Goal: Task Accomplishment & Management: Complete application form

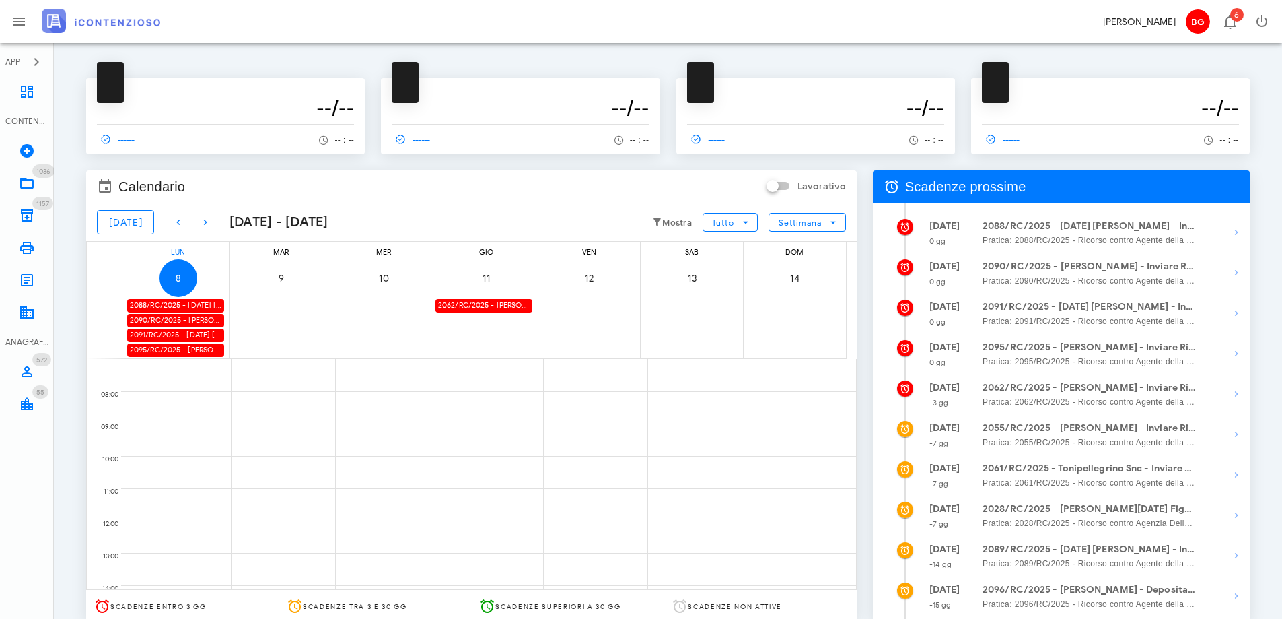
click at [196, 306] on div "2088/RC/2025 - [DATE] [PERSON_NAME] - Inviare Ricorso" at bounding box center [175, 305] width 97 height 13
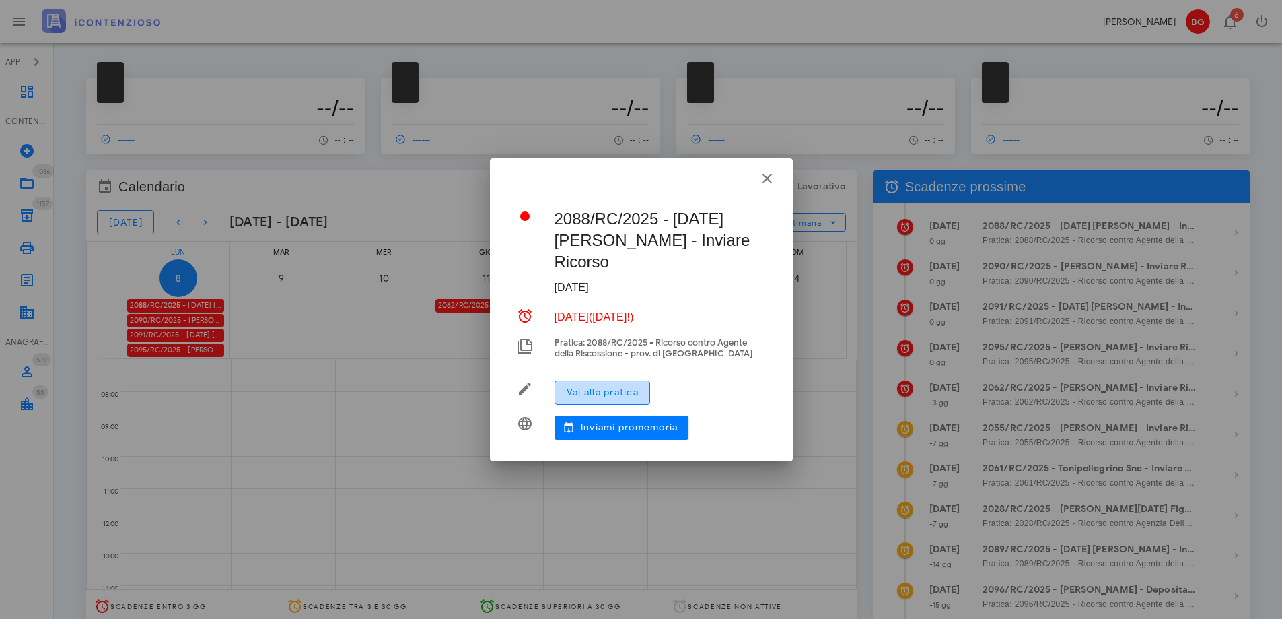
click at [608, 388] on button "Vai alla pratica" at bounding box center [603, 392] width 96 height 24
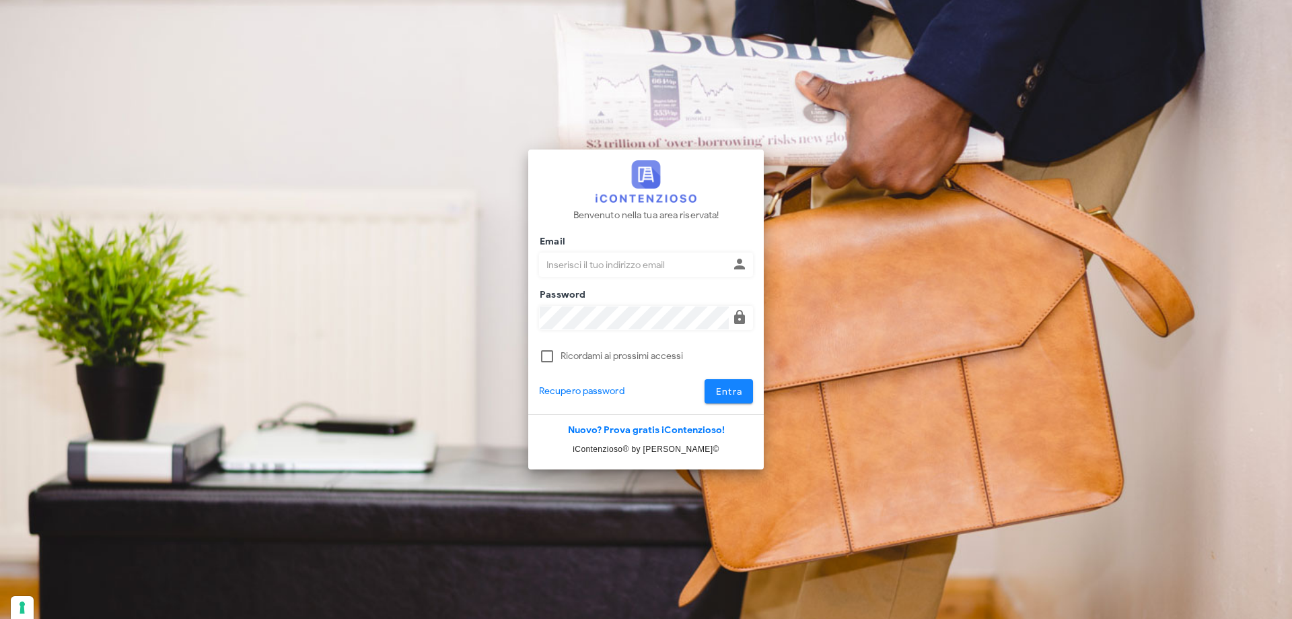
type input "[EMAIL_ADDRESS][DOMAIN_NAME]"
click at [751, 396] on button "Entra" at bounding box center [729, 391] width 49 height 24
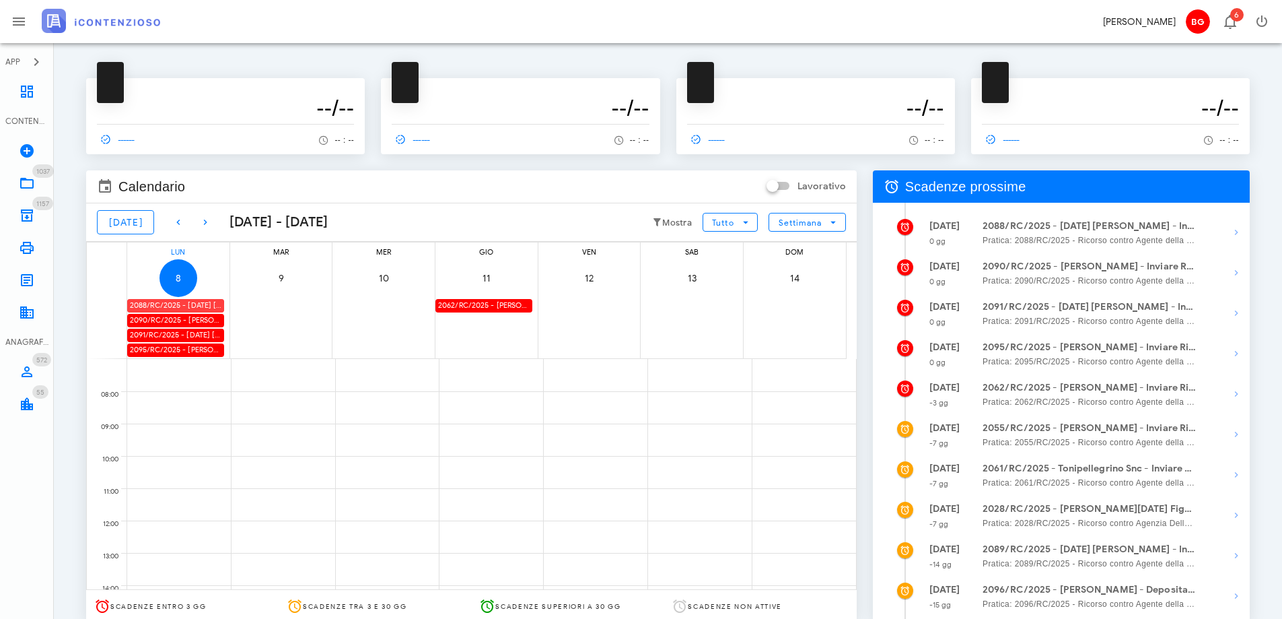
click at [186, 299] on div "2088/RC/2025 - Natale Iacono - Inviare Ricorso" at bounding box center [175, 305] width 97 height 13
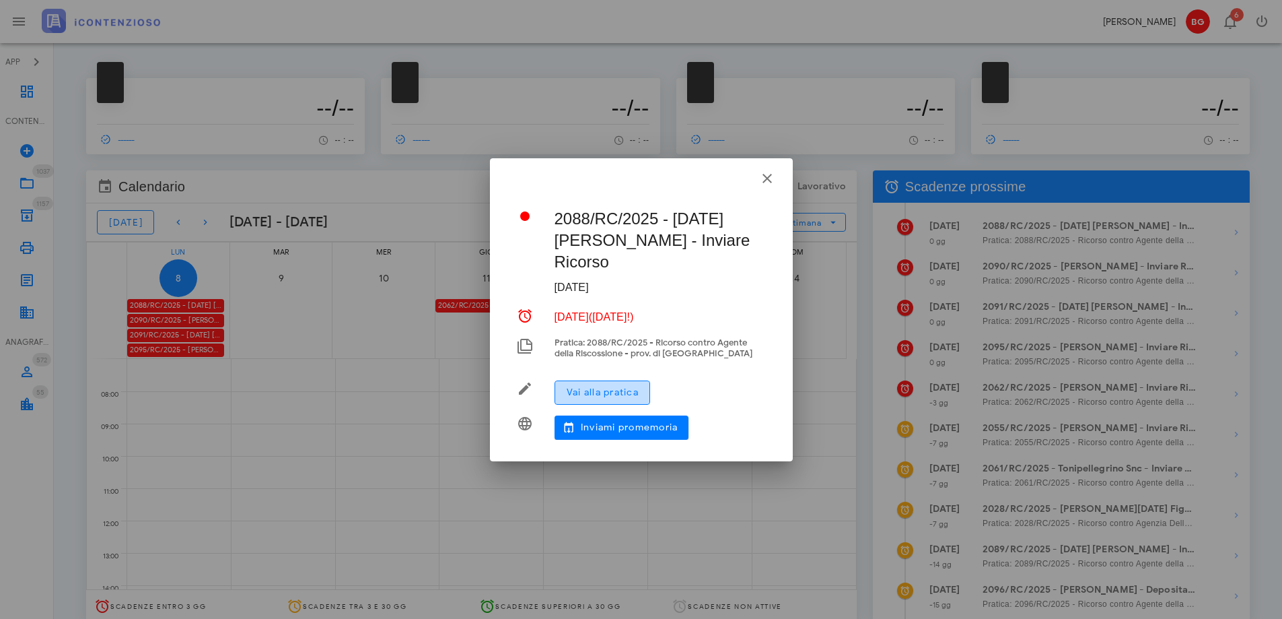
click at [596, 386] on span "Vai alla pratica" at bounding box center [602, 391] width 73 height 11
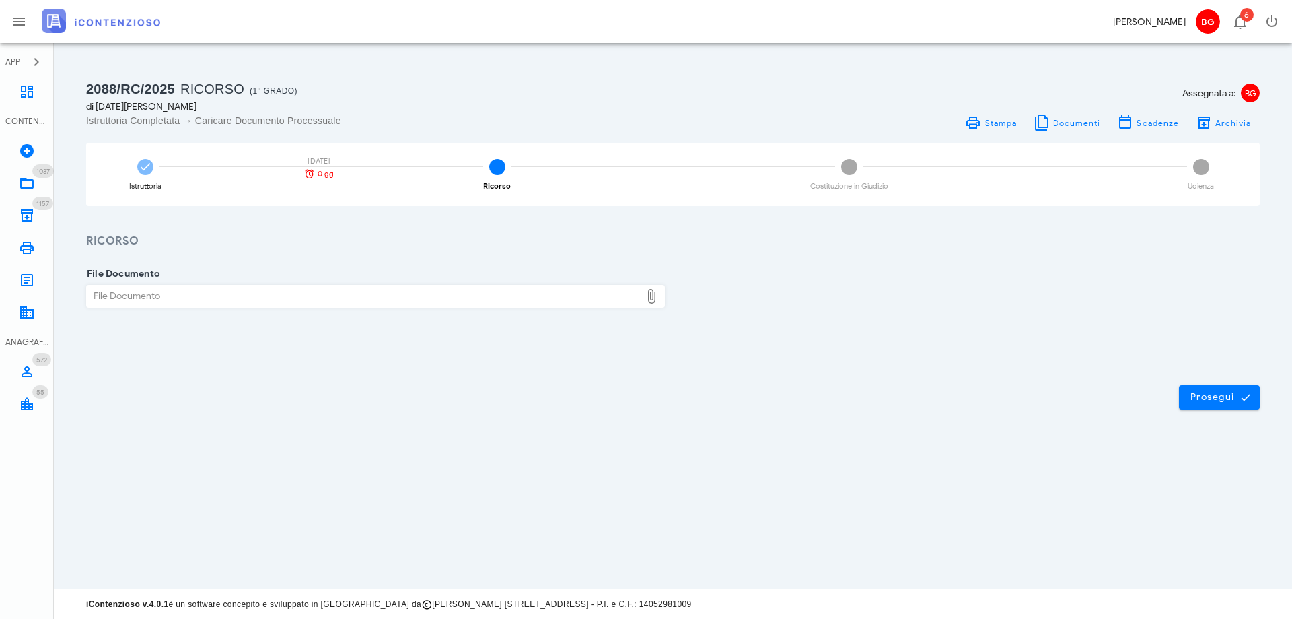
click at [230, 298] on div "File Documento" at bounding box center [364, 296] width 554 height 22
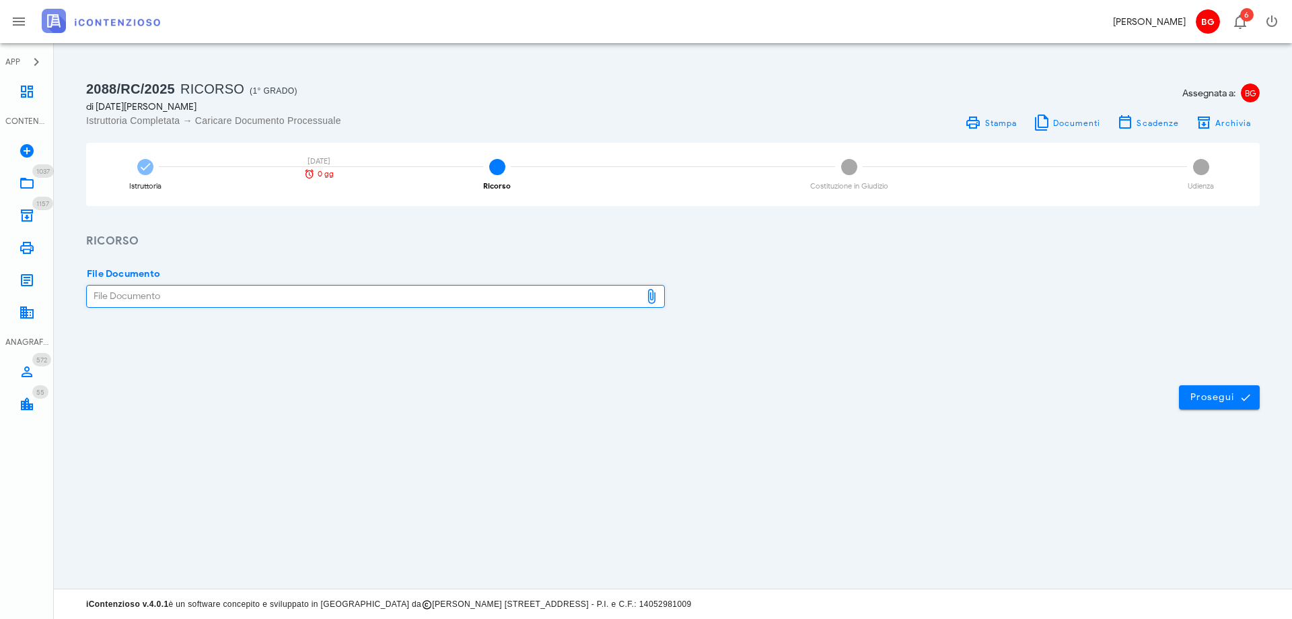
type input "C:\fakepath\ricorso.pdf"
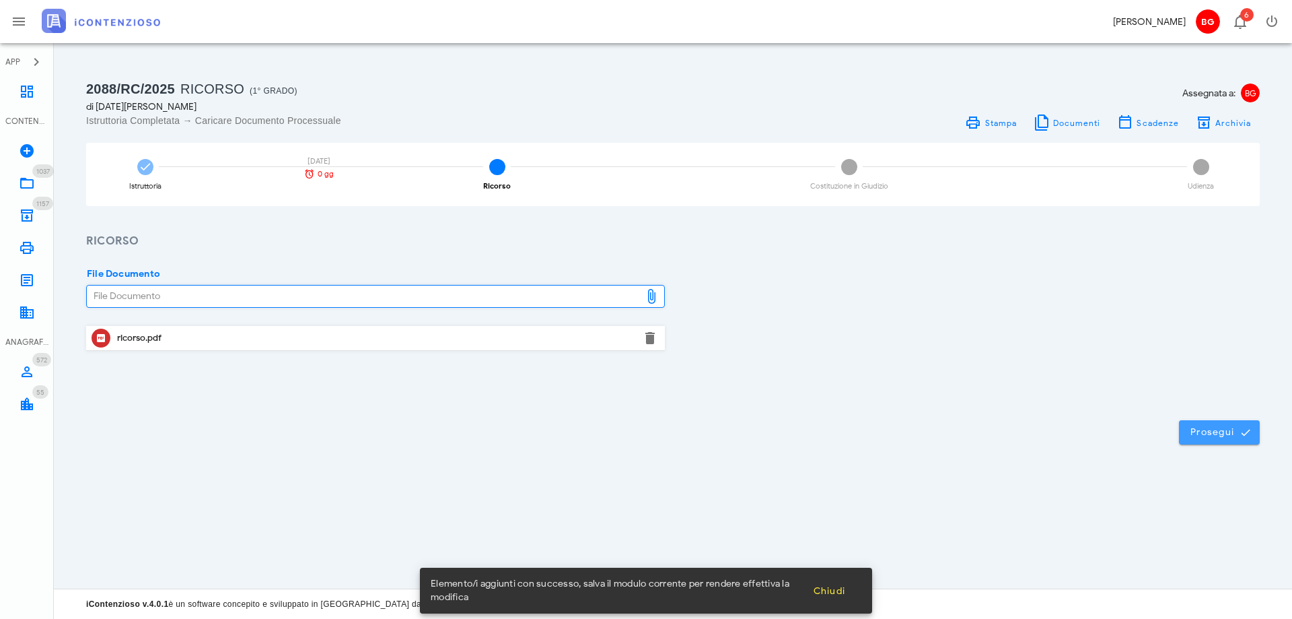
click at [1203, 421] on button "Prosegui" at bounding box center [1219, 432] width 81 height 24
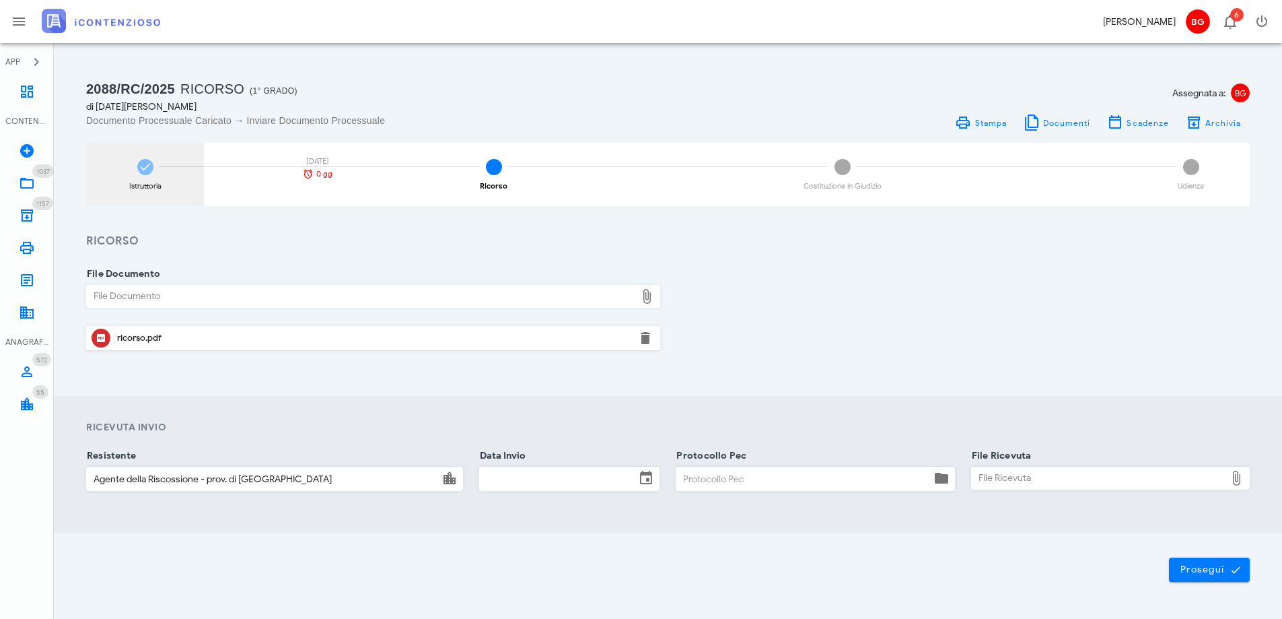
click at [146, 192] on div "Istruttoria 08/09/2025 0 gg" at bounding box center [145, 174] width 118 height 63
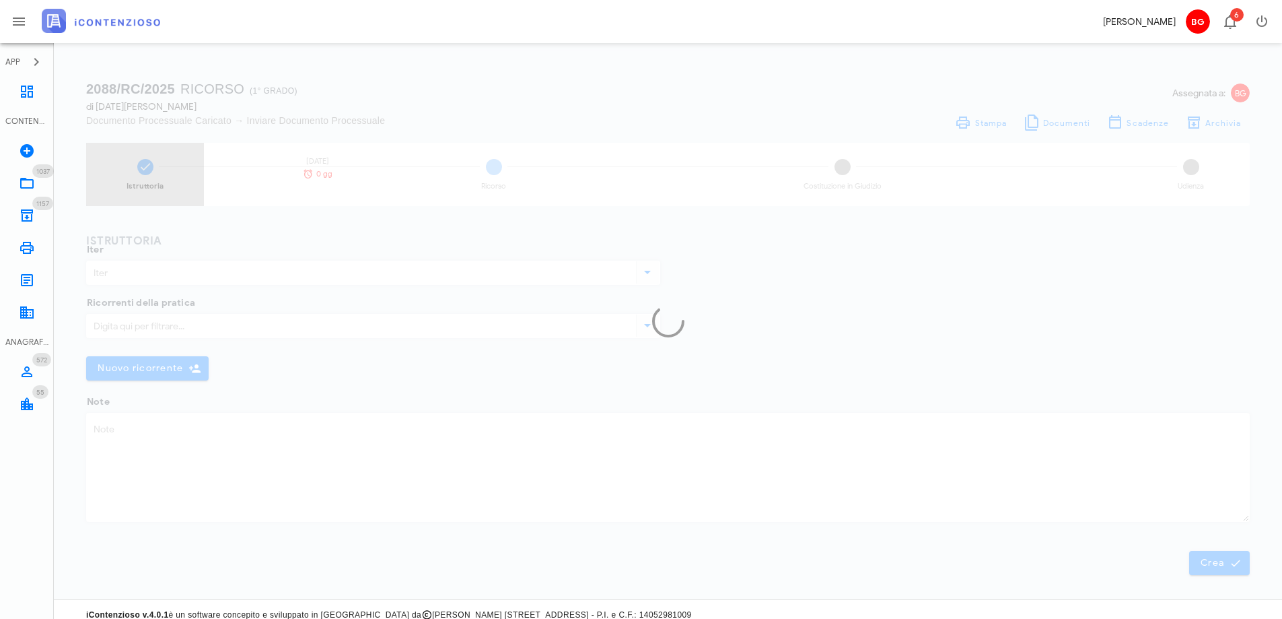
type input "Ricorso"
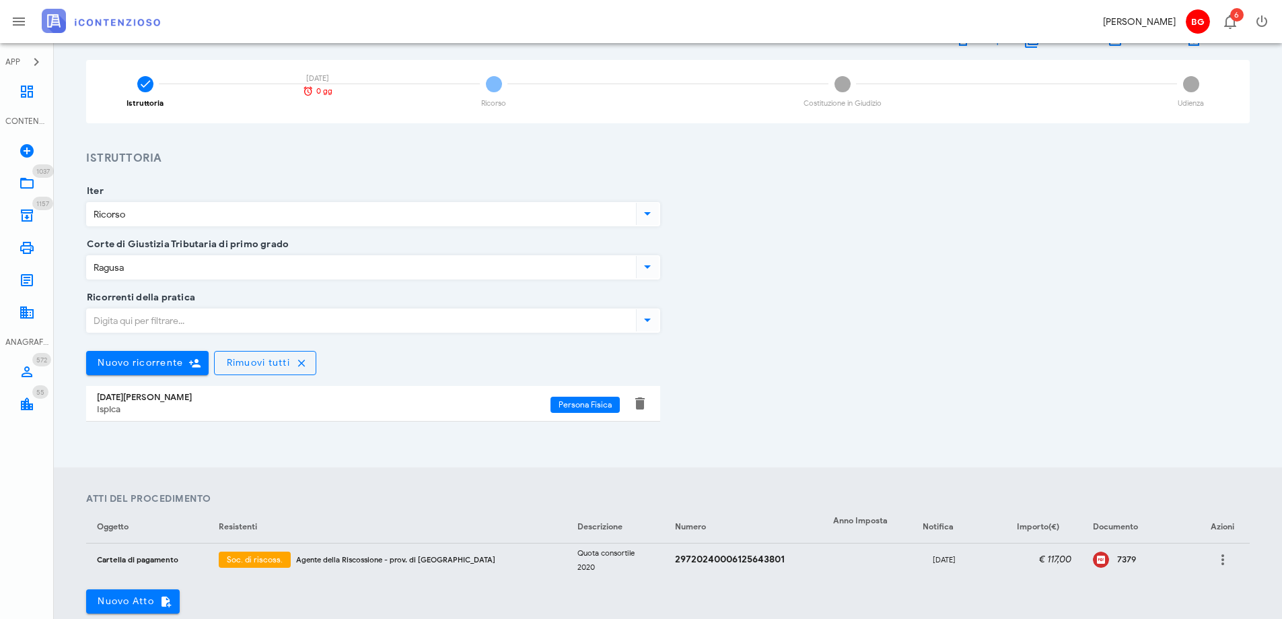
scroll to position [202, 0]
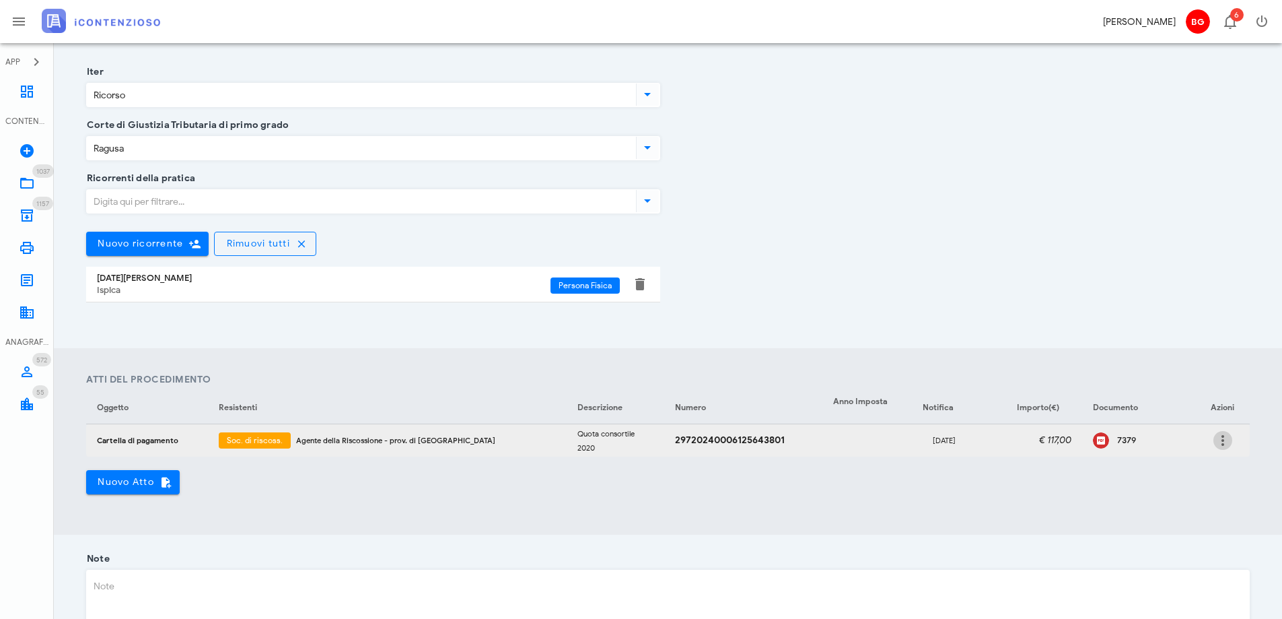
click at [1226, 438] on icon "button" at bounding box center [1223, 440] width 16 height 16
click at [1184, 453] on div "Modifica" at bounding box center [1202, 449] width 36 height 11
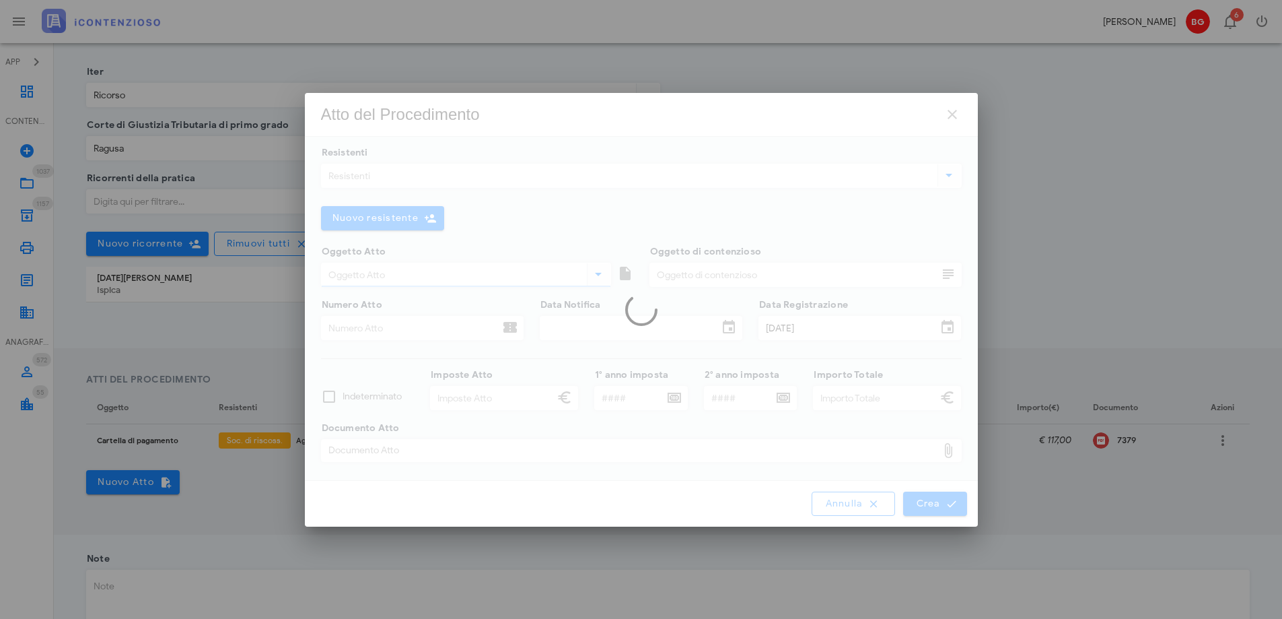
type input "Cartella di pagamento"
type input "Quota consortile 2020"
type input "29720240006125643801"
type input "09/06/2025"
type input "30/07/2025"
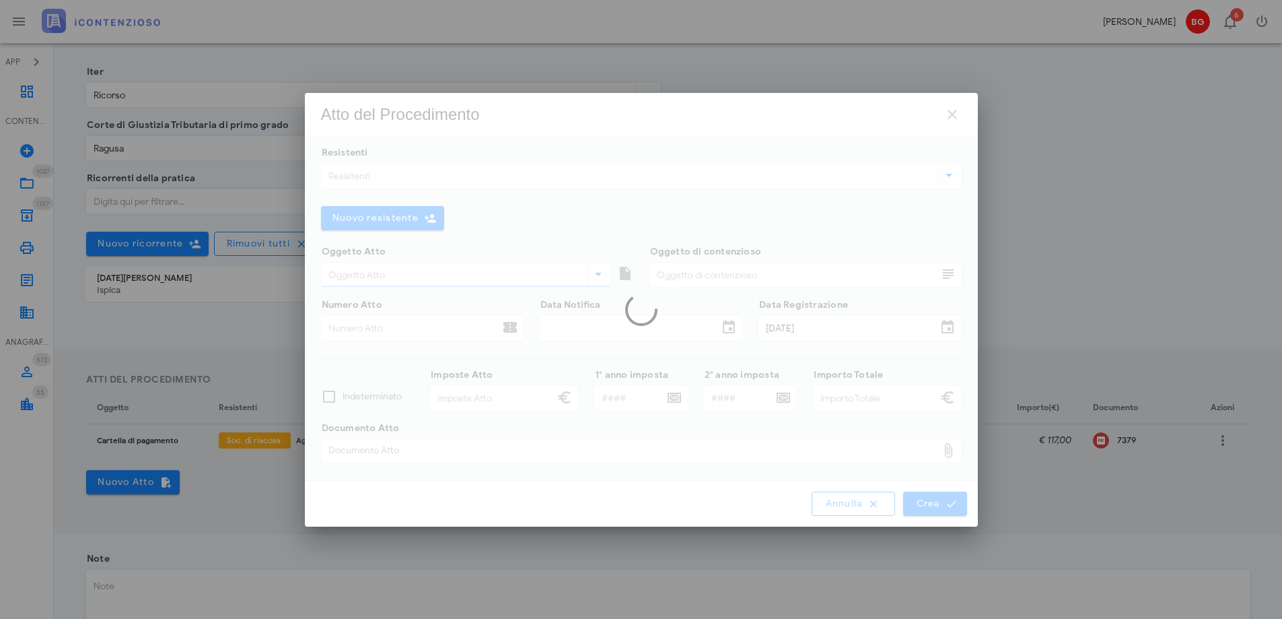
type input "117,00"
type input "122,88"
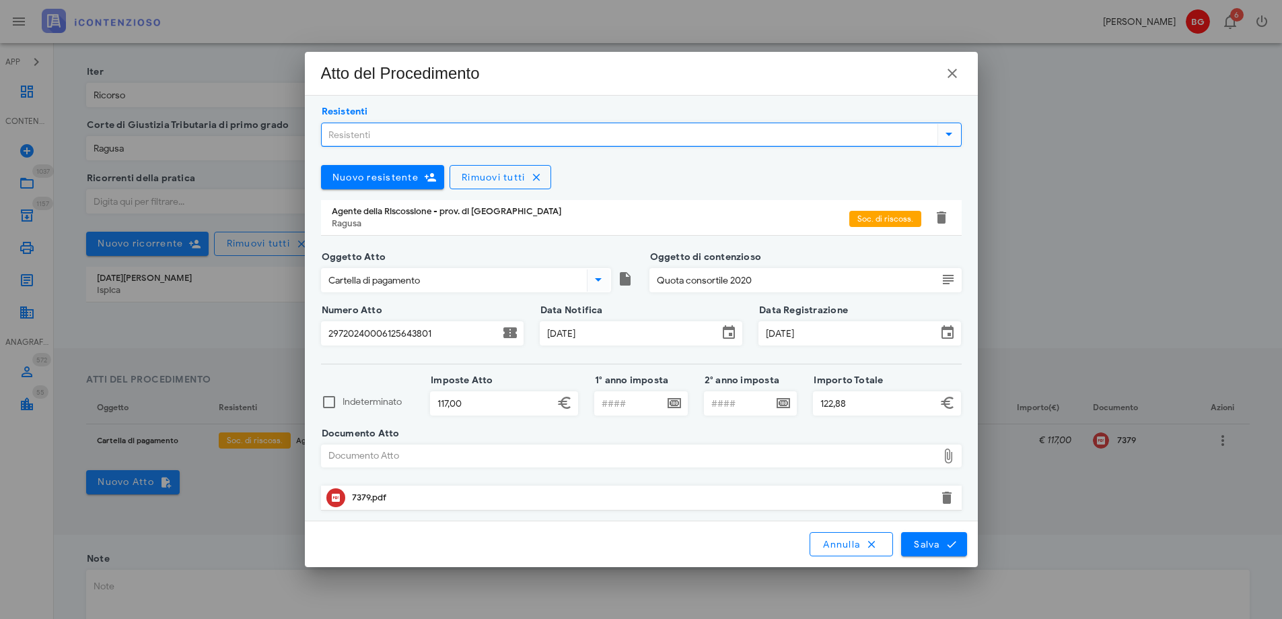
click at [560, 141] on input "Resistenti" at bounding box center [628, 134] width 613 height 23
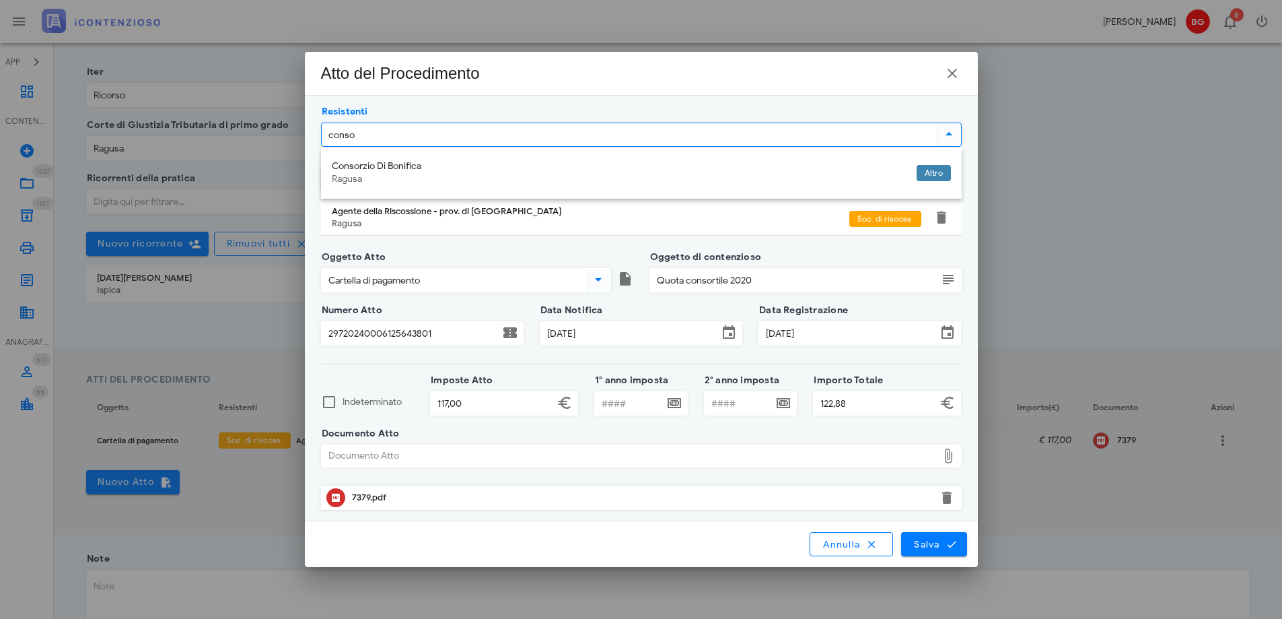
type input "consor"
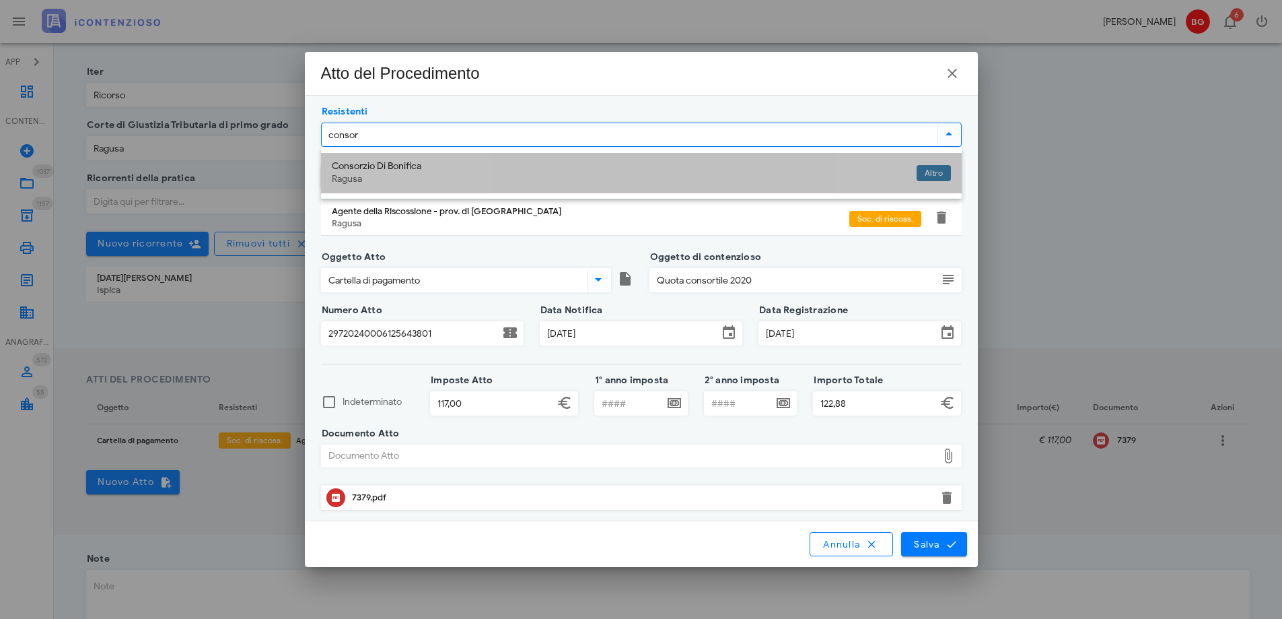
click at [571, 171] on div "Consorzio Di Bonifica" at bounding box center [619, 166] width 574 height 11
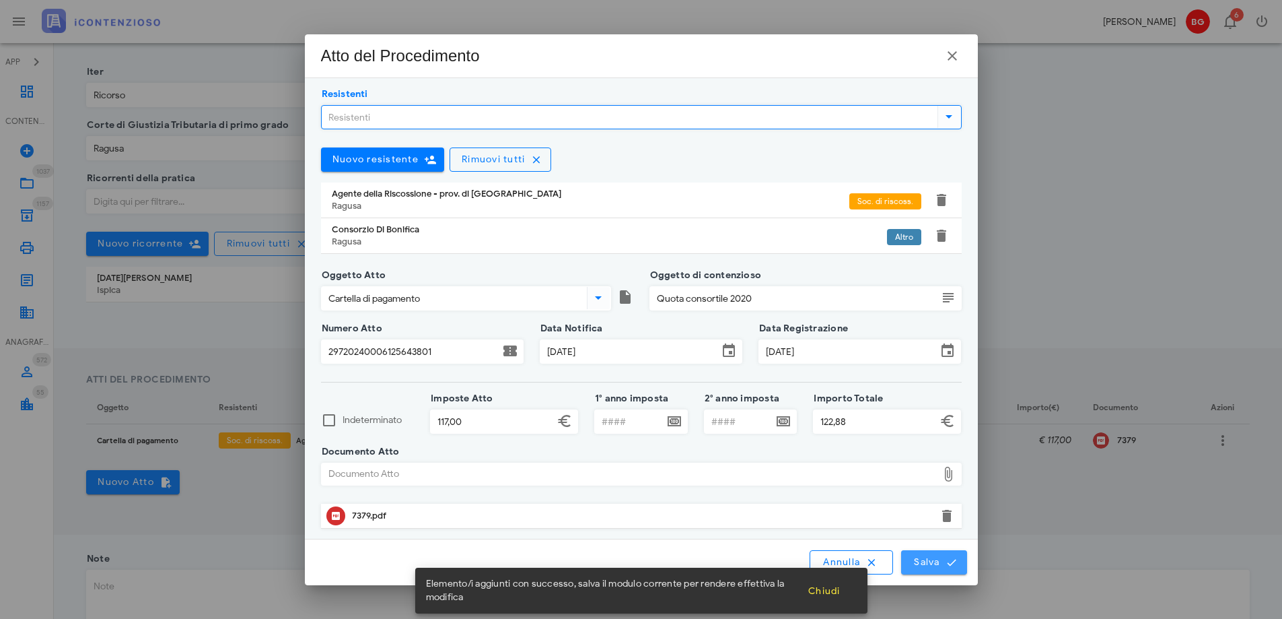
click at [917, 564] on span "Salva" at bounding box center [934, 562] width 42 height 12
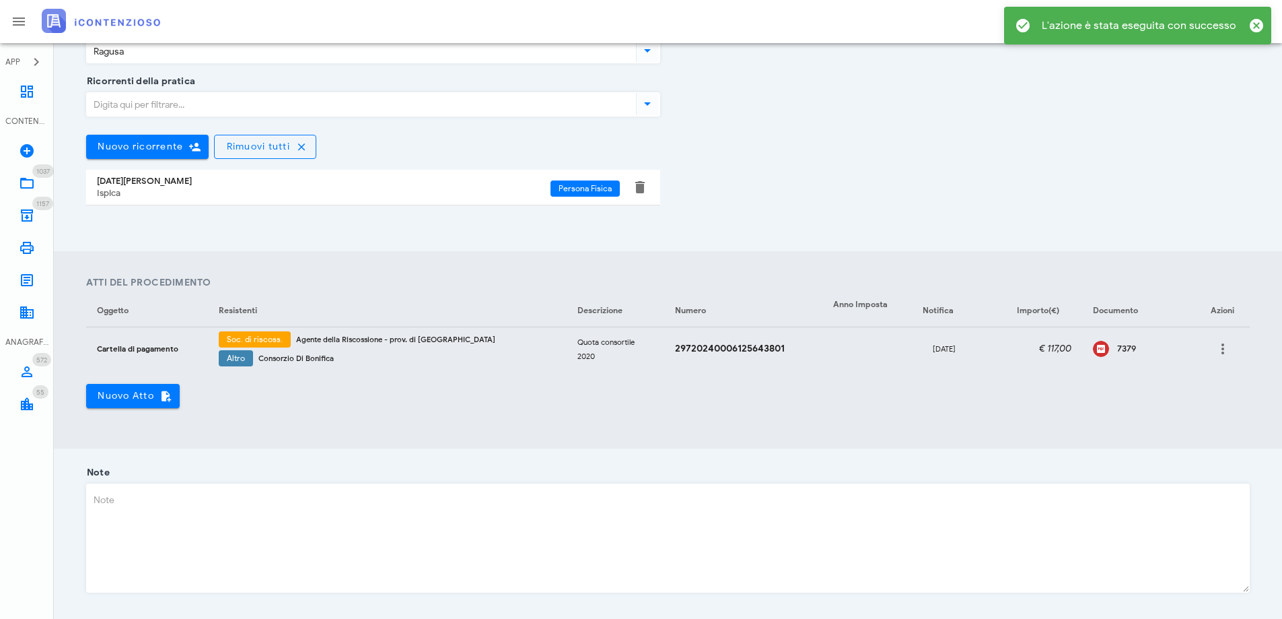
scroll to position [405, 0]
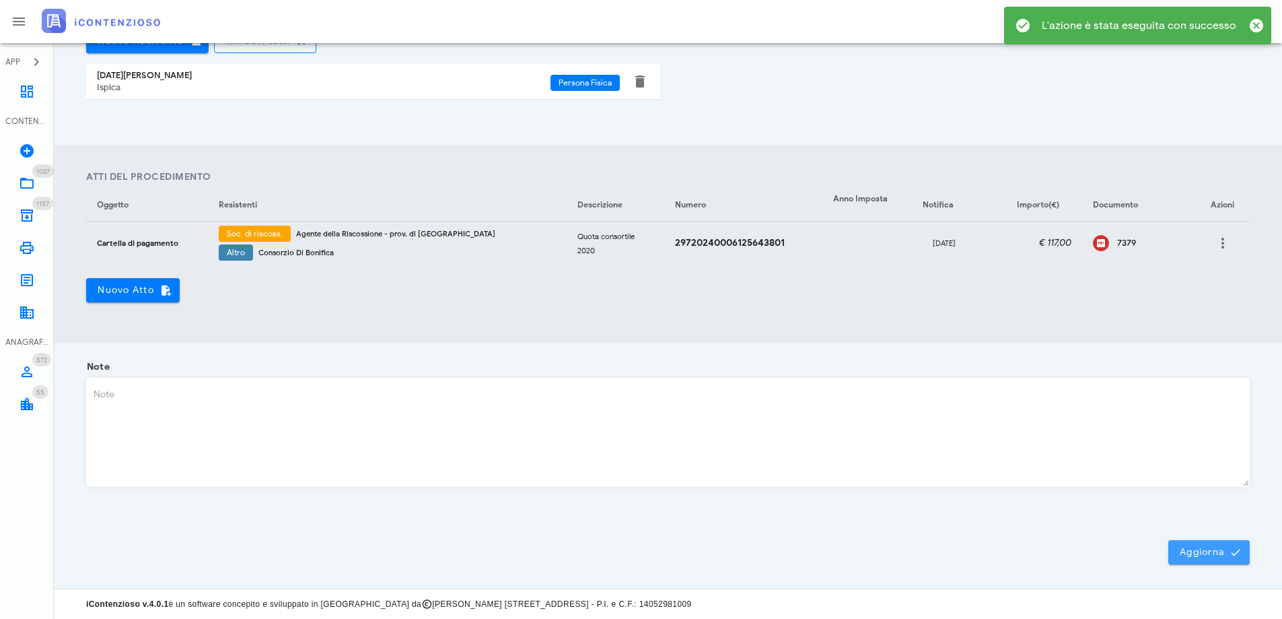
click at [1173, 545] on button "Aggiorna" at bounding box center [1208, 552] width 81 height 24
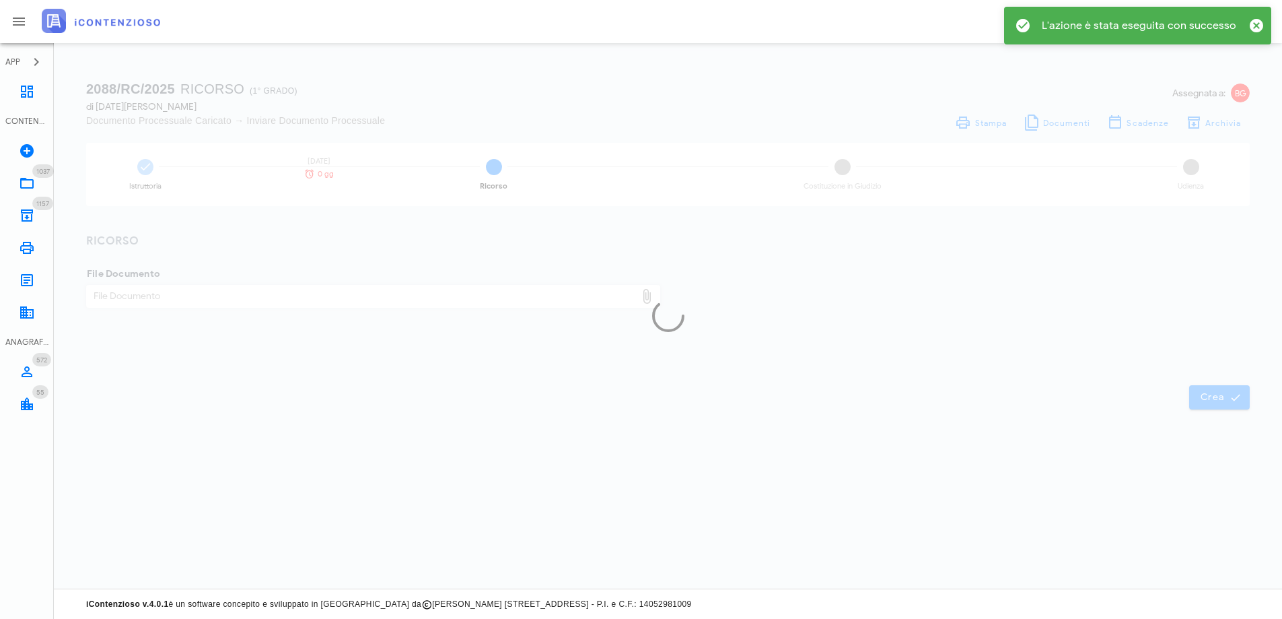
scroll to position [0, 0]
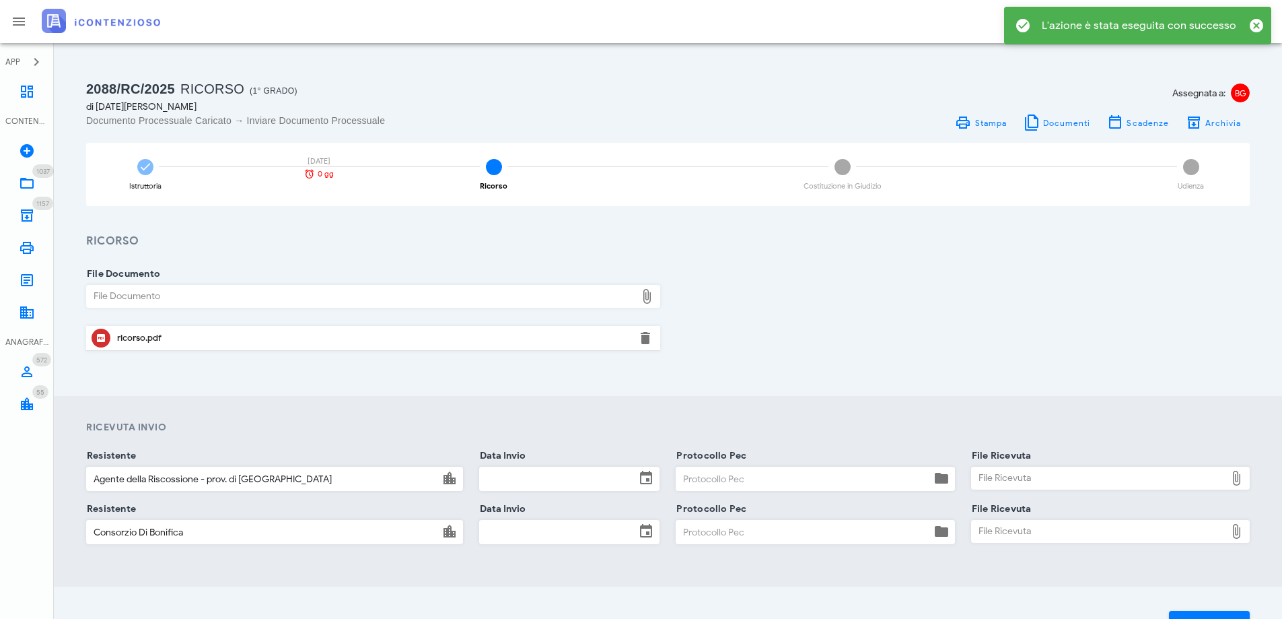
click at [604, 482] on input "Data Invio" at bounding box center [557, 478] width 155 height 23
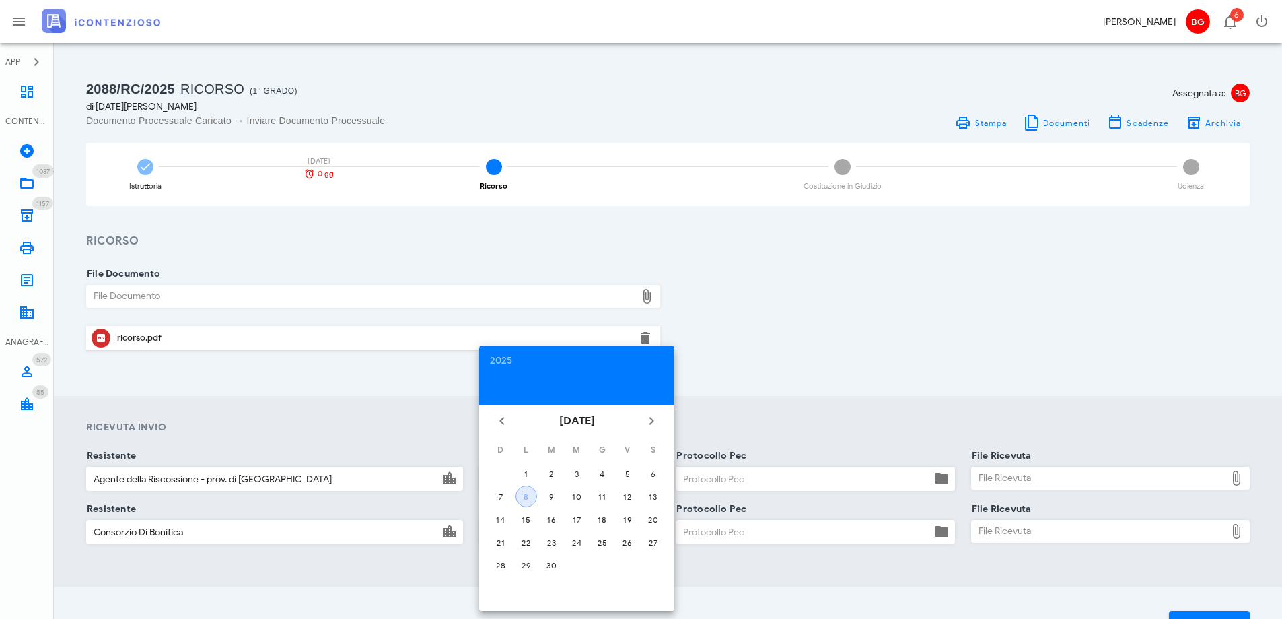
drag, startPoint x: 527, startPoint y: 498, endPoint x: 555, endPoint y: 525, distance: 38.6
click at [526, 498] on div "8" at bounding box center [526, 496] width 20 height 10
type input "[DATE]"
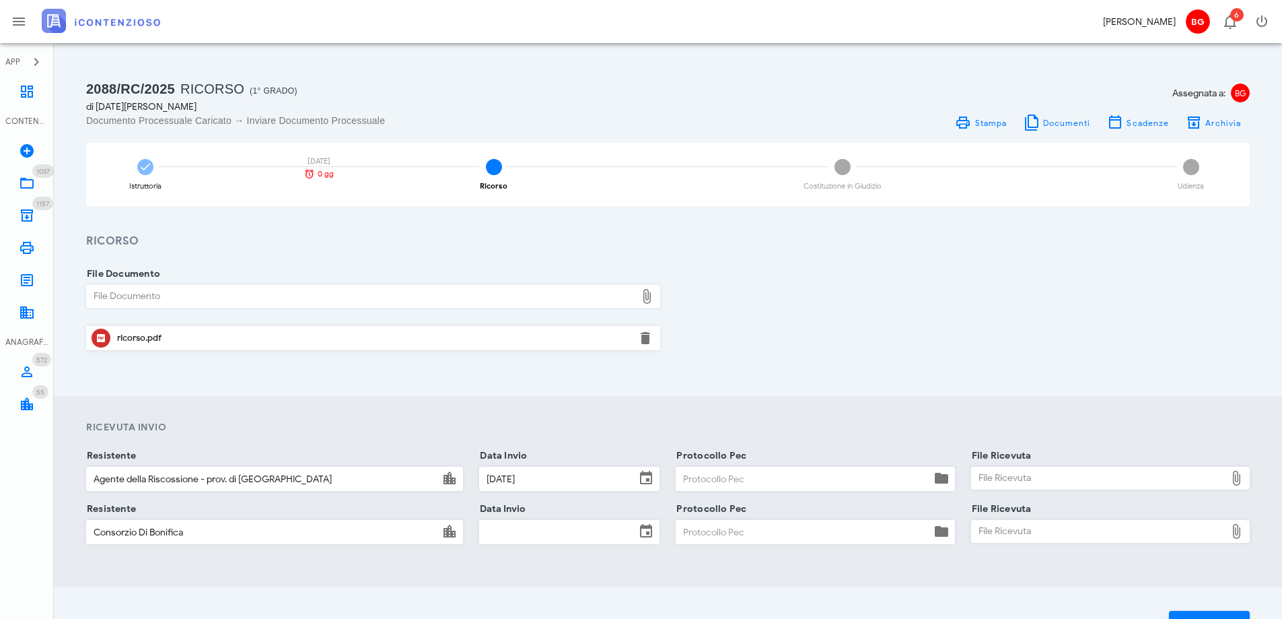
click at [577, 534] on input "Data Invio" at bounding box center [557, 531] width 155 height 23
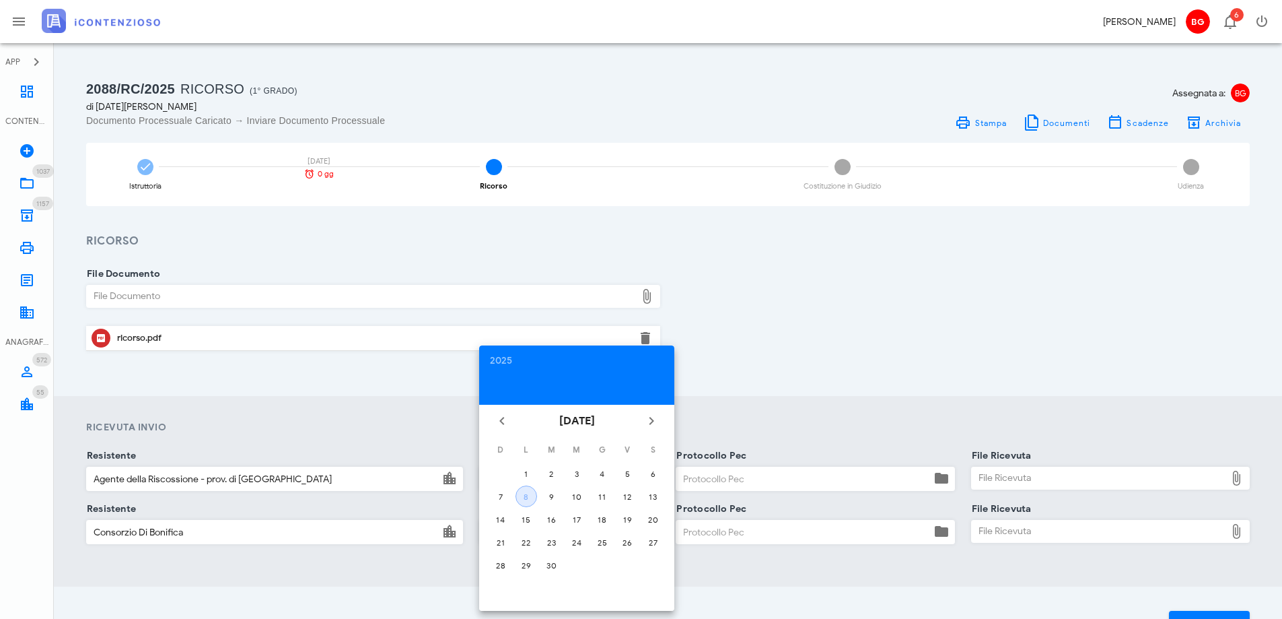
click at [532, 494] on div "8" at bounding box center [526, 496] width 20 height 10
type input "08/09/2025"
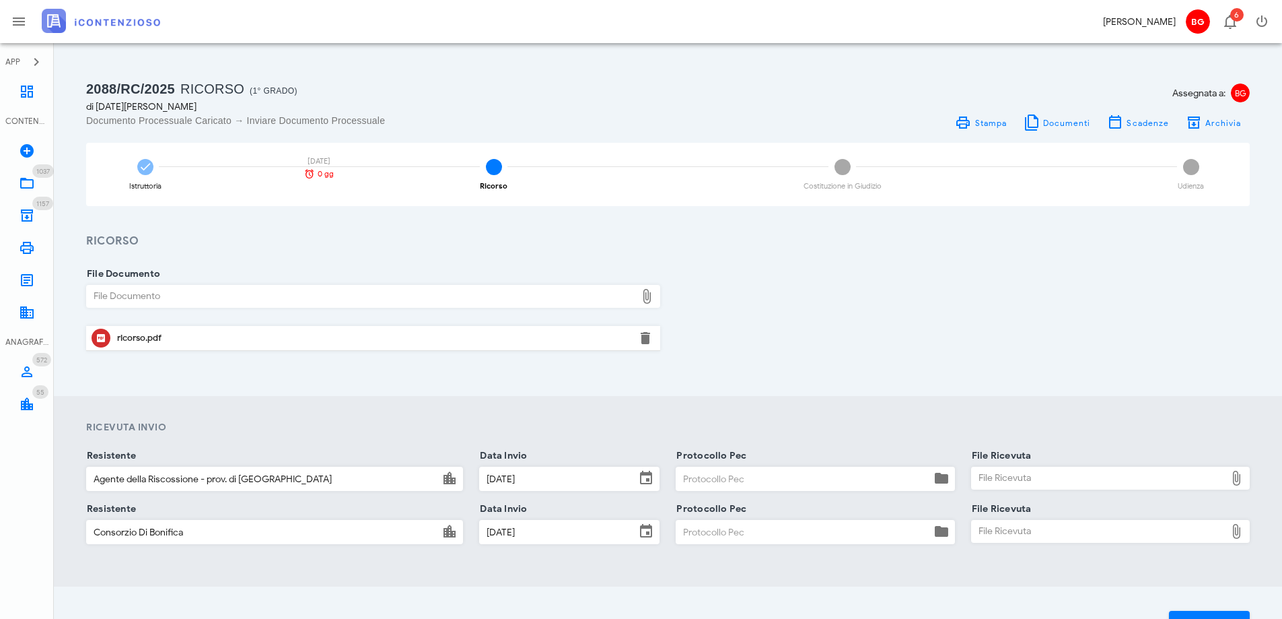
click at [776, 487] on input "Protocollo Pec" at bounding box center [803, 478] width 254 height 23
type input "080925"
click at [800, 534] on input "Protocollo Pec" at bounding box center [803, 531] width 254 height 23
type input "080925"
click at [1069, 475] on div "File Ricevuta" at bounding box center [1099, 478] width 254 height 22
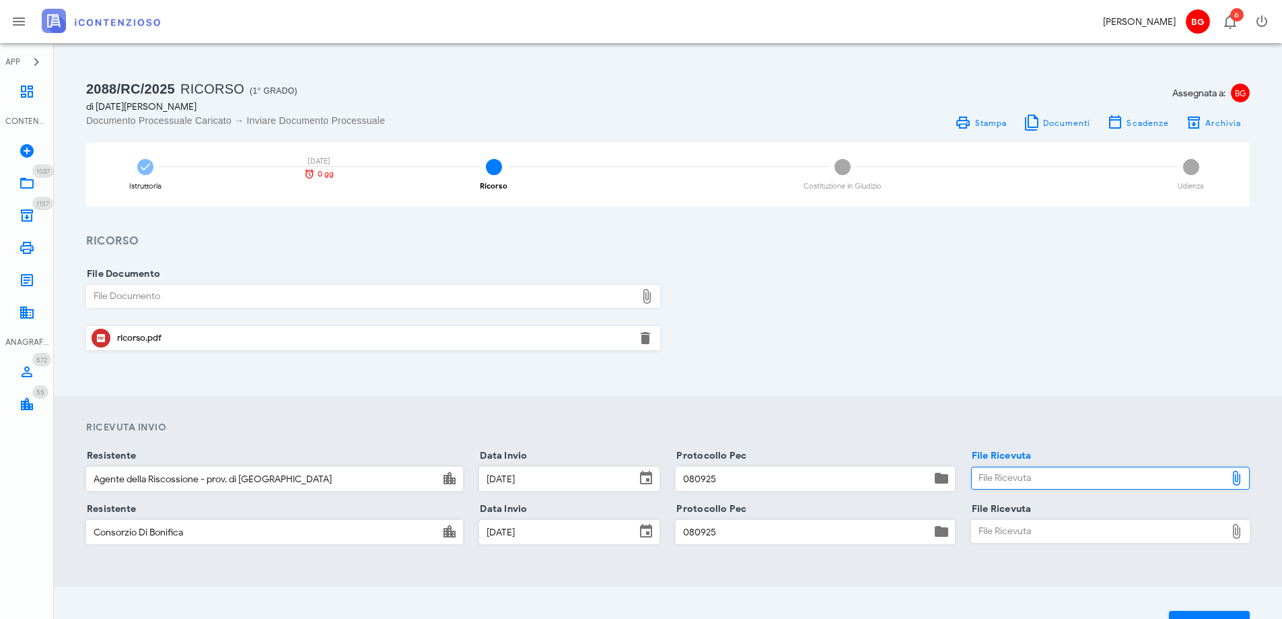
type input "C:\fakepath\consegna ader.pdf"
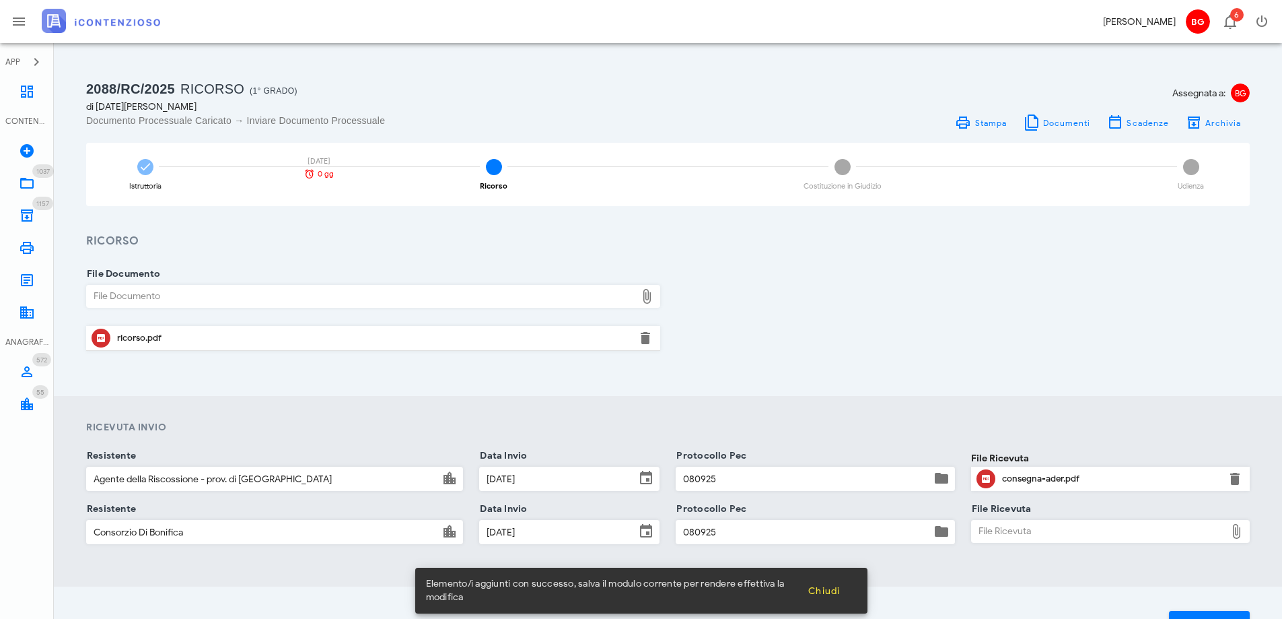
click at [1017, 528] on div "File Ricevuta" at bounding box center [1099, 531] width 254 height 22
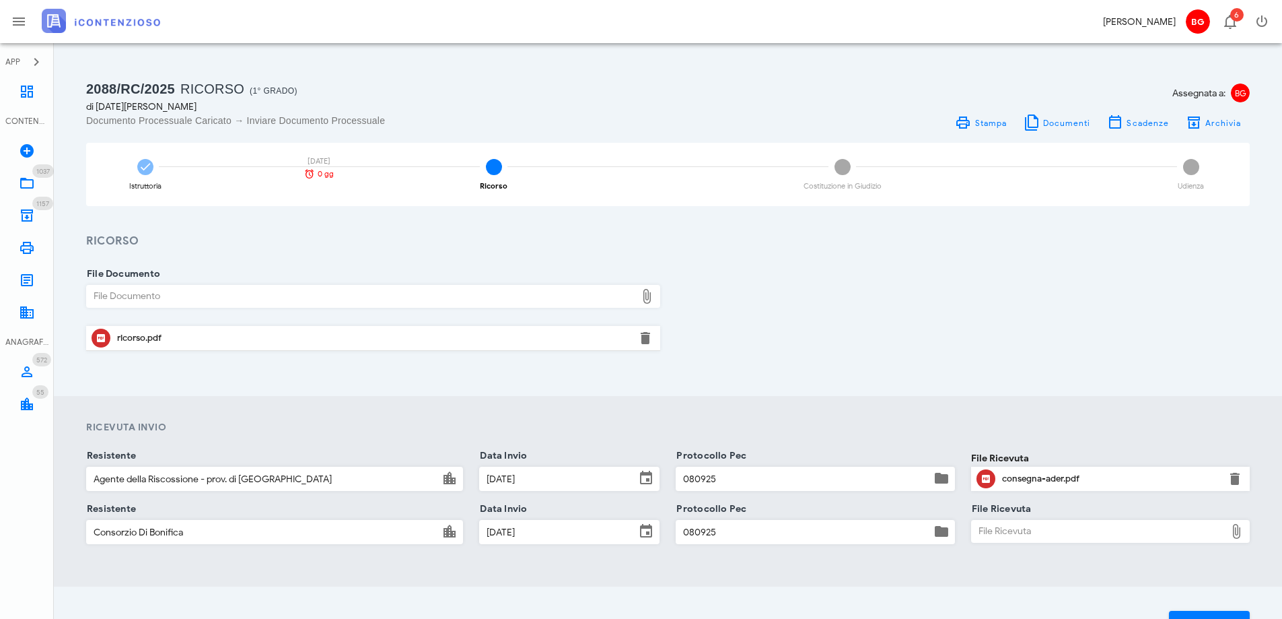
type input "C:\fakepath\consegna consorzio.pdf"
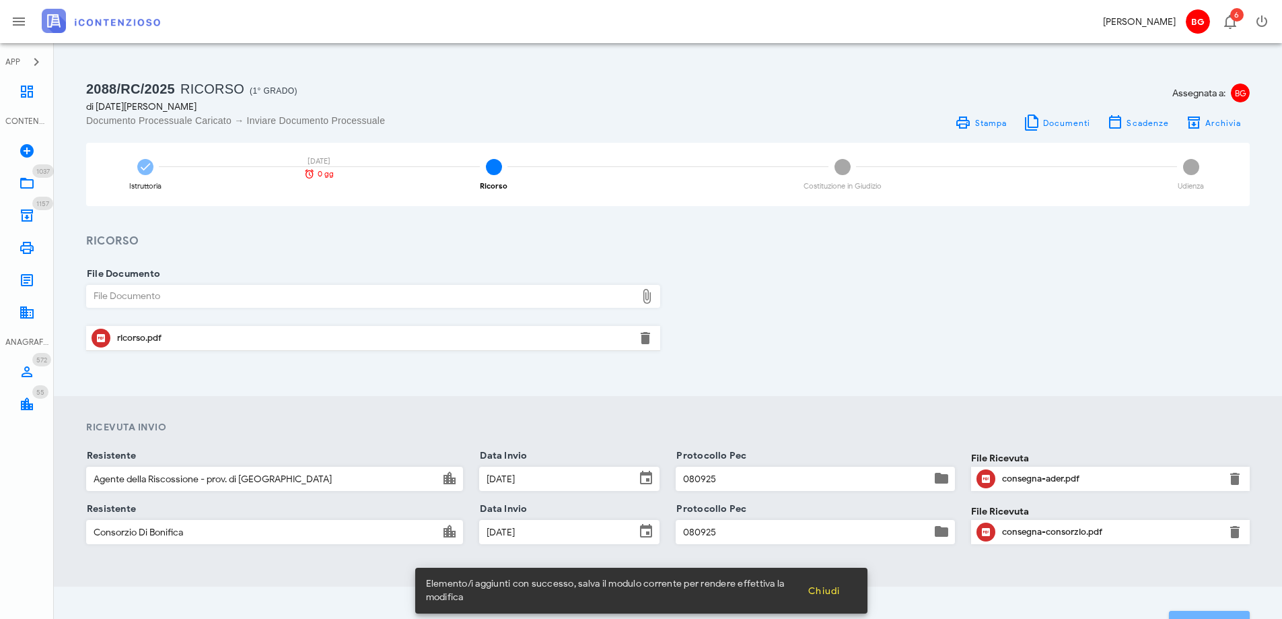
click at [1187, 613] on button "Prosegui" at bounding box center [1209, 622] width 81 height 24
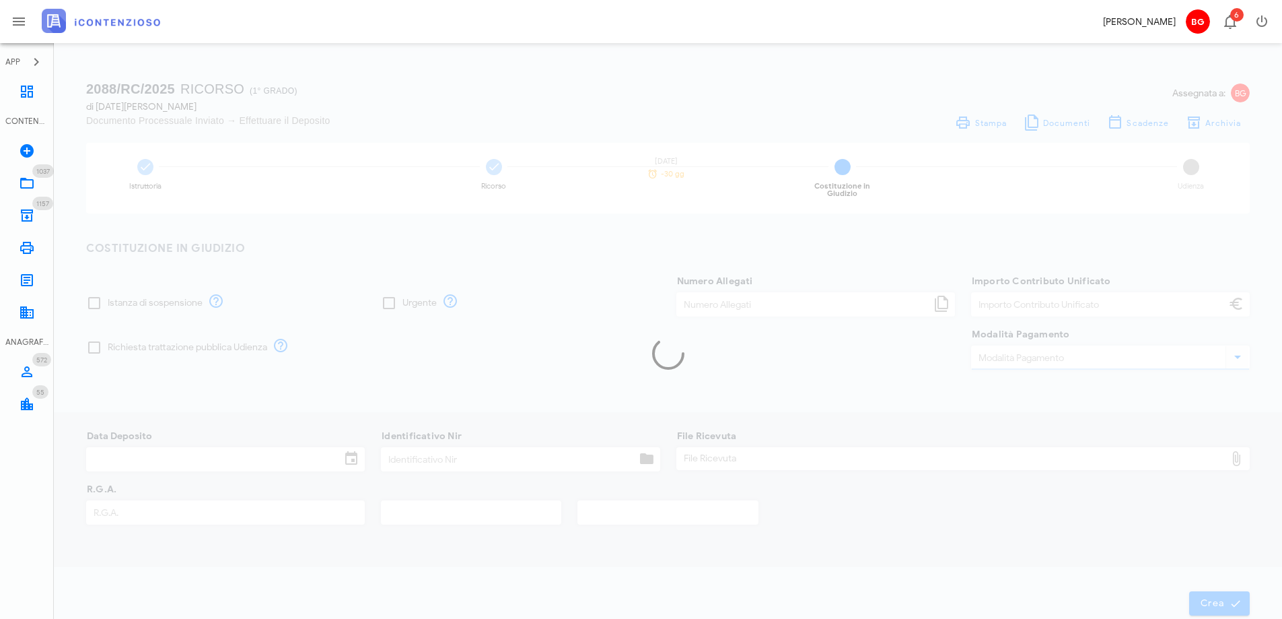
type input "30,00"
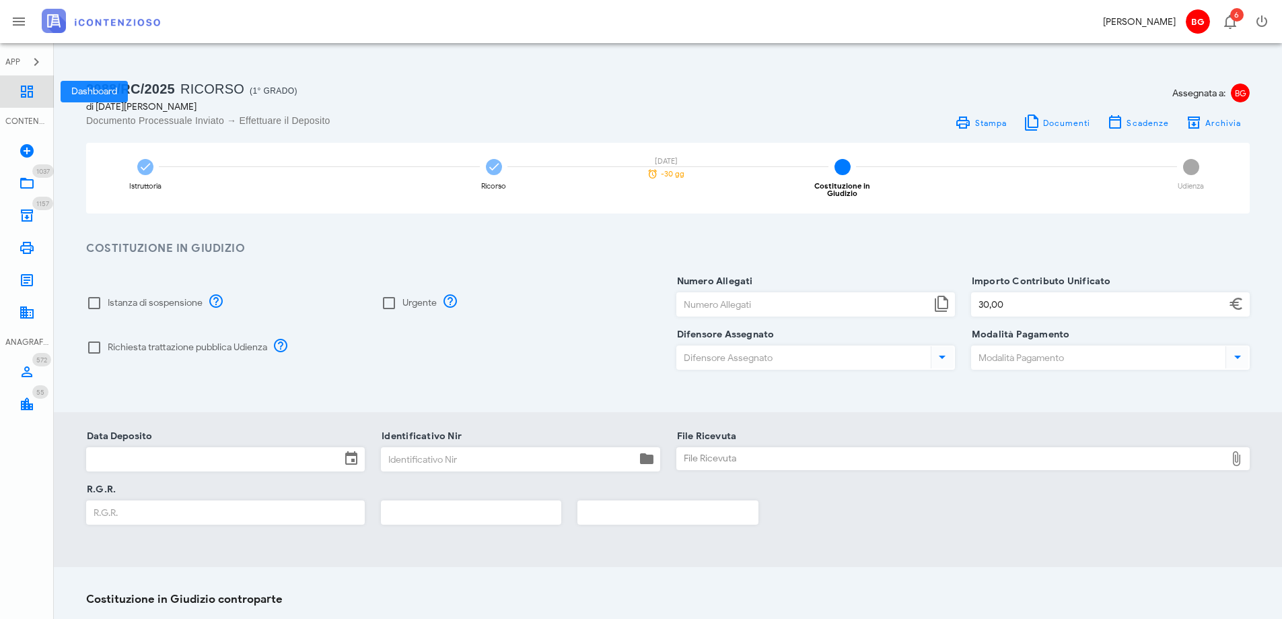
click at [14, 94] on link "Dashboard" at bounding box center [27, 91] width 54 height 32
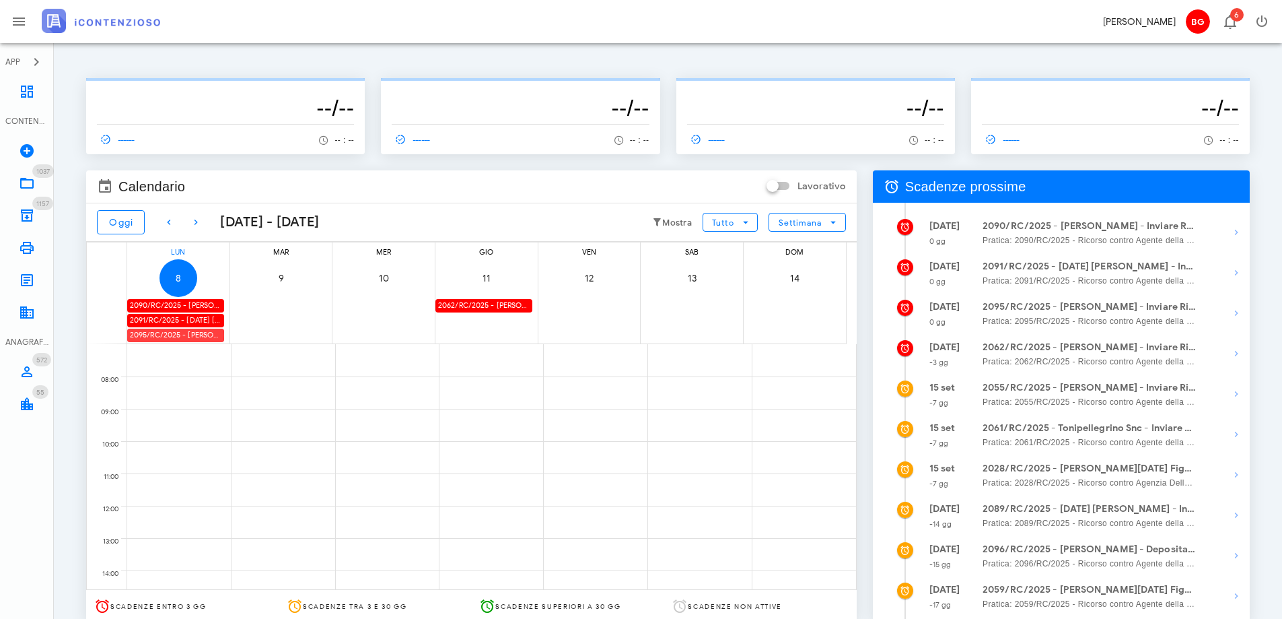
click at [155, 334] on div "2095/RC/2025 - [PERSON_NAME] - Inviare Ricorso" at bounding box center [175, 334] width 97 height 13
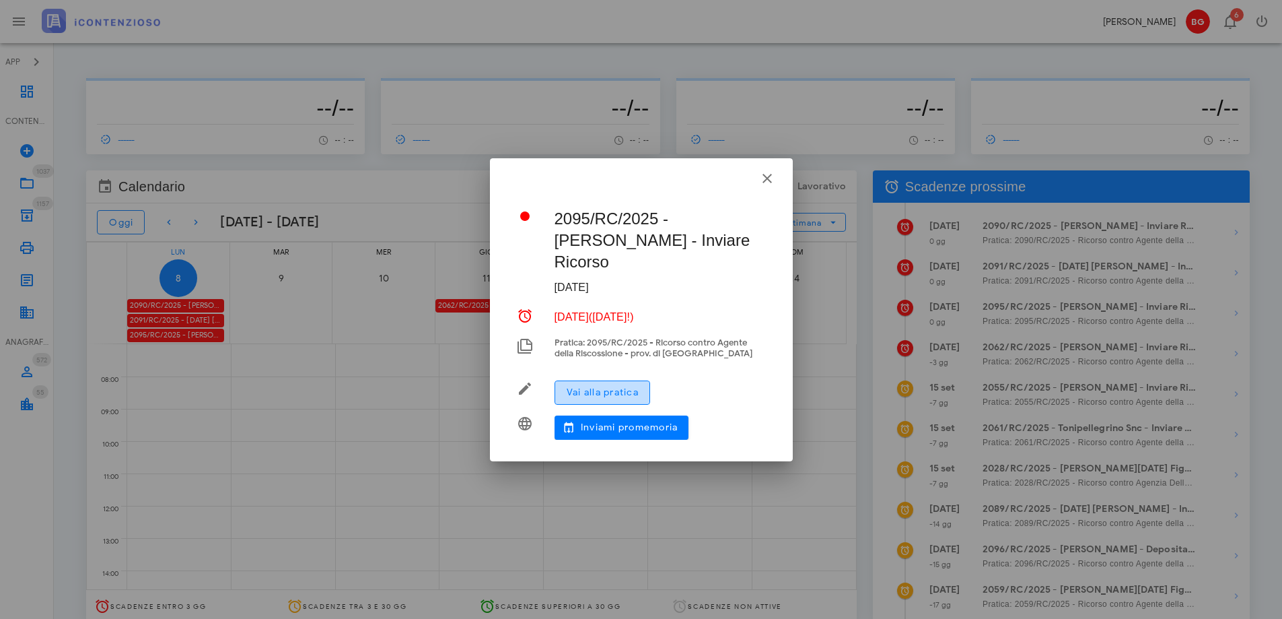
click at [590, 389] on button "Vai alla pratica" at bounding box center [603, 392] width 96 height 24
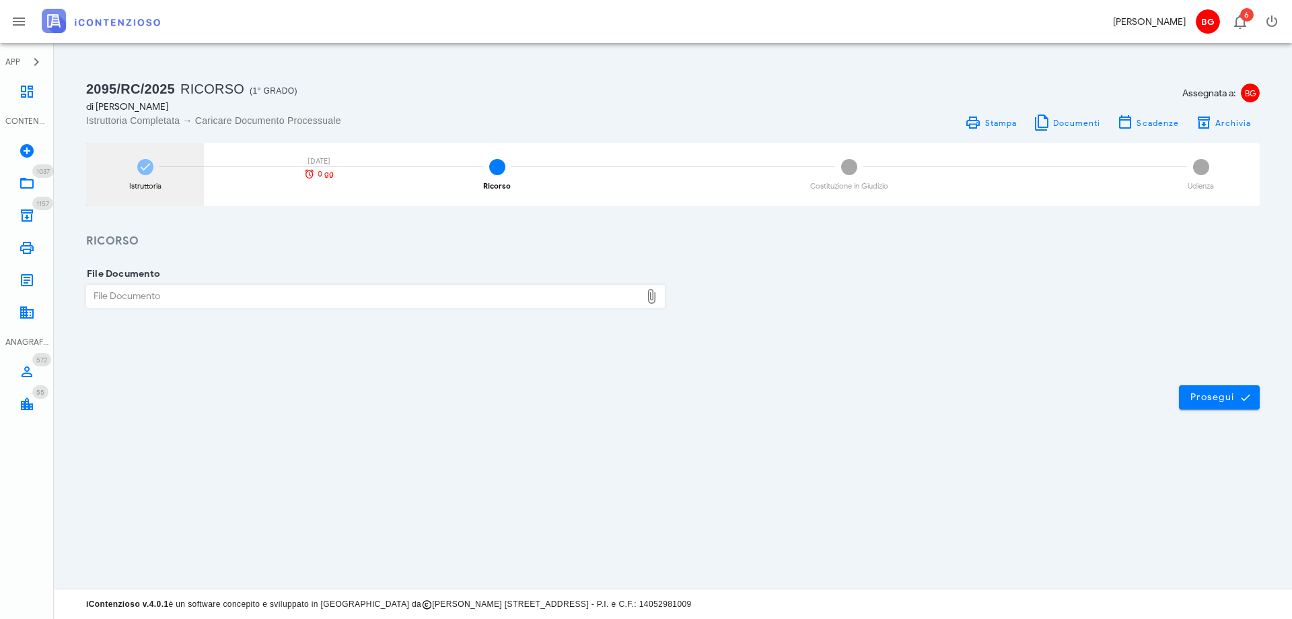
click at [151, 172] on icon at bounding box center [145, 166] width 13 height 13
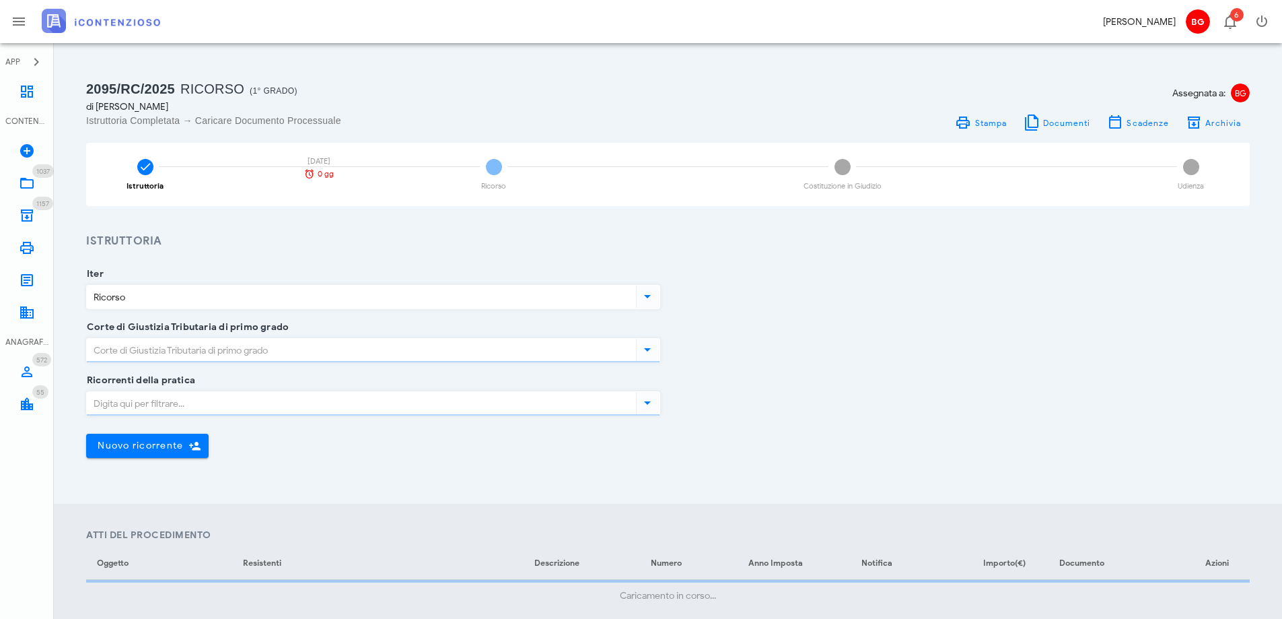
type input "Ragusa"
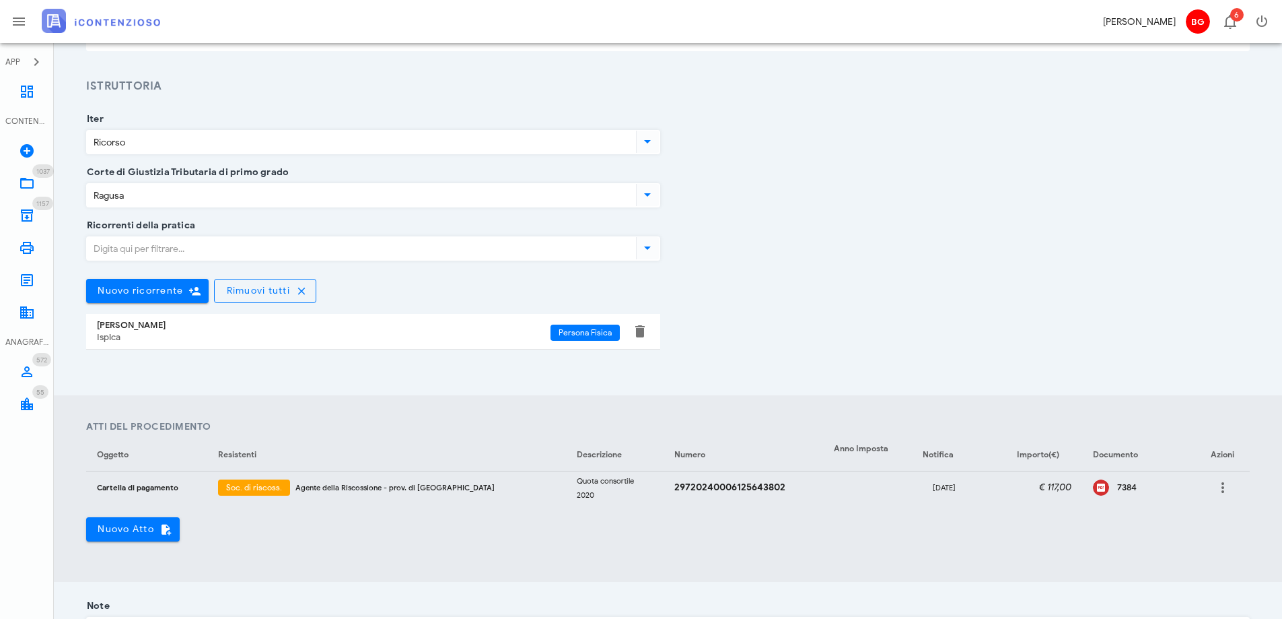
scroll to position [269, 0]
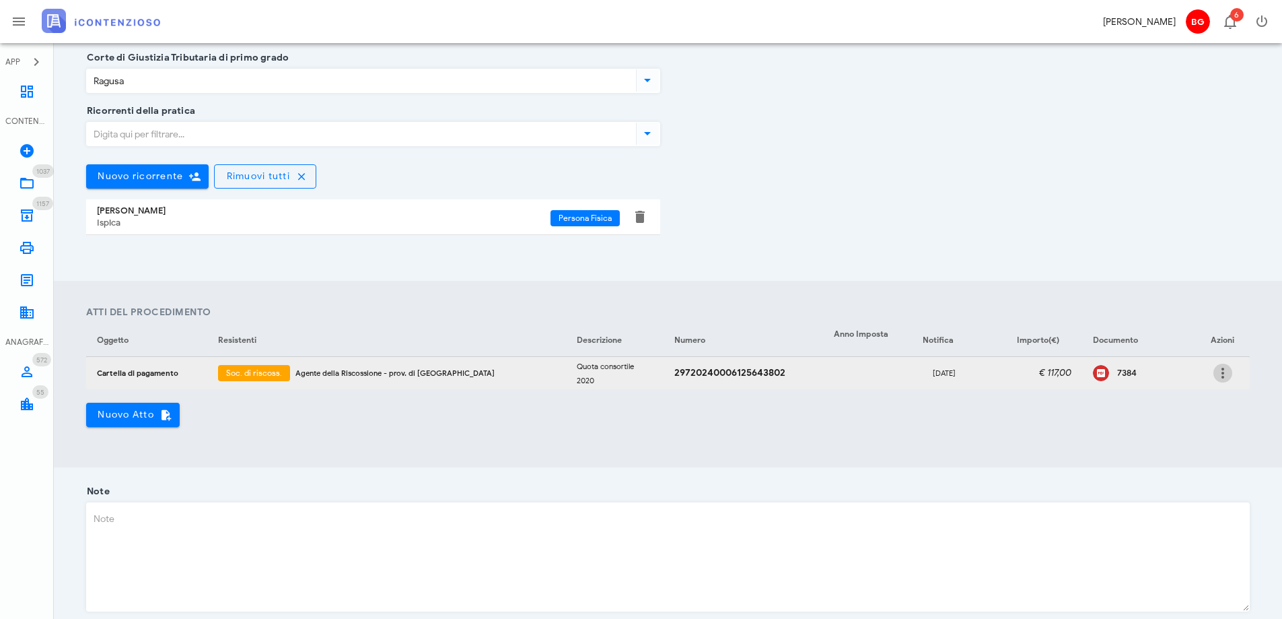
click at [1224, 375] on icon "button" at bounding box center [1223, 373] width 16 height 16
click at [1191, 384] on div "Modifica" at bounding box center [1202, 382] width 36 height 11
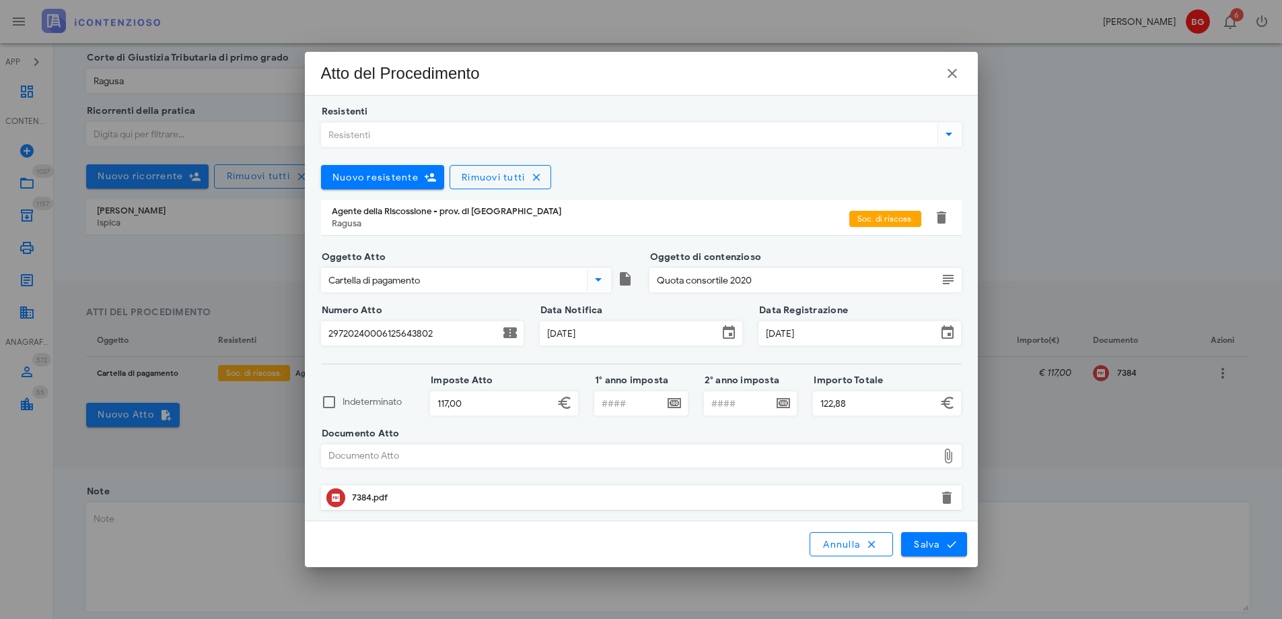
click at [506, 127] on input "Resistenti" at bounding box center [628, 134] width 613 height 23
type input "consor"
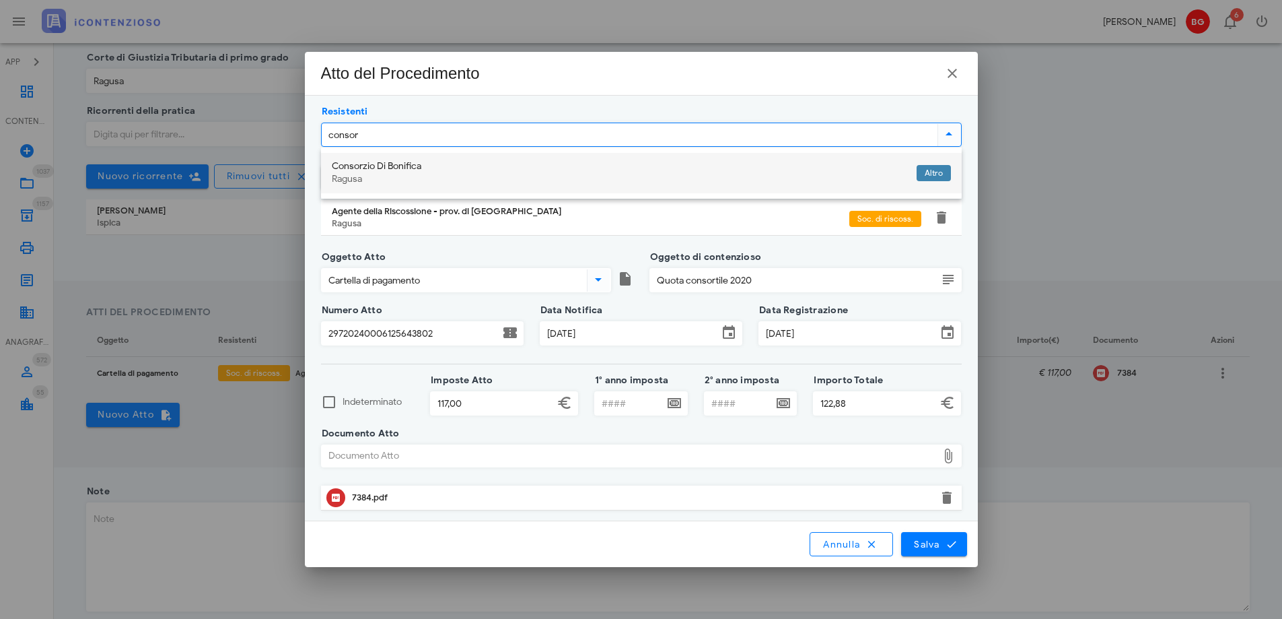
click at [472, 163] on div "Consorzio Di Bonifica" at bounding box center [619, 166] width 574 height 11
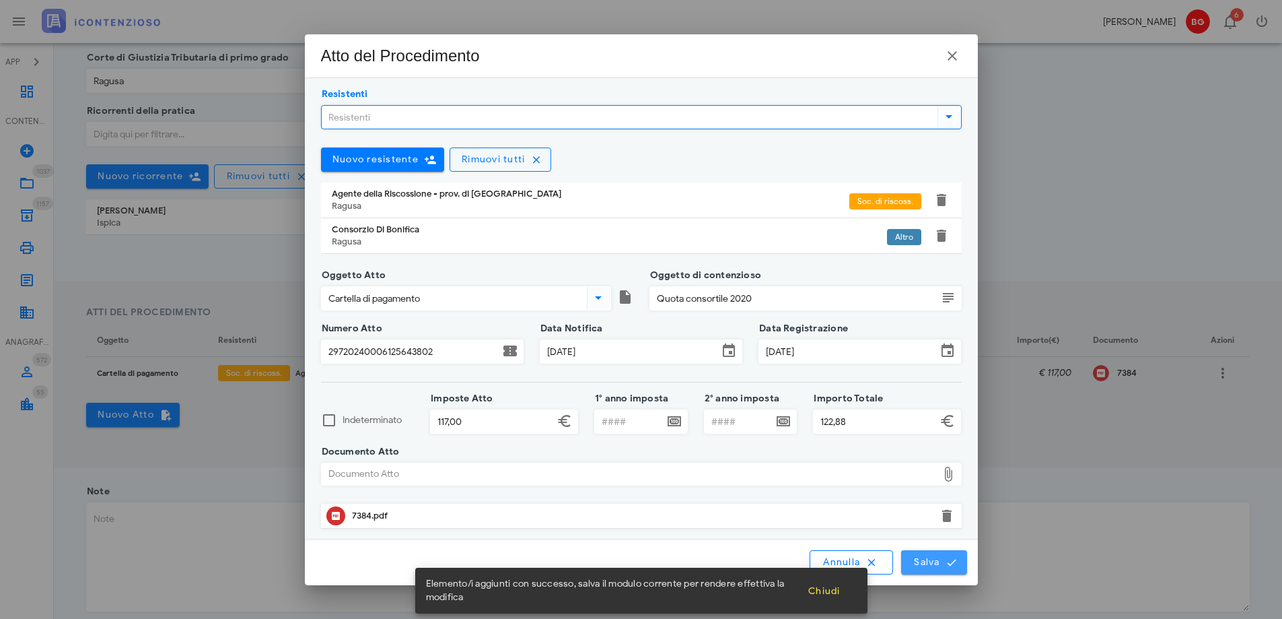
click at [927, 563] on span "Salva" at bounding box center [934, 562] width 42 height 12
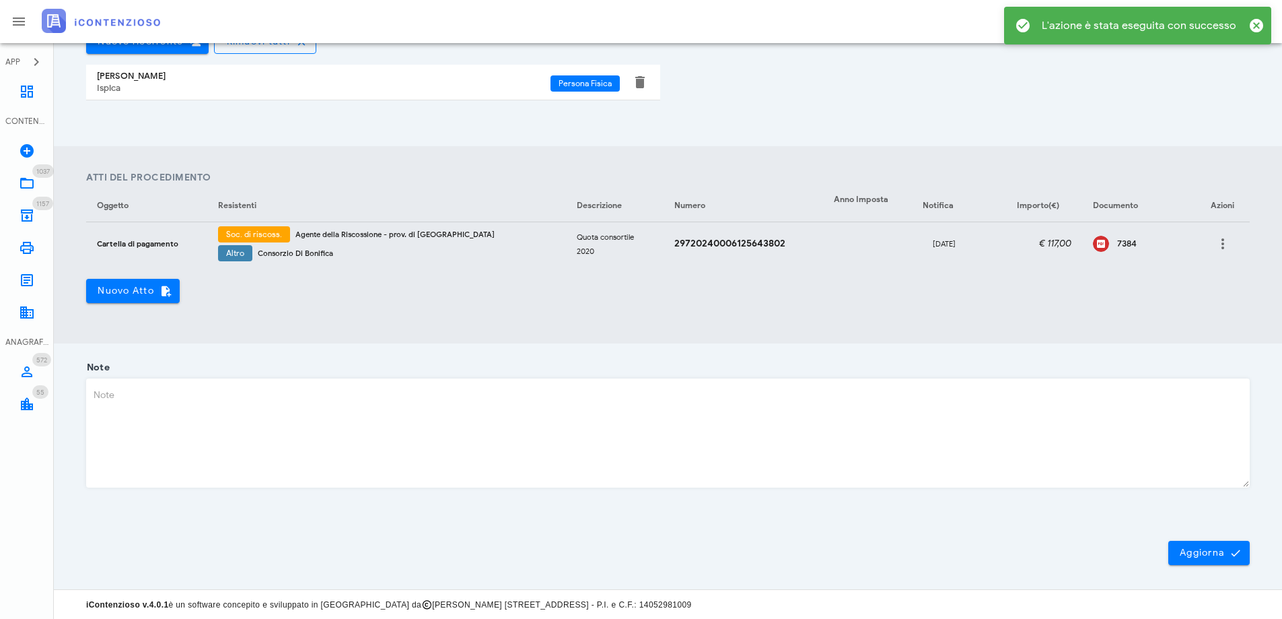
scroll to position [405, 0]
click at [1214, 551] on span "Aggiorna" at bounding box center [1209, 552] width 60 height 12
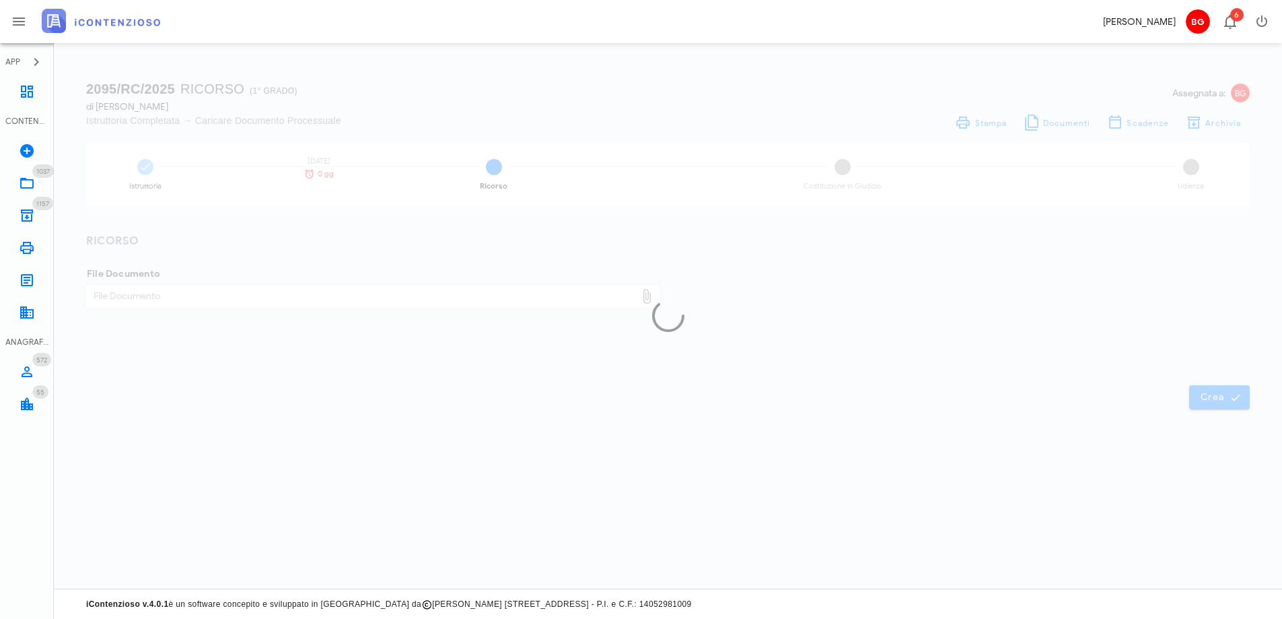
scroll to position [0, 0]
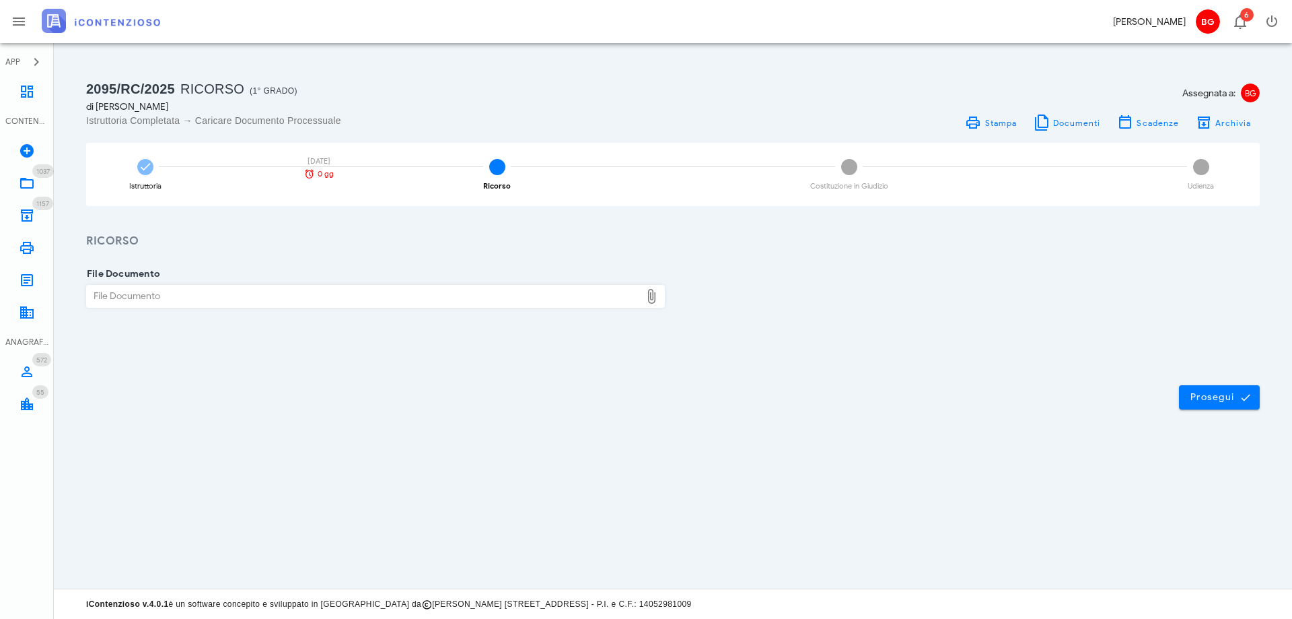
click at [369, 306] on div "File Documento" at bounding box center [364, 296] width 554 height 22
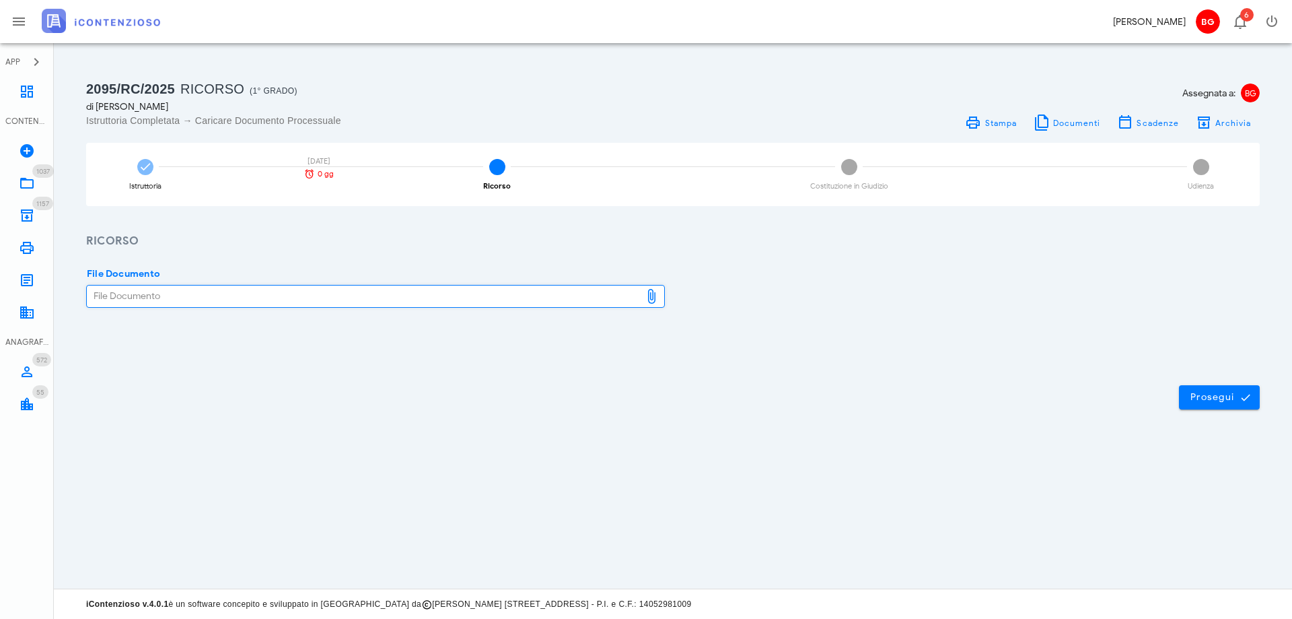
type input "C:\fakepath\ricorso.pdf"
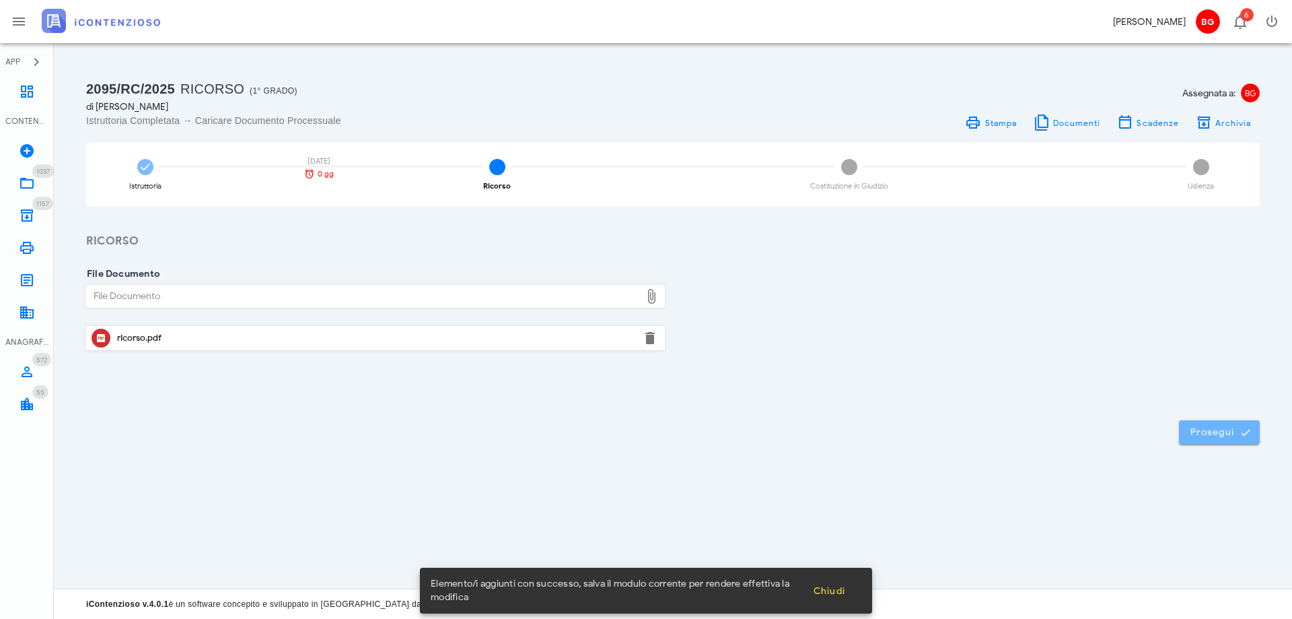
click at [1209, 430] on span "Prosegui" at bounding box center [1219, 432] width 59 height 12
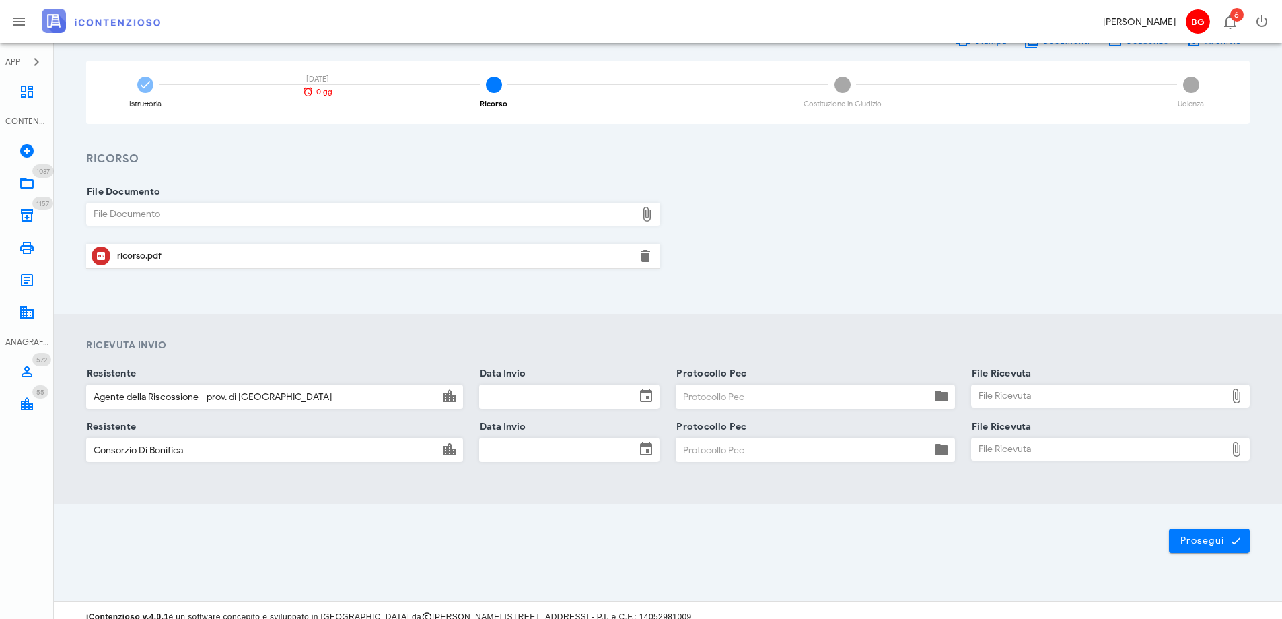
scroll to position [95, 0]
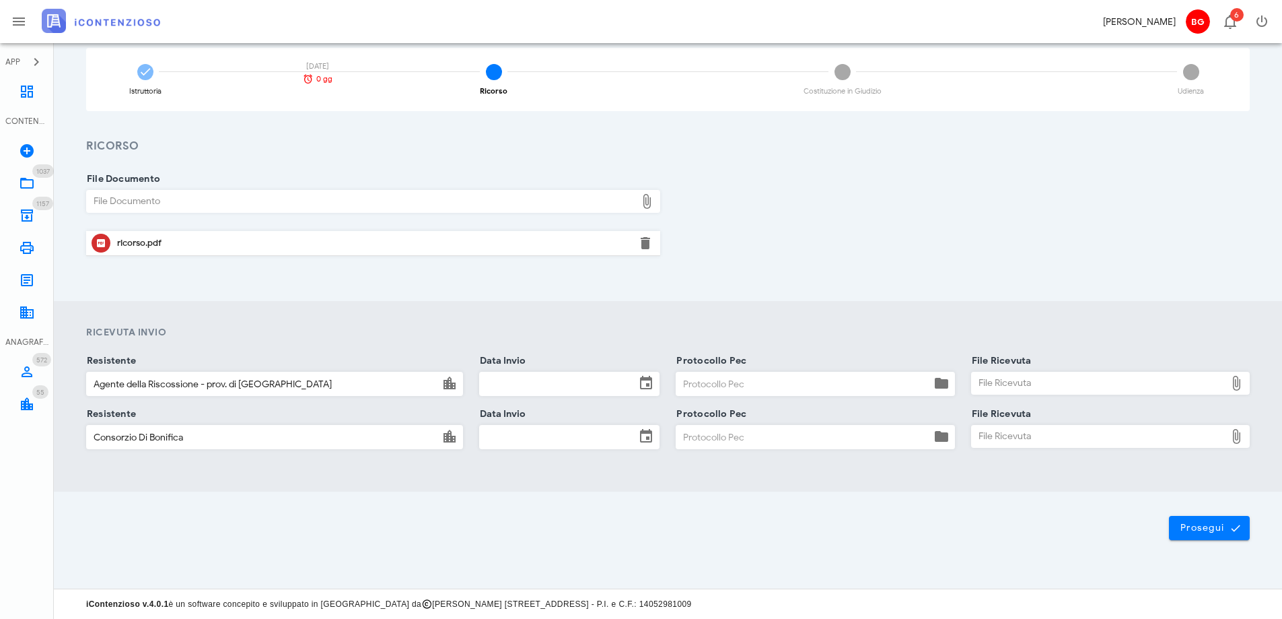
click at [590, 382] on input "Data Invio" at bounding box center [557, 383] width 155 height 23
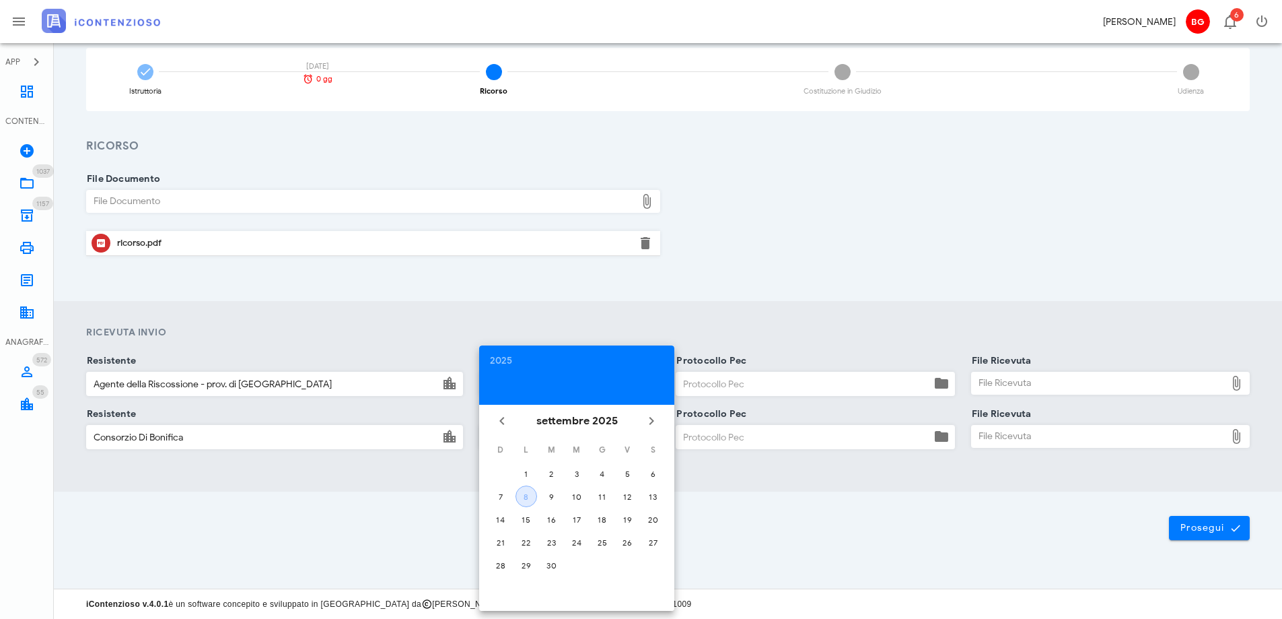
click at [528, 494] on div "8" at bounding box center [526, 496] width 20 height 10
type input "08/09/2025"
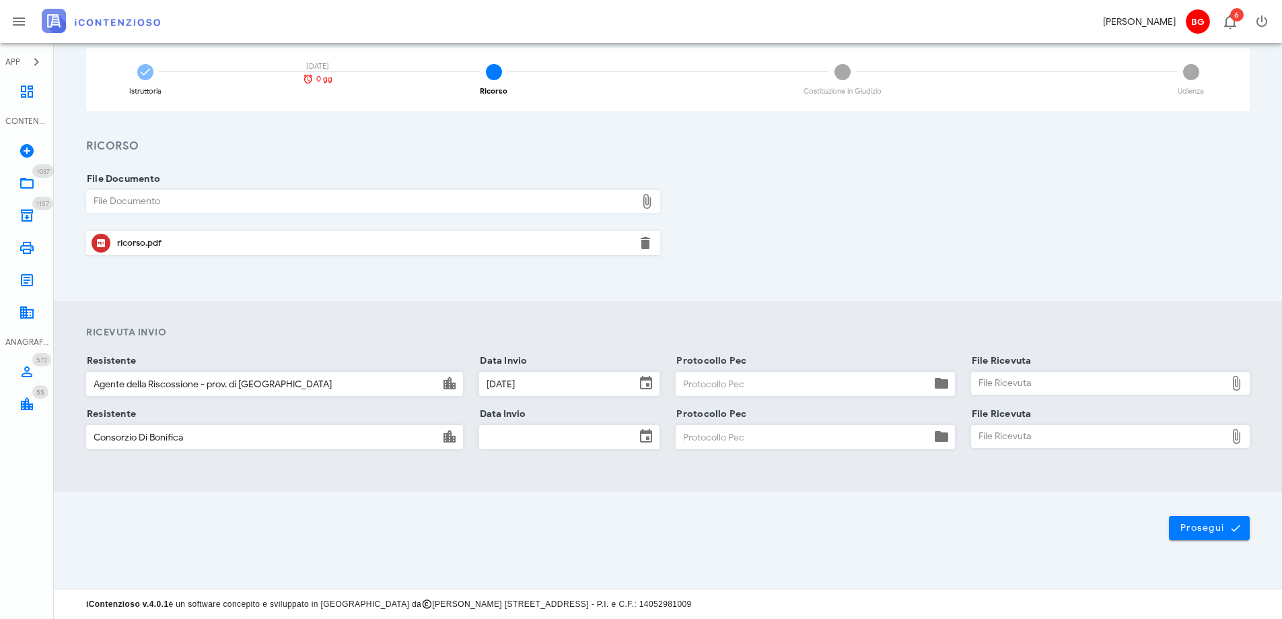
drag, startPoint x: 543, startPoint y: 460, endPoint x: 543, endPoint y: 444, distance: 16.2
click at [543, 459] on div at bounding box center [569, 455] width 180 height 9
click at [543, 444] on input "Data Invio" at bounding box center [557, 436] width 155 height 23
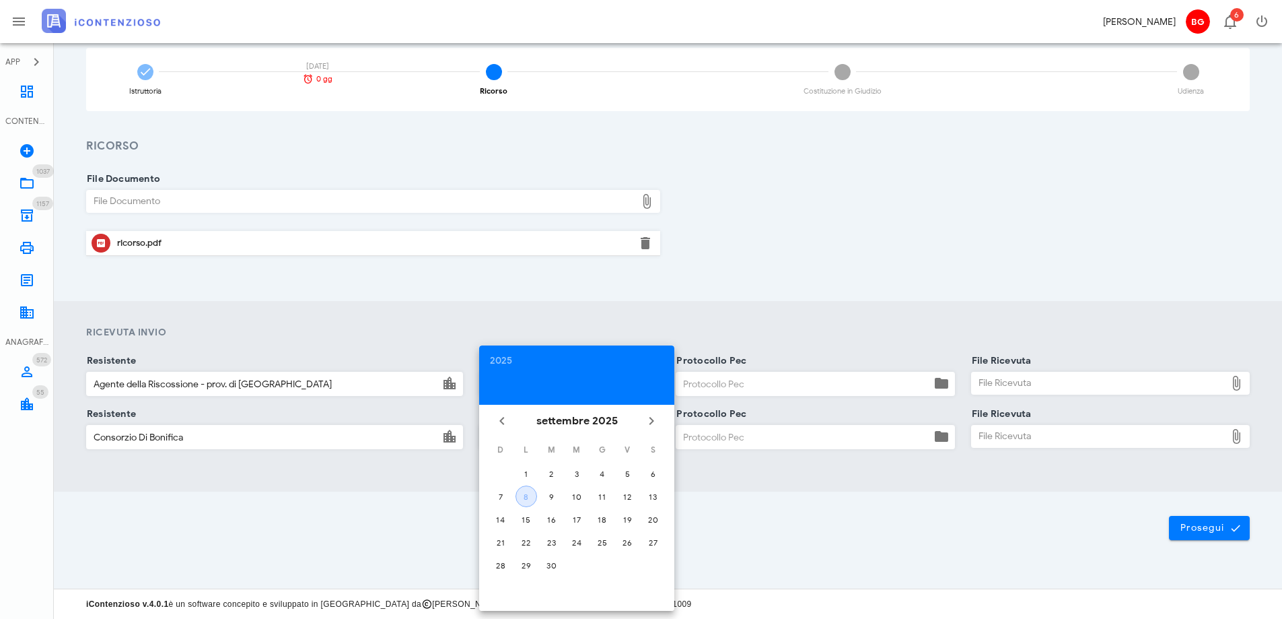
click at [525, 497] on div "8" at bounding box center [526, 496] width 20 height 10
type input "[DATE]"
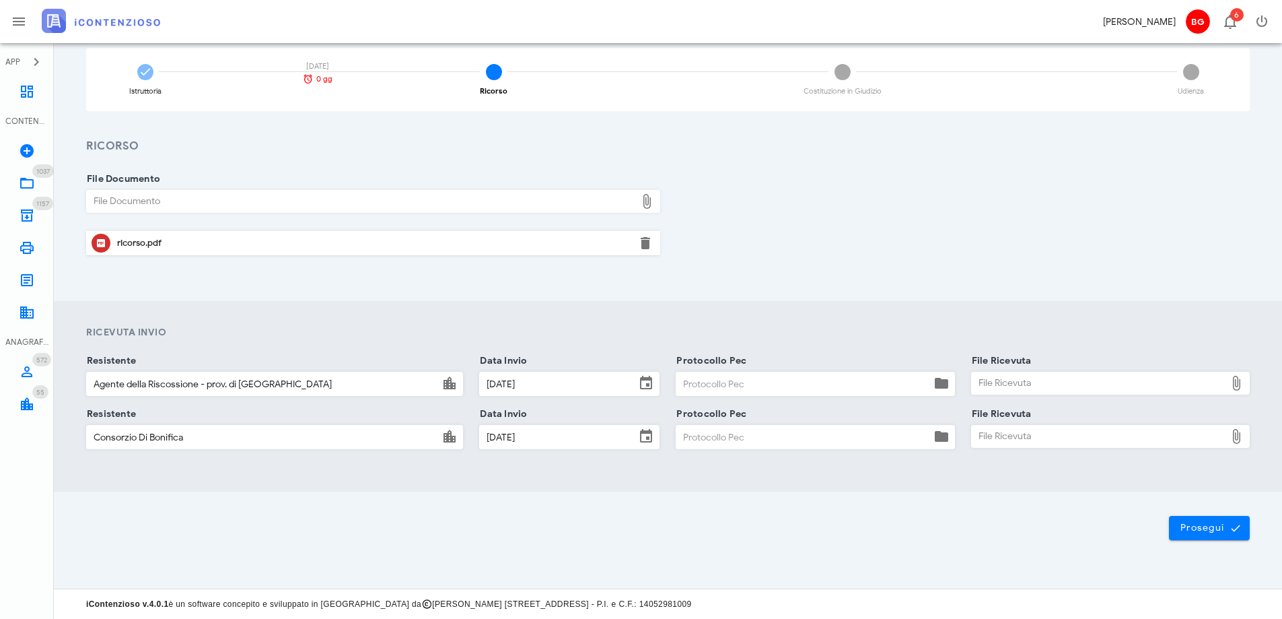
click at [715, 384] on input "Protocollo Pec" at bounding box center [803, 383] width 254 height 23
type input "080925"
click at [715, 434] on input "Protocollo Pec" at bounding box center [803, 436] width 254 height 23
type input "080925"
click at [1003, 376] on div "File Ricevuta" at bounding box center [1099, 383] width 254 height 22
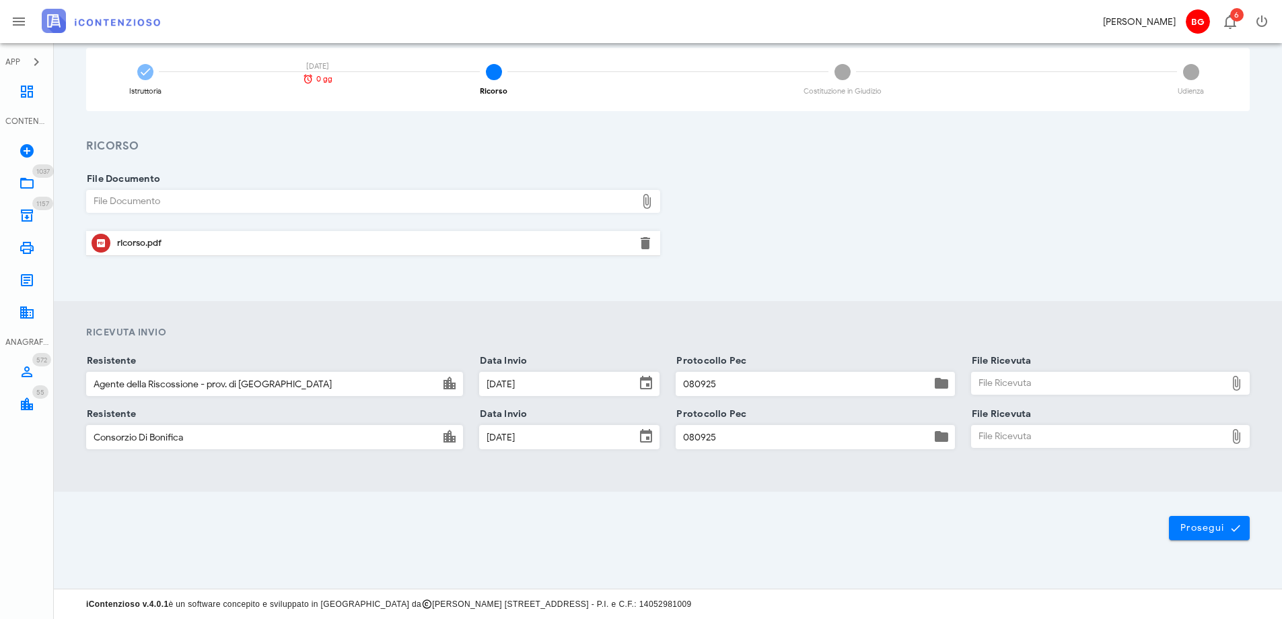
type input "C:\fakepath\consegna ader.pdf"
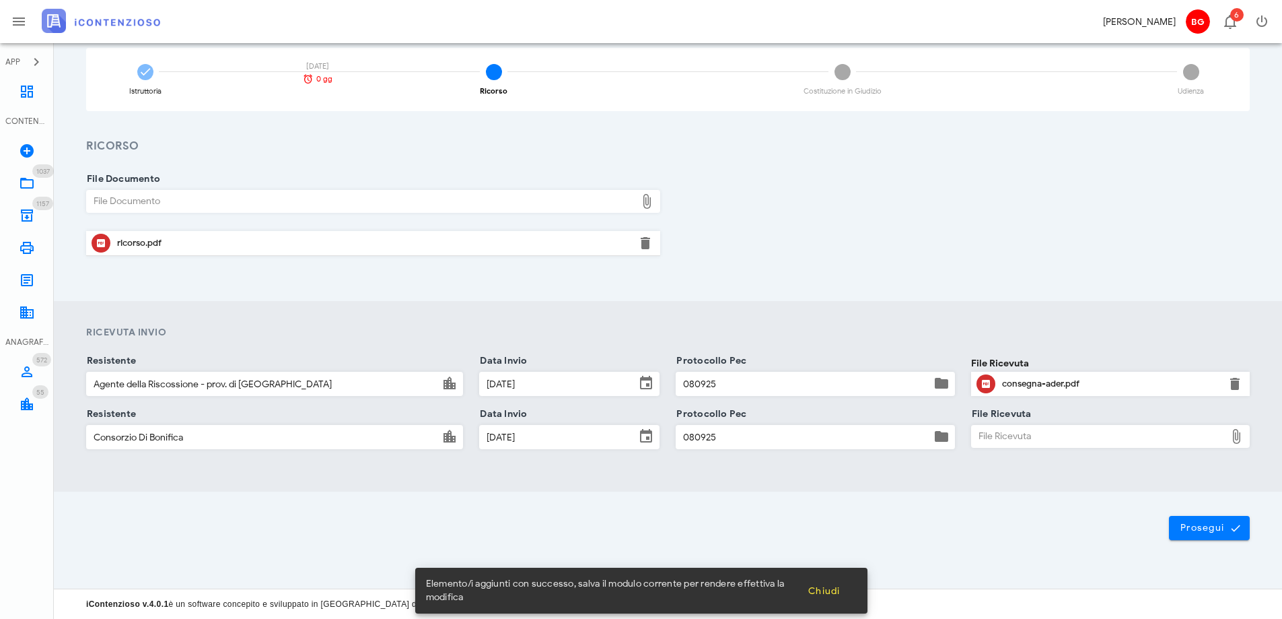
click at [1108, 422] on div "File Ricevuta File Ricevuta" at bounding box center [1110, 440] width 279 height 52
click at [1102, 431] on div "File Ricevuta" at bounding box center [1099, 436] width 254 height 22
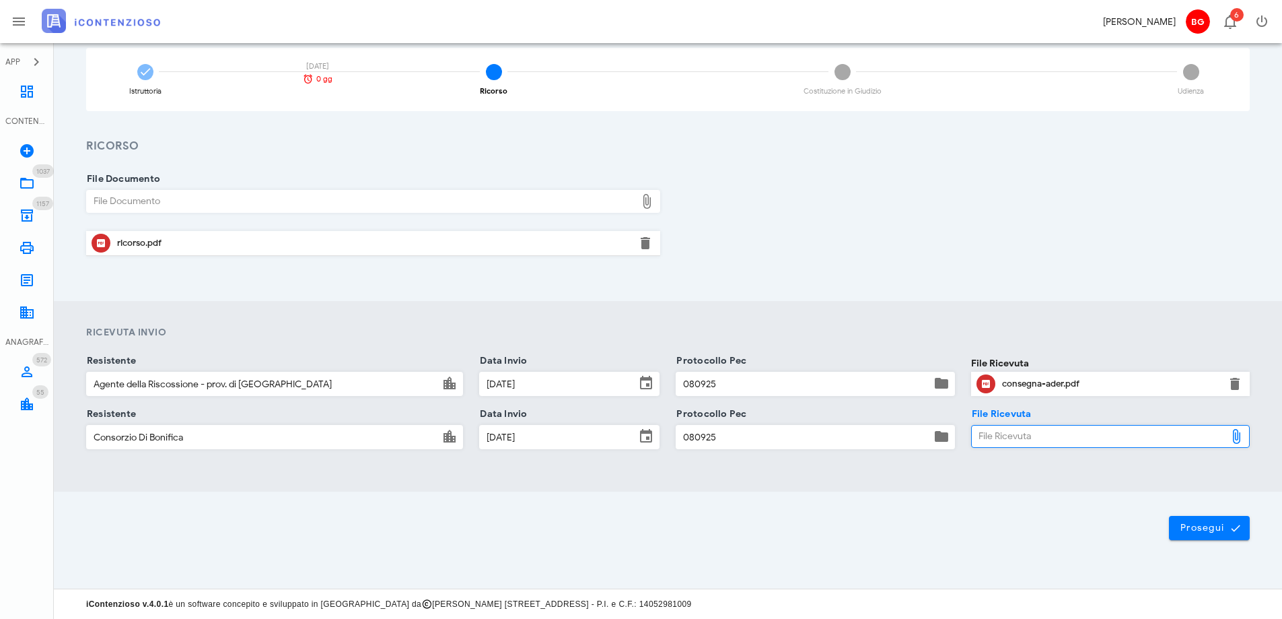
type input "C:\fakepath\consegna consorzio.pdf"
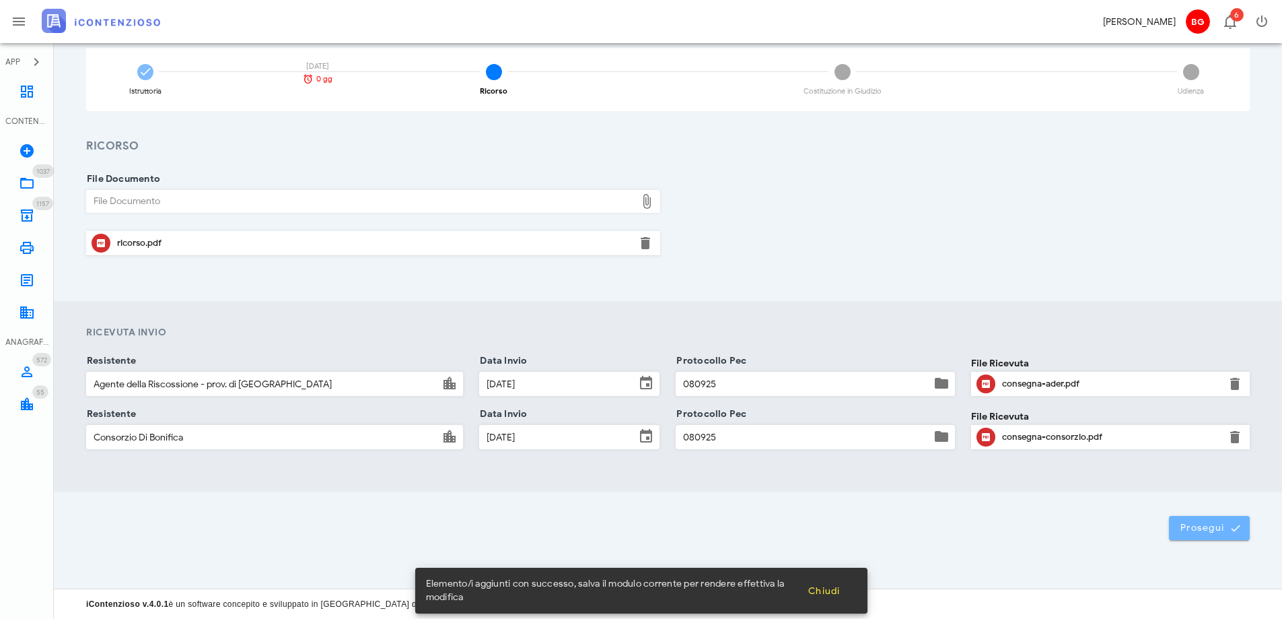
click at [1181, 526] on span "Prosegui" at bounding box center [1209, 528] width 59 height 12
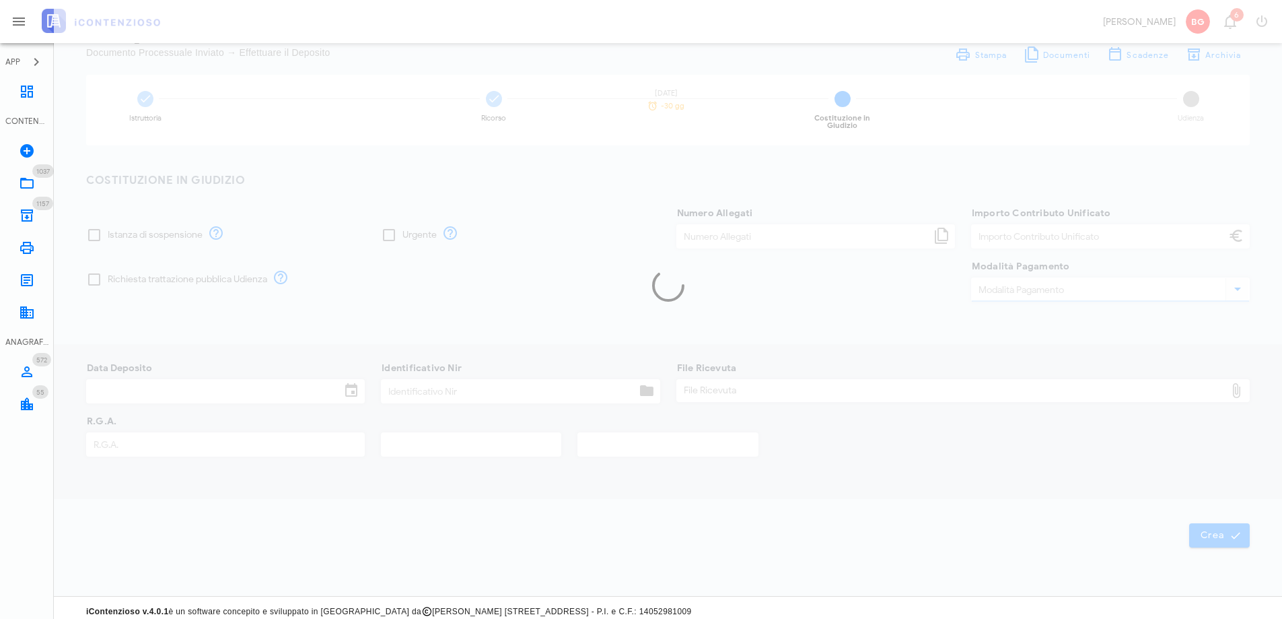
type input "30,00"
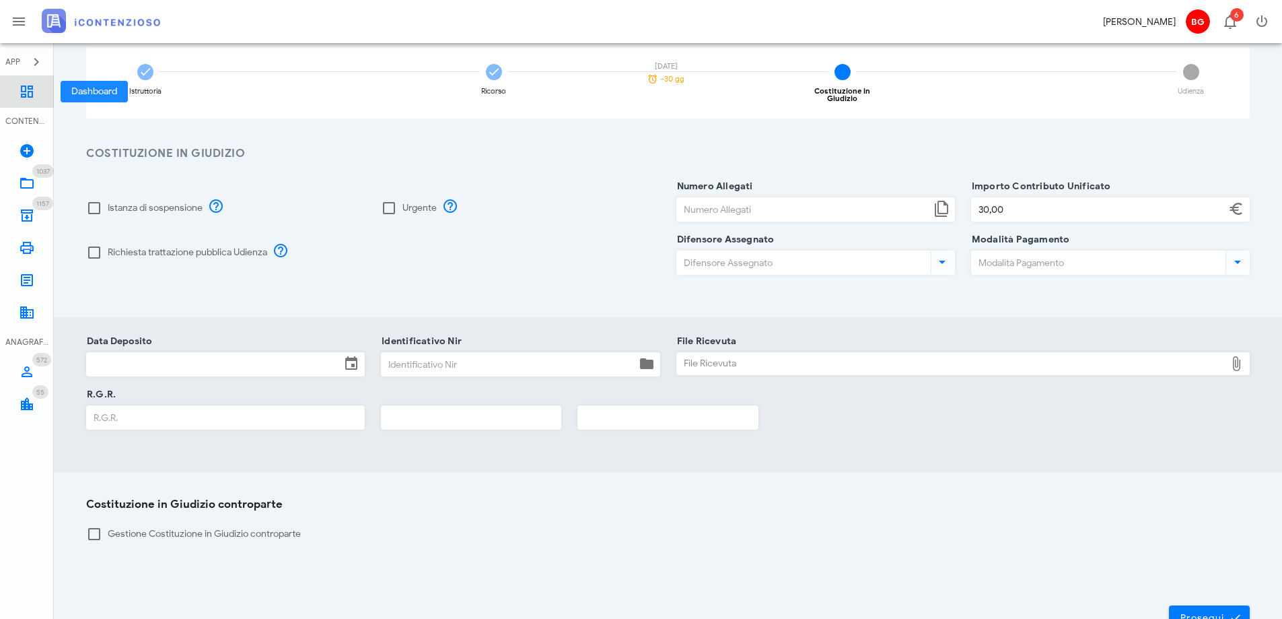
click at [0, 95] on link "Dashboard" at bounding box center [27, 91] width 54 height 32
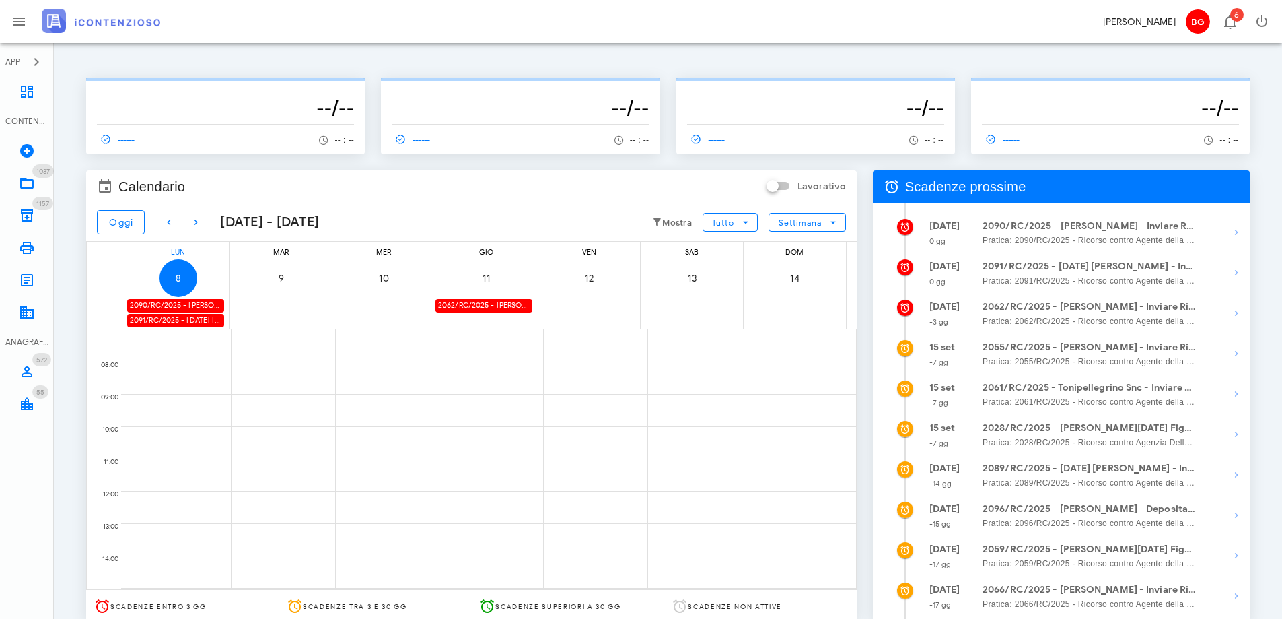
click at [162, 303] on div "2090/RC/2025 - [PERSON_NAME] - Inviare Ricorso" at bounding box center [175, 305] width 97 height 13
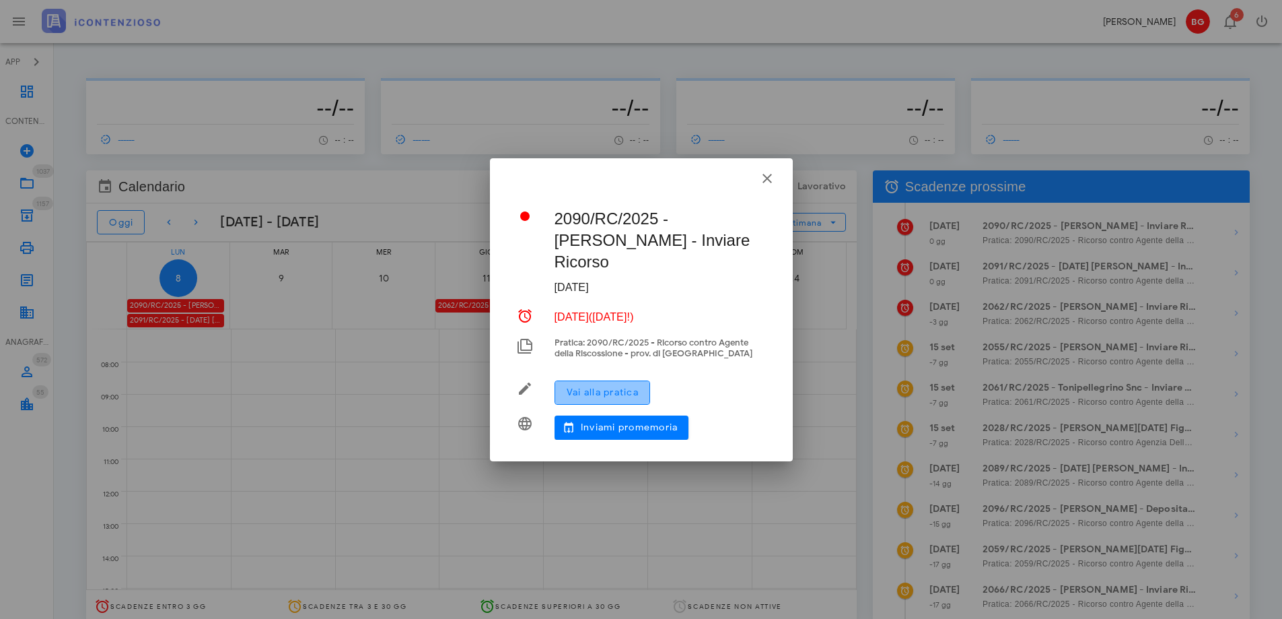
click at [589, 386] on span "Vai alla pratica" at bounding box center [602, 391] width 73 height 11
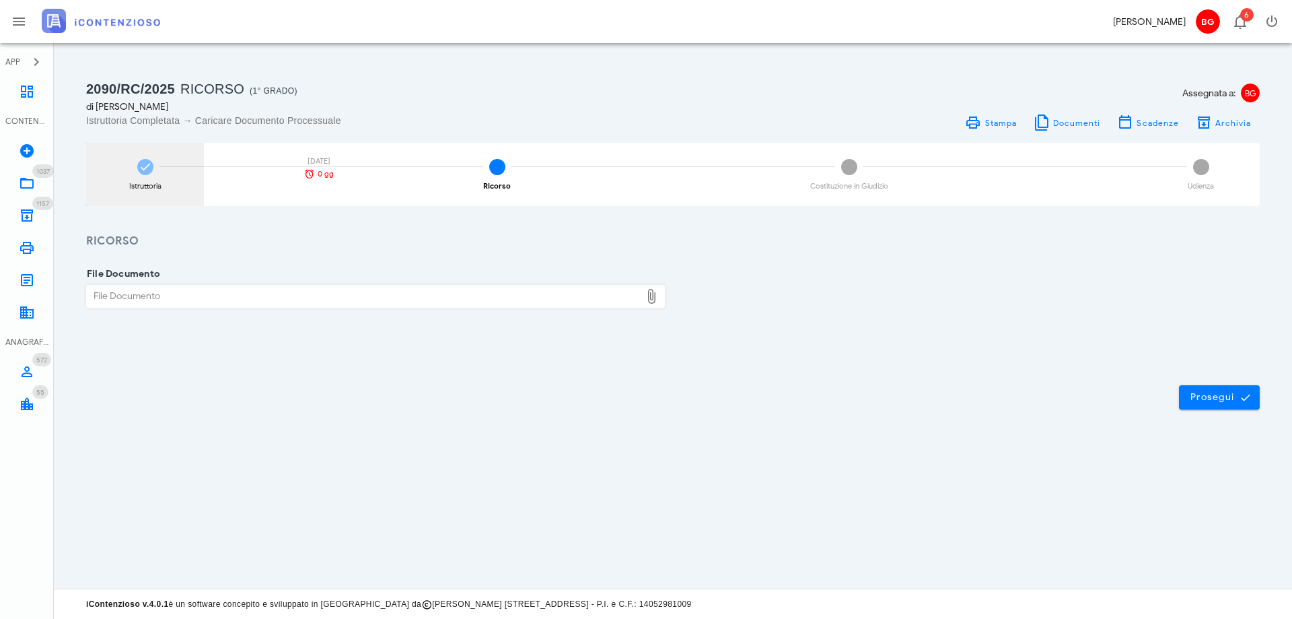
click at [137, 177] on div "Istruttoria [DATE] 0 gg" at bounding box center [145, 174] width 118 height 63
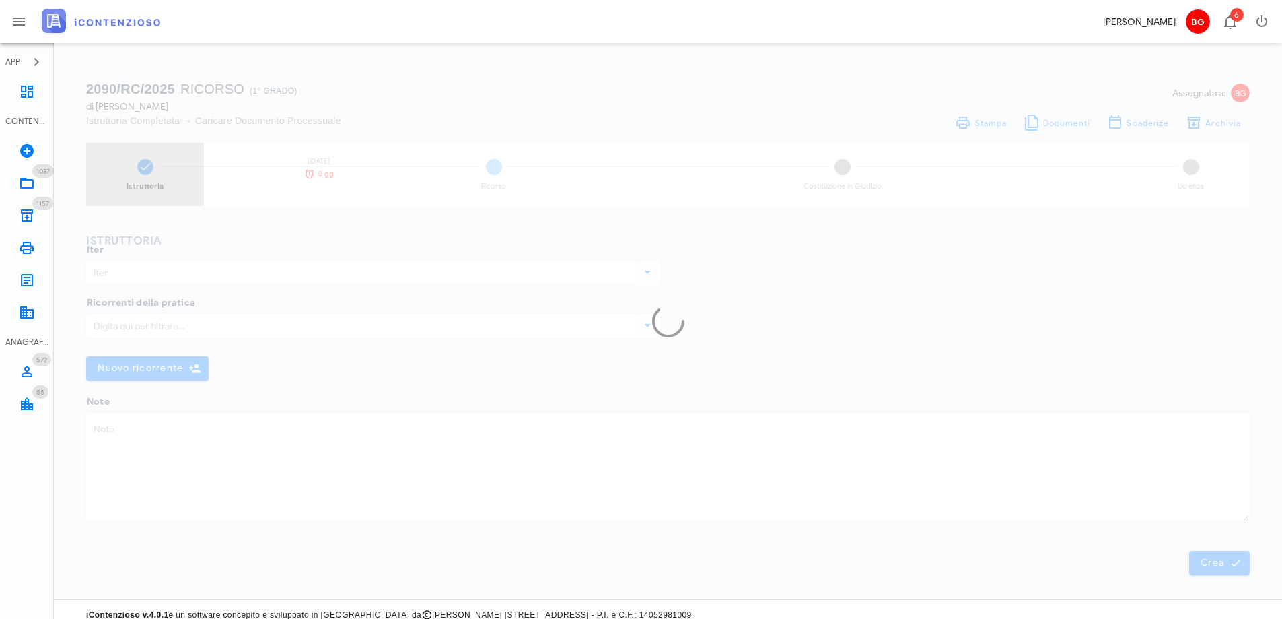
type input "Ricorso"
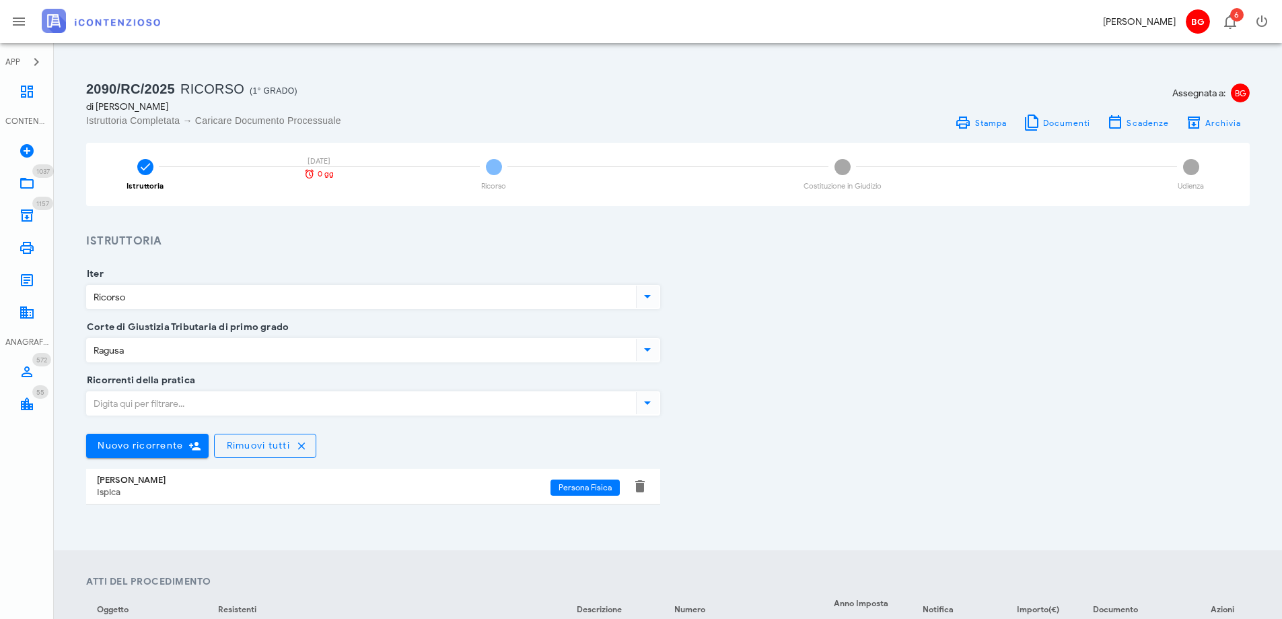
scroll to position [202, 0]
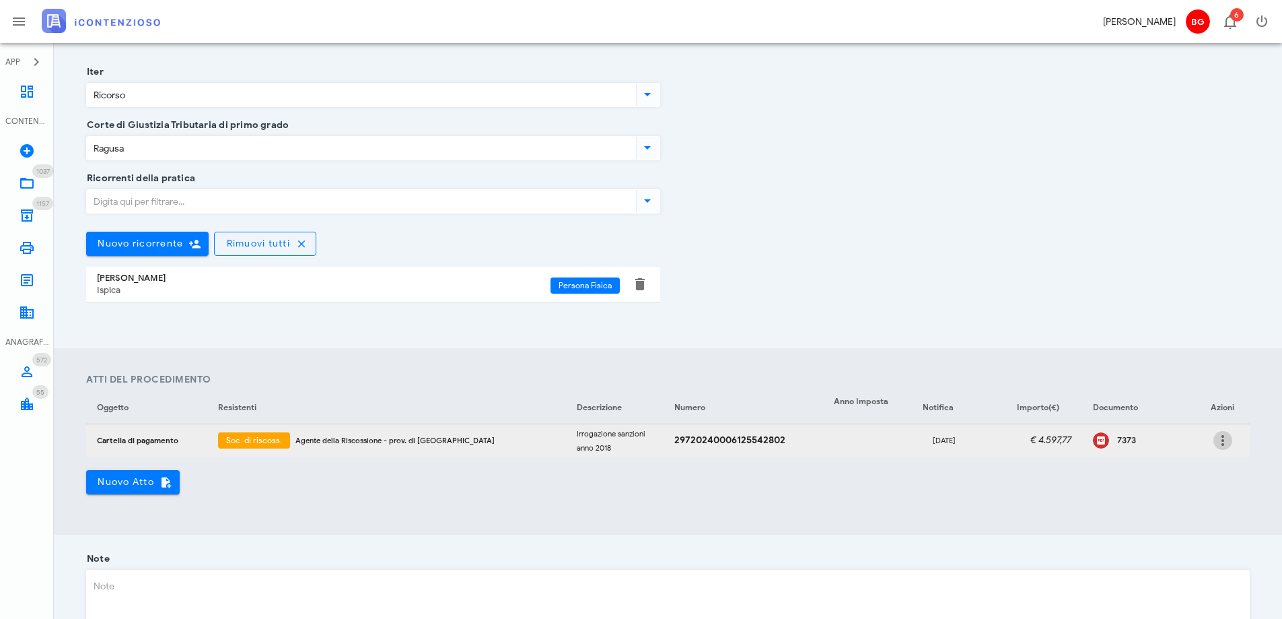
click at [1217, 443] on icon "button" at bounding box center [1223, 440] width 16 height 16
click at [1208, 451] on div "Modifica" at bounding box center [1202, 449] width 36 height 11
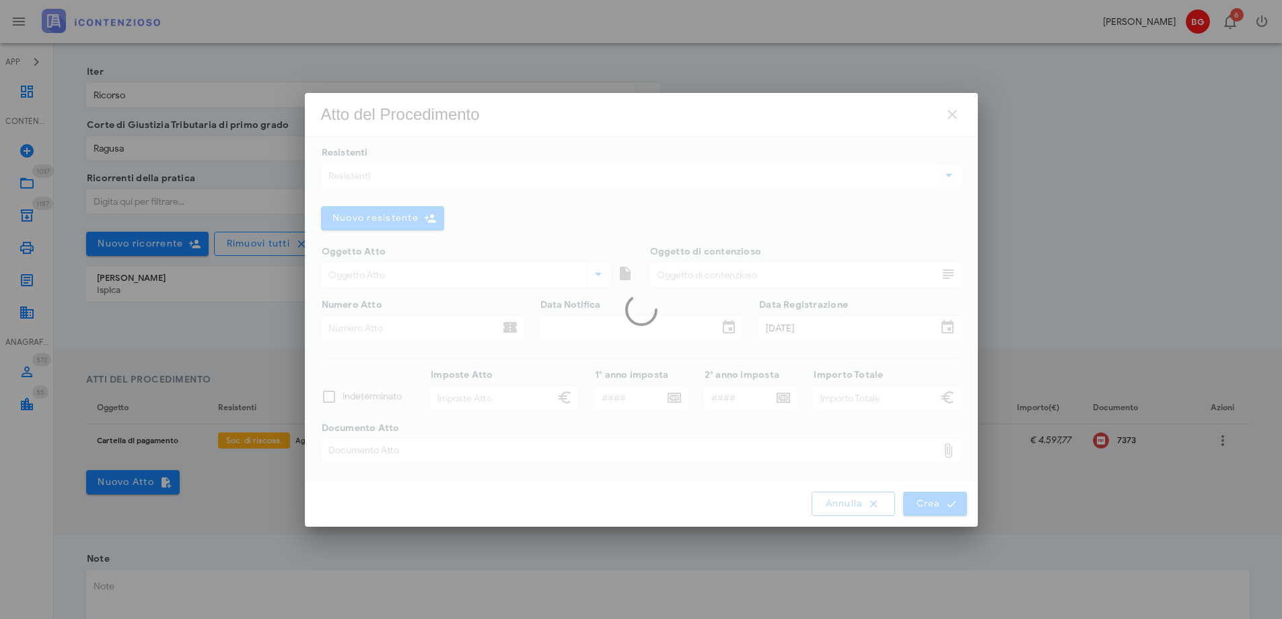
type input "Cartella di pagamento"
type input "Irrogazione sanzioni anno 2018"
type input "29720240006125542802"
type input "09/06/2025"
type input "30/07/2025"
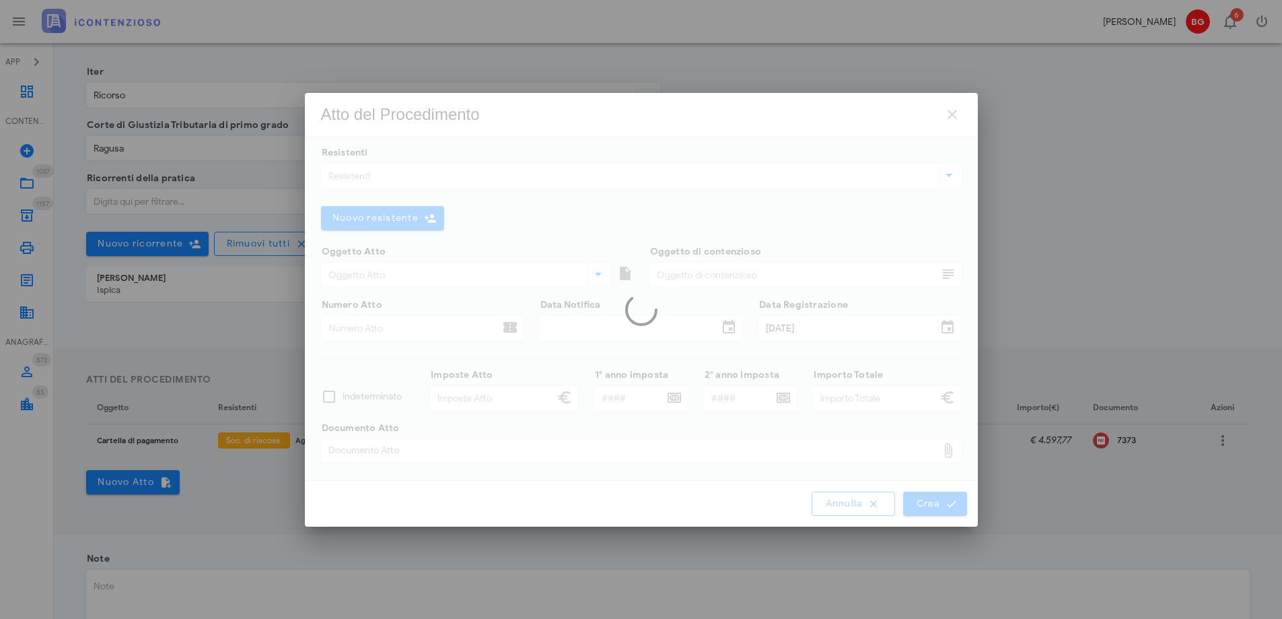
type input "4.597,77"
type input "4.603,65"
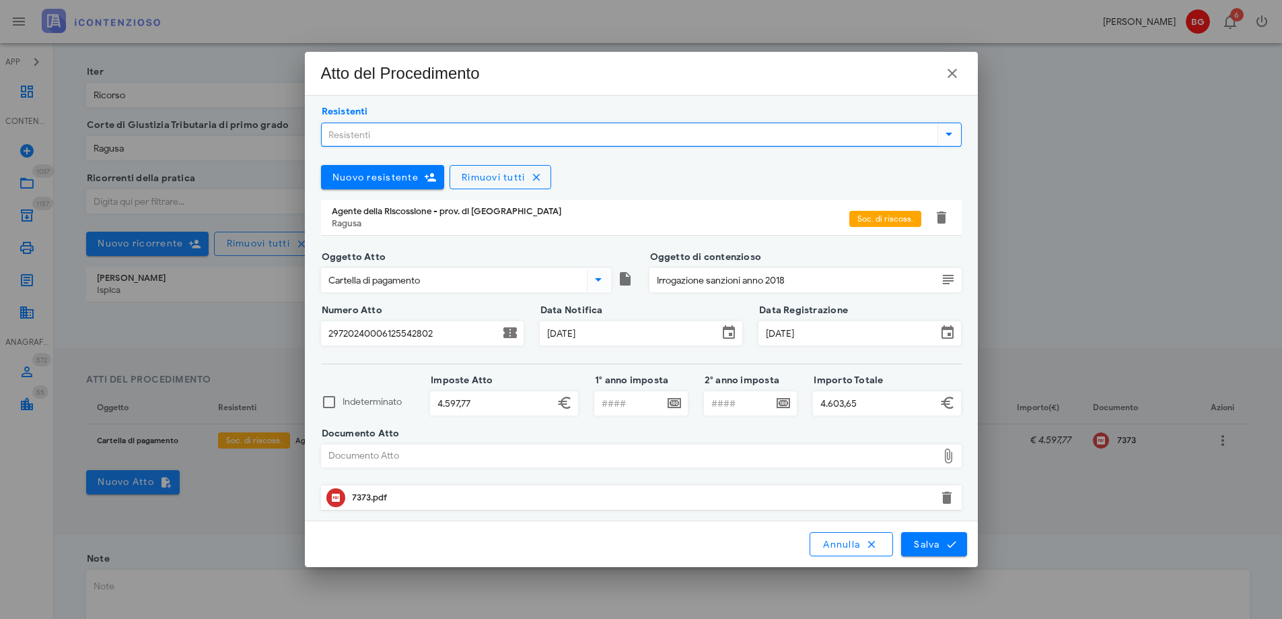
click at [456, 140] on input "Resistenti" at bounding box center [628, 134] width 613 height 23
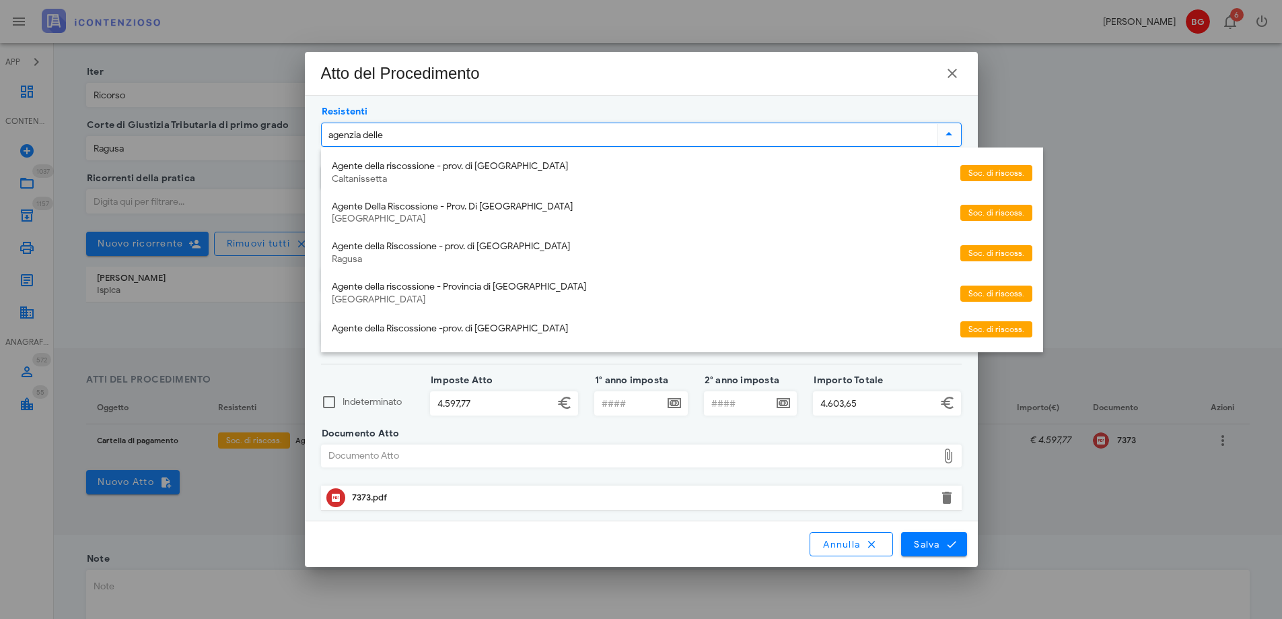
type input "agenzia delle"
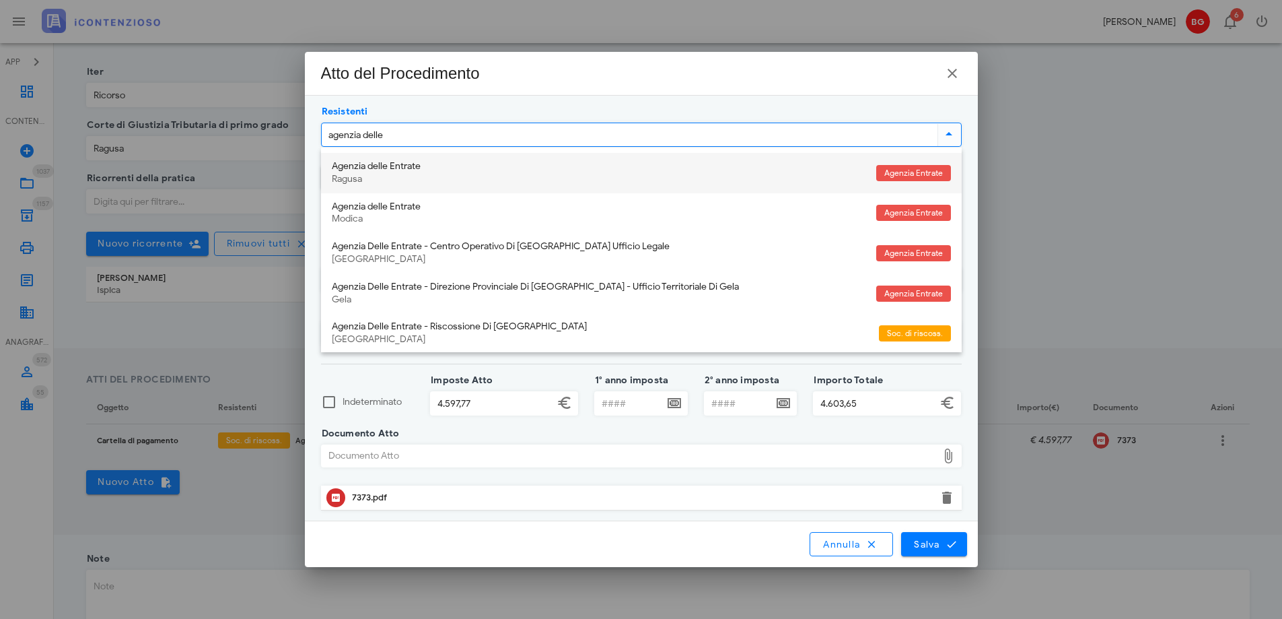
click at [434, 168] on div "Agenzia delle Entrate" at bounding box center [599, 166] width 534 height 11
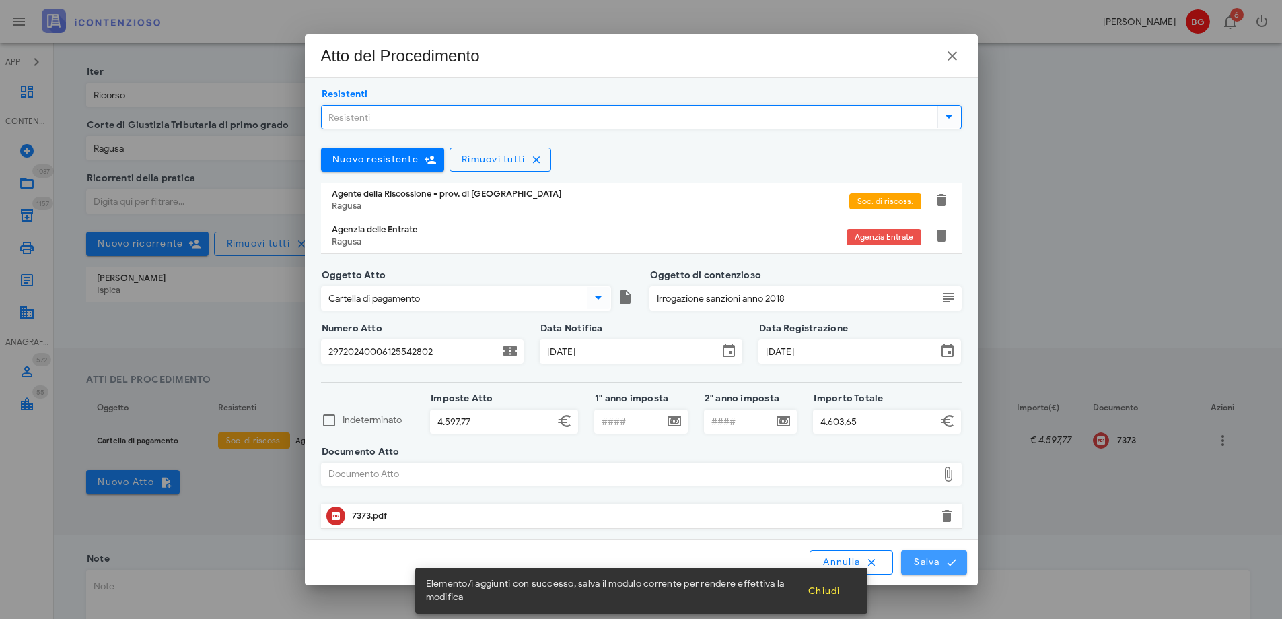
click at [927, 560] on span "Salva" at bounding box center [934, 562] width 42 height 12
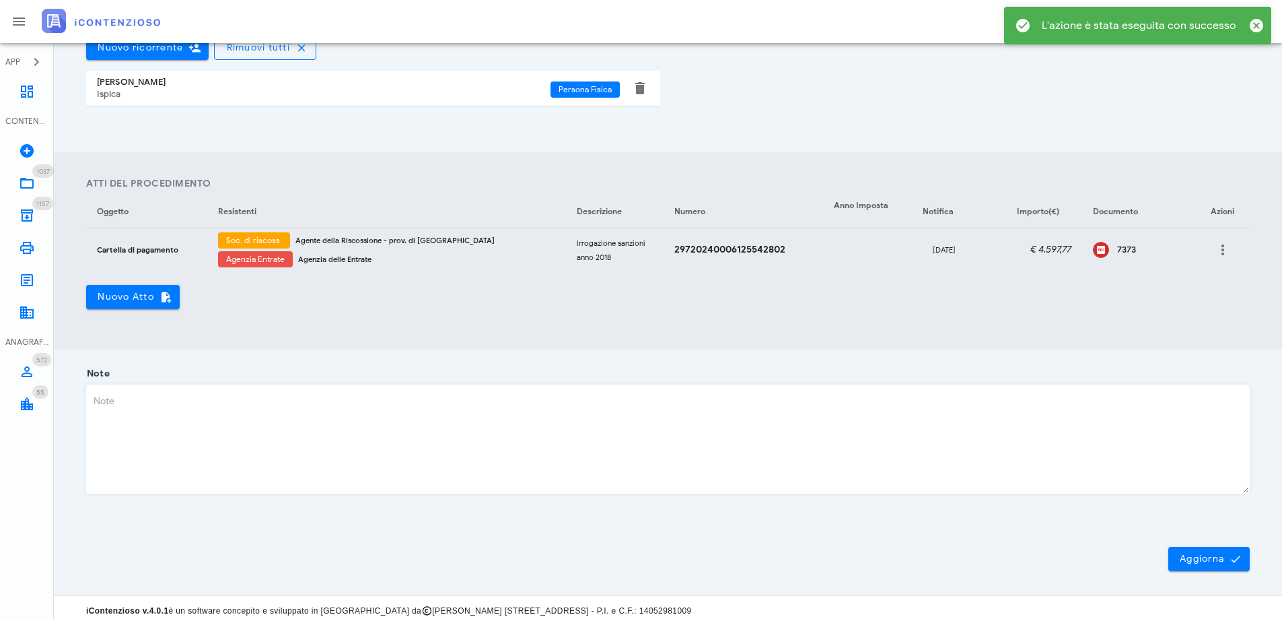
scroll to position [404, 0]
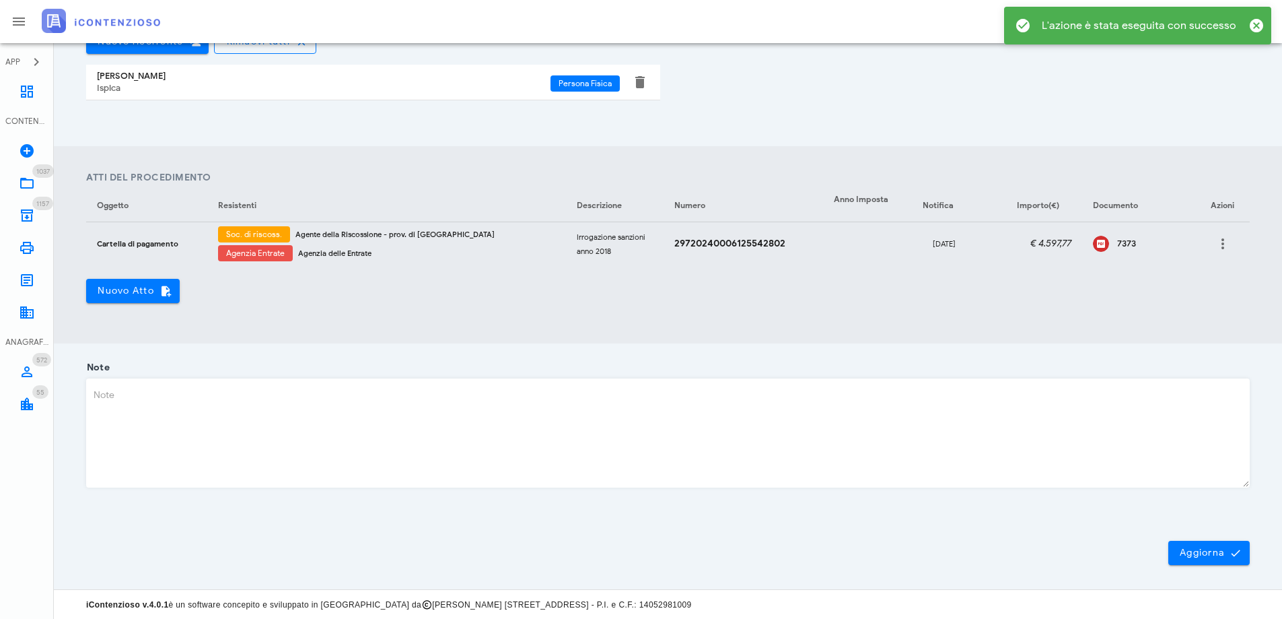
click at [1165, 548] on div "Aggiorna" at bounding box center [668, 552] width 1164 height 24
click at [1187, 559] on button "Aggiorna" at bounding box center [1208, 552] width 81 height 24
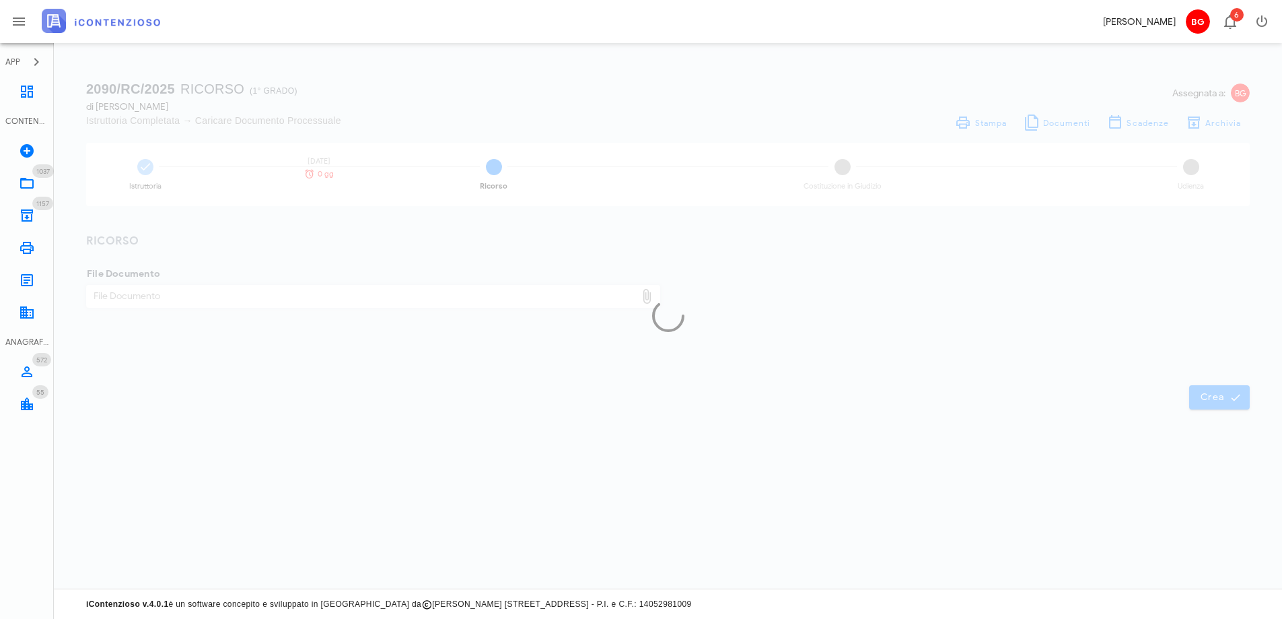
scroll to position [0, 0]
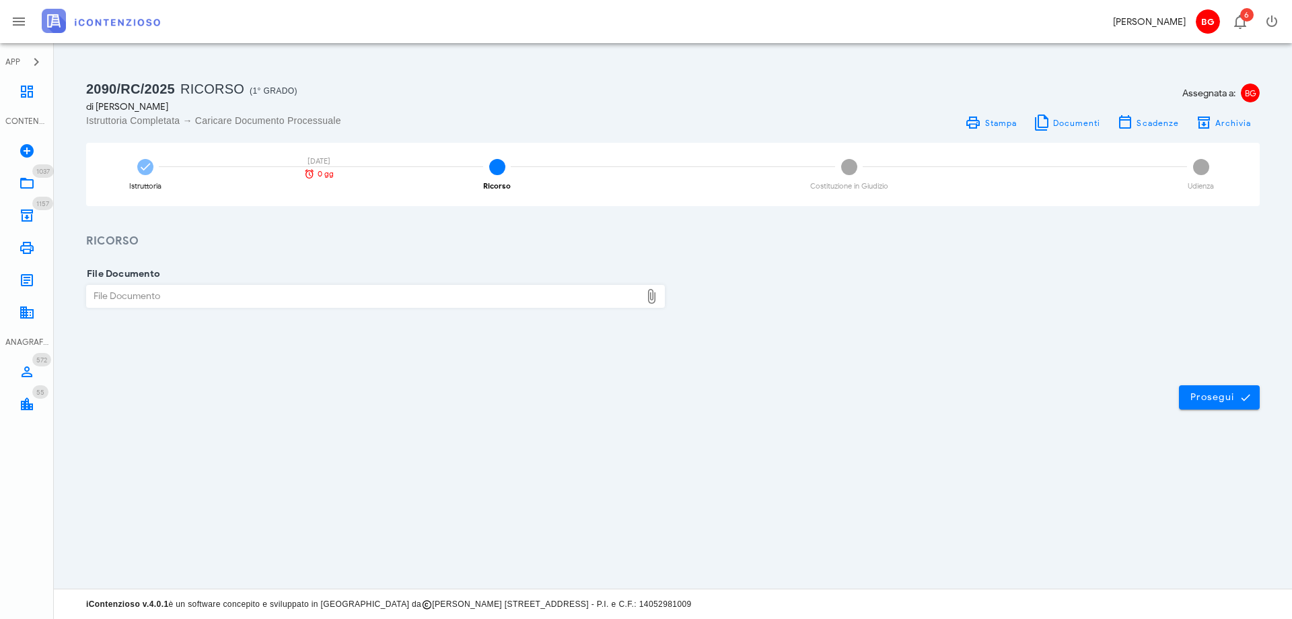
click at [374, 289] on div "File Documento" at bounding box center [364, 296] width 554 height 22
type input "C:\fakepath\ricorso.pdf"
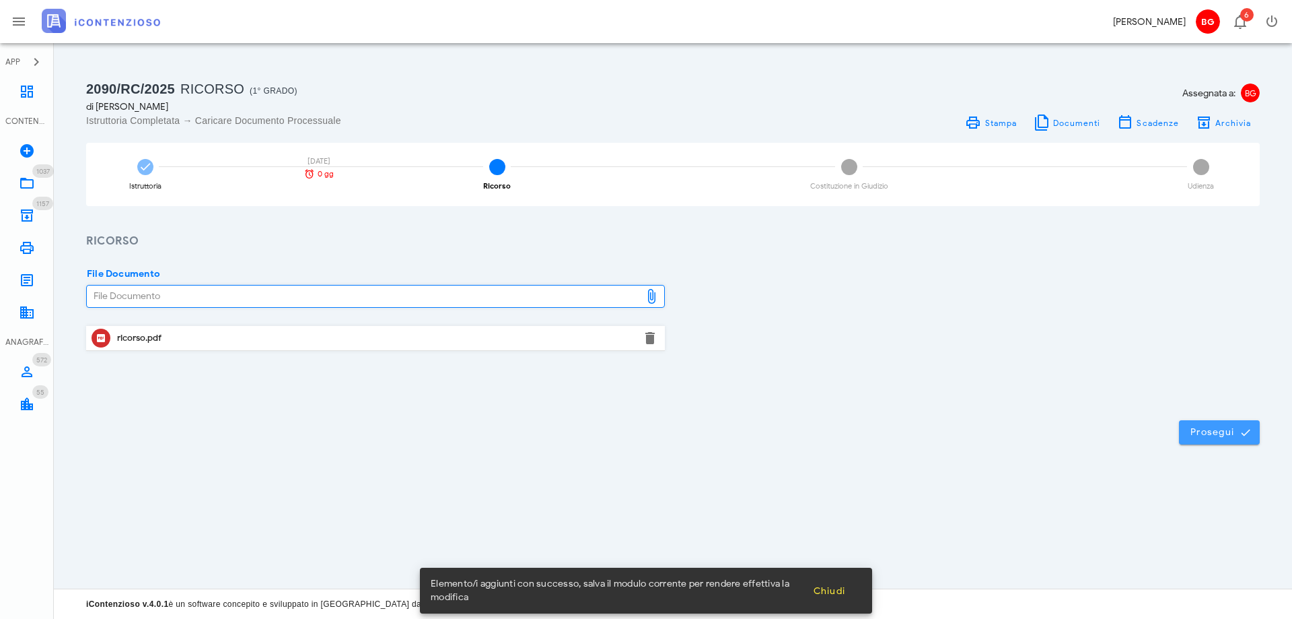
click at [1242, 435] on icon "submit" at bounding box center [1246, 432] width 12 height 12
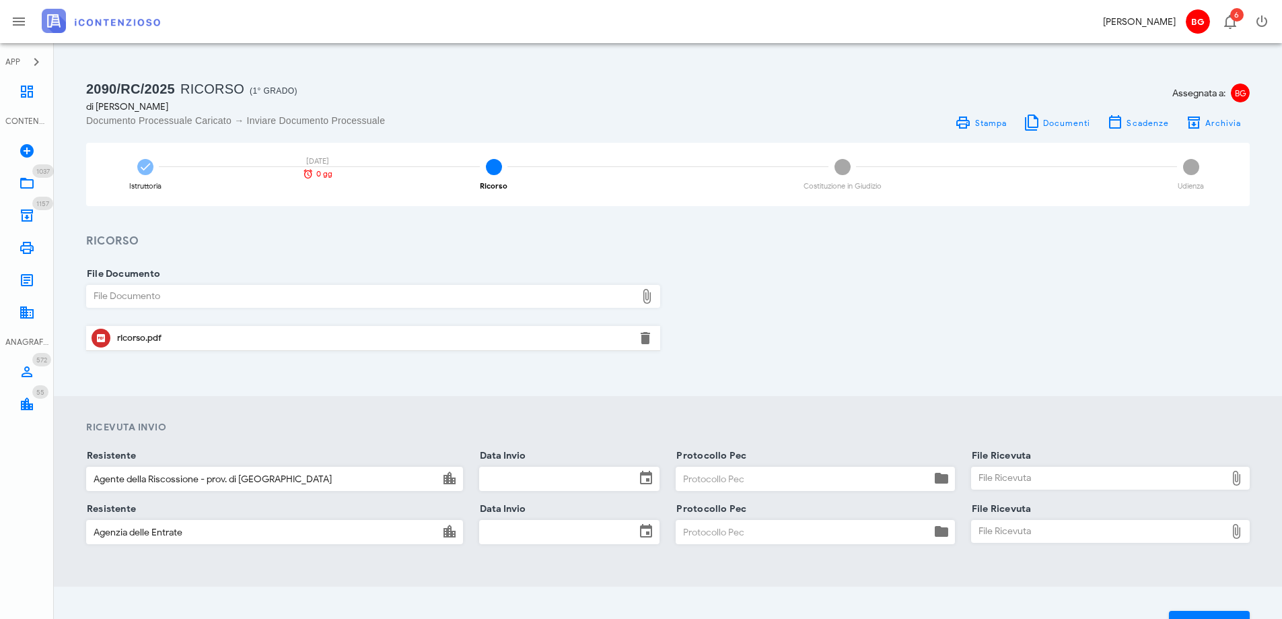
click at [563, 485] on input "Data Invio" at bounding box center [557, 478] width 155 height 23
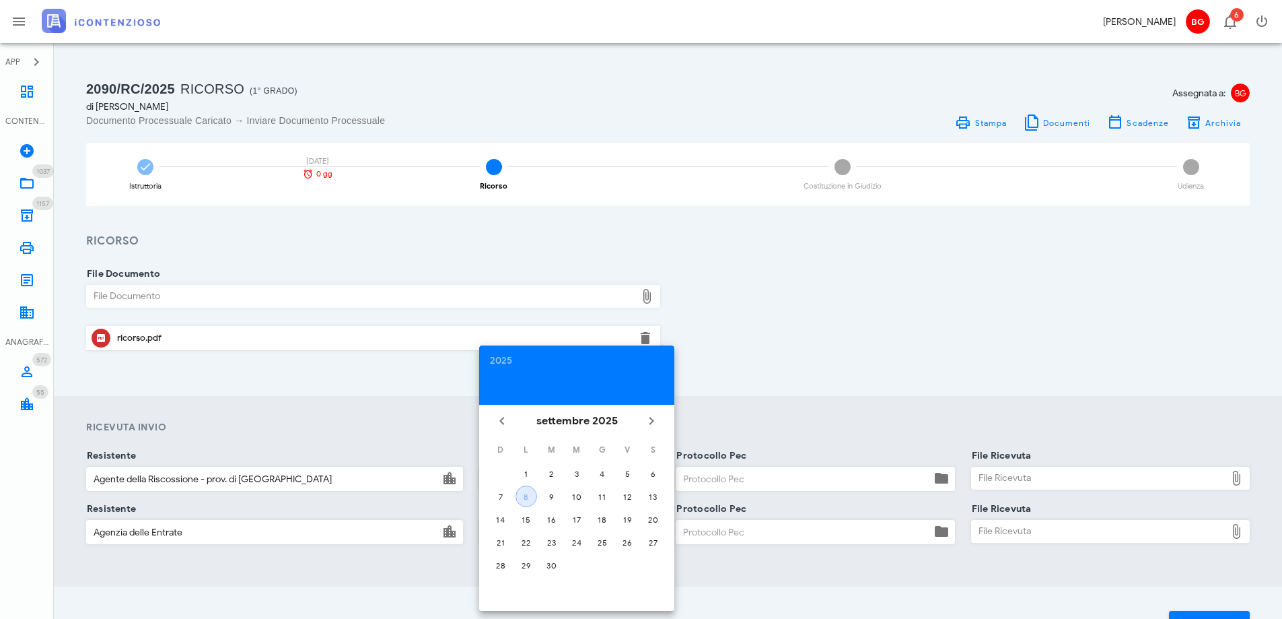
click at [528, 492] on div "8" at bounding box center [526, 496] width 20 height 10
type input "[DATE]"
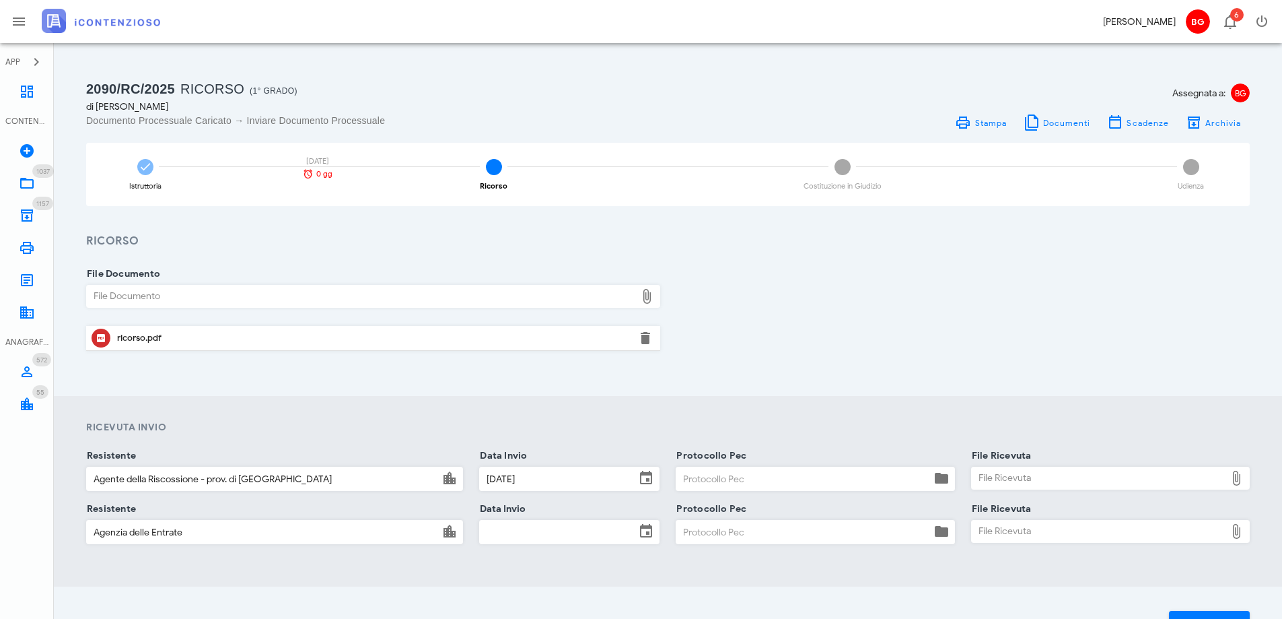
click at [564, 542] on input "Data Invio" at bounding box center [557, 531] width 155 height 23
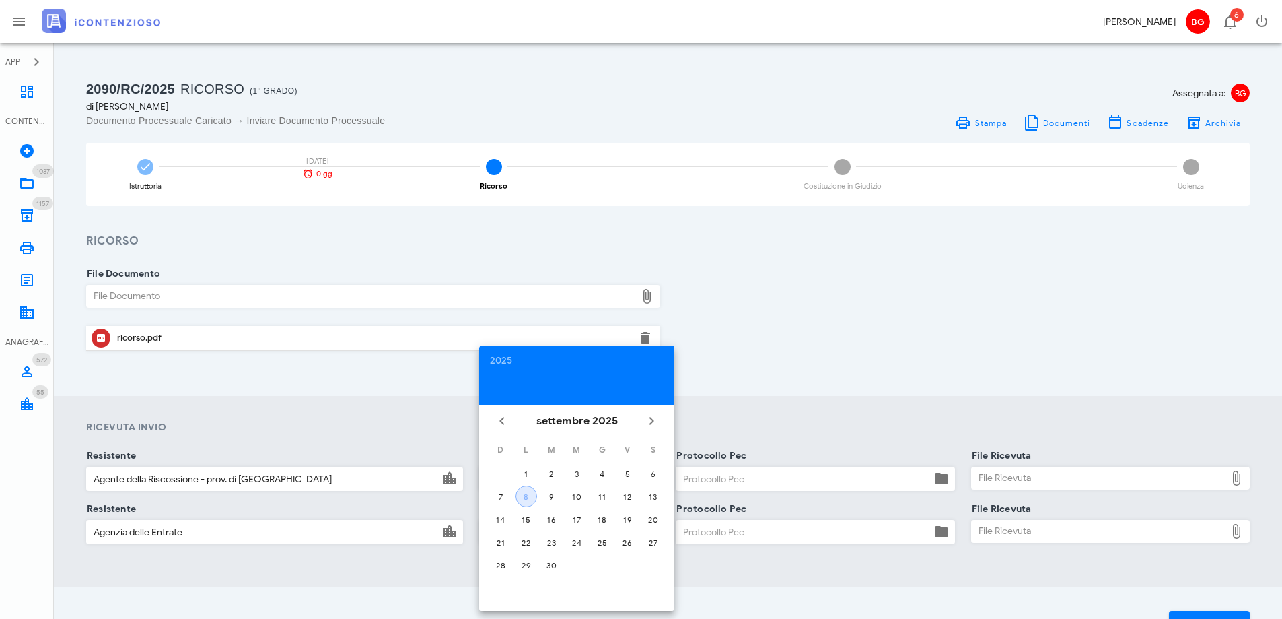
click at [526, 492] on div "8" at bounding box center [526, 496] width 20 height 10
type input "[DATE]"
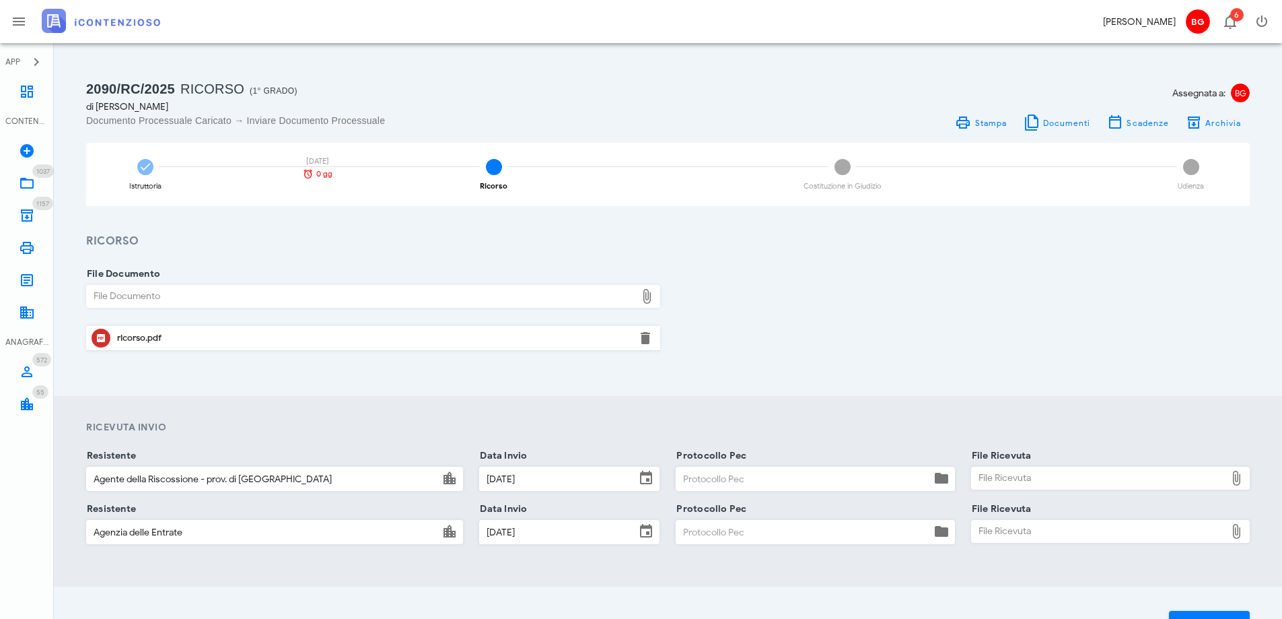
click at [747, 480] on input "Protocollo Pec" at bounding box center [803, 478] width 254 height 23
type input "080925"
click at [746, 534] on input "Protocollo Pec" at bounding box center [803, 531] width 254 height 23
type input "080925"
click at [1036, 476] on div "File Ricevuta" at bounding box center [1099, 478] width 254 height 22
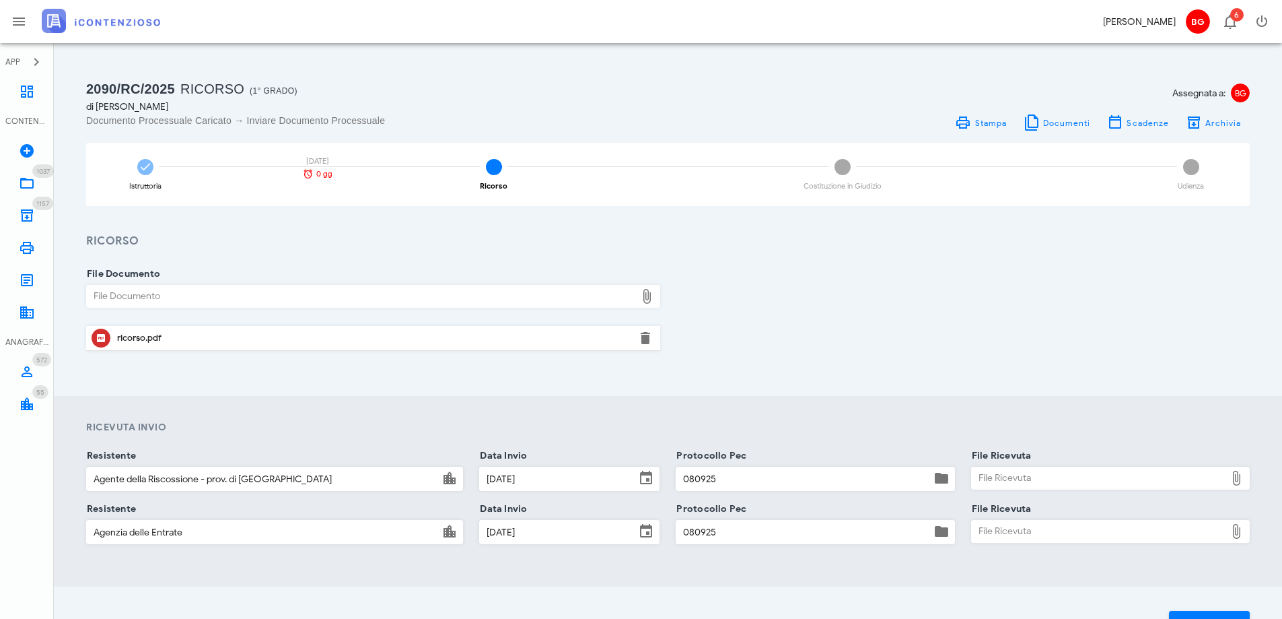
type input "C:\fakepath\consegna ader.pdf"
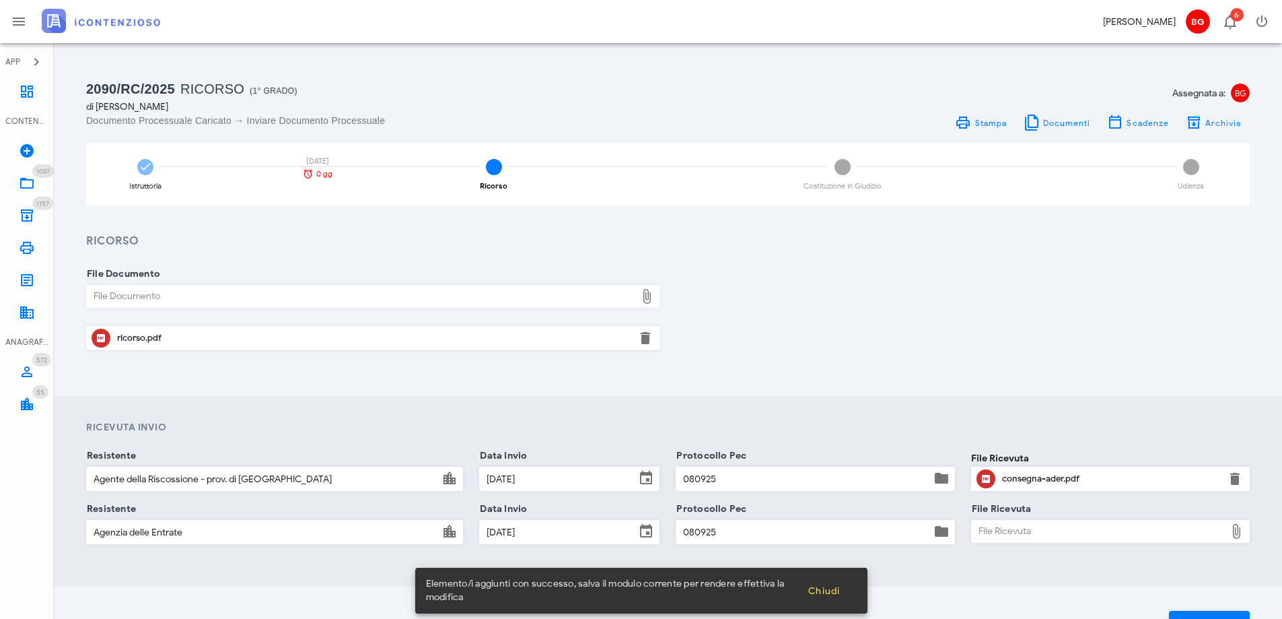
click at [1050, 526] on div "File Ricevuta" at bounding box center [1099, 531] width 254 height 22
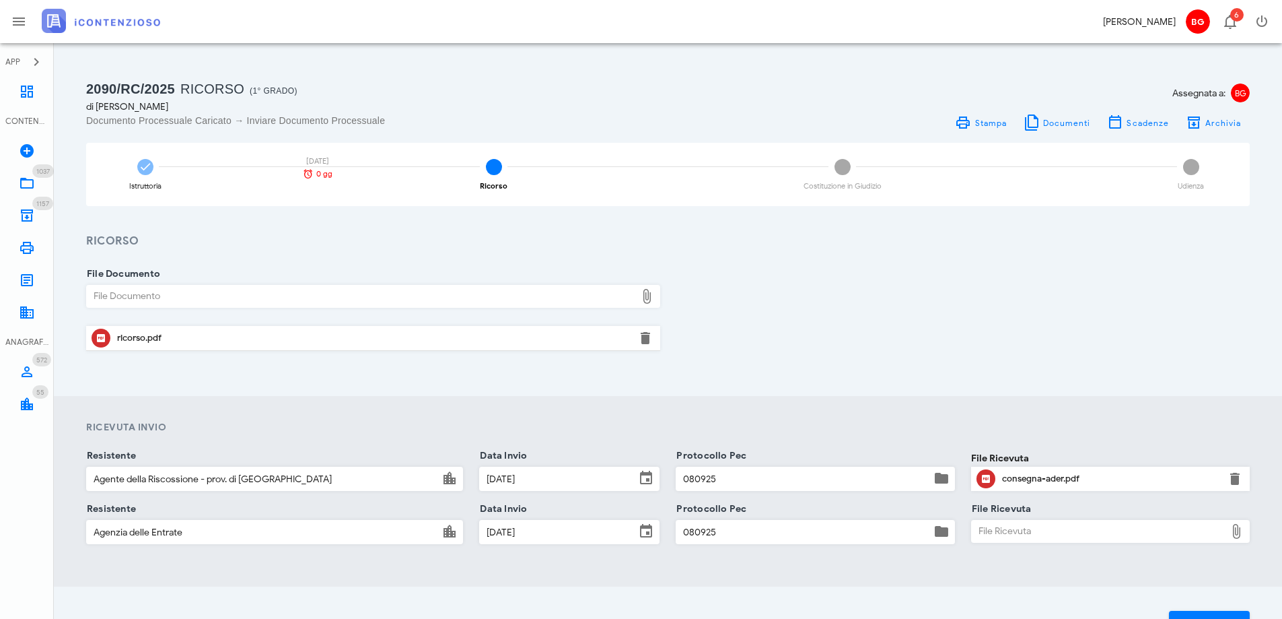
type input "C:\fakepath\consegna ade.pdf"
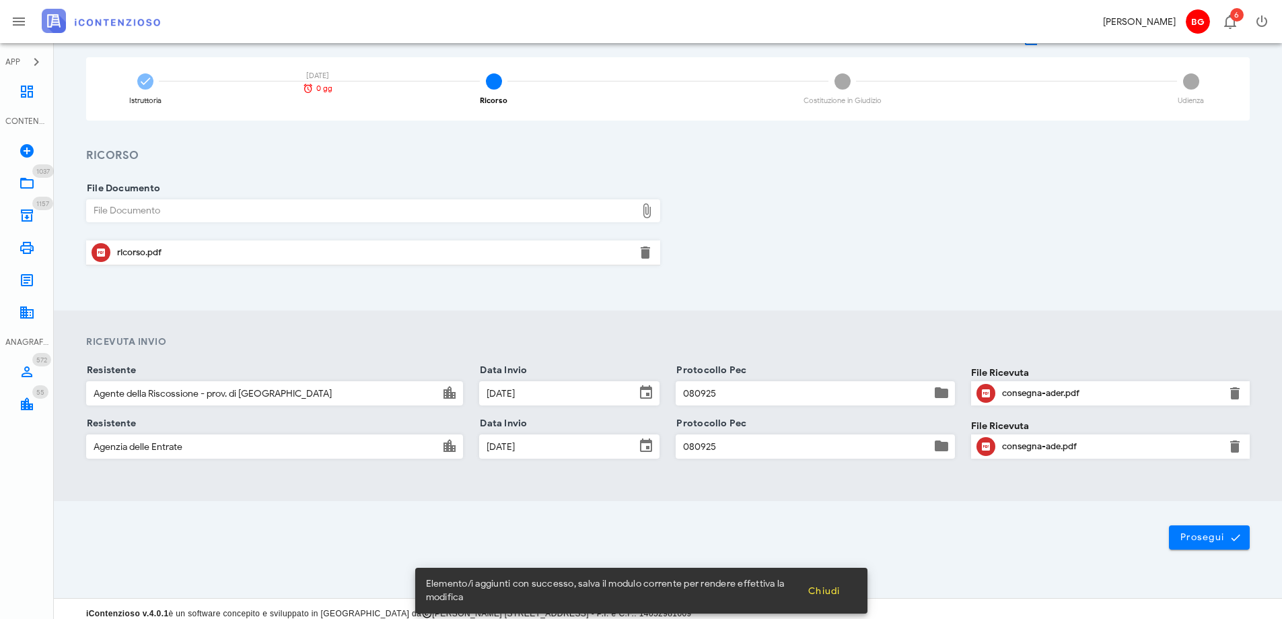
scroll to position [95, 0]
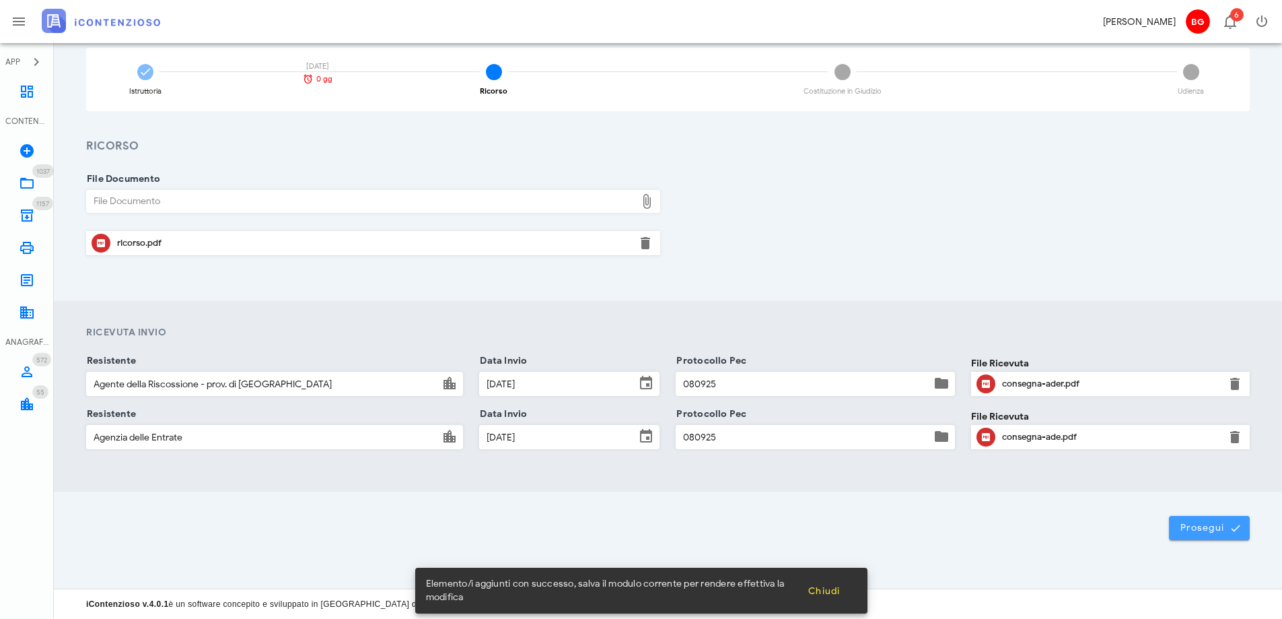
click at [1189, 523] on span "Prosegui" at bounding box center [1209, 528] width 59 height 12
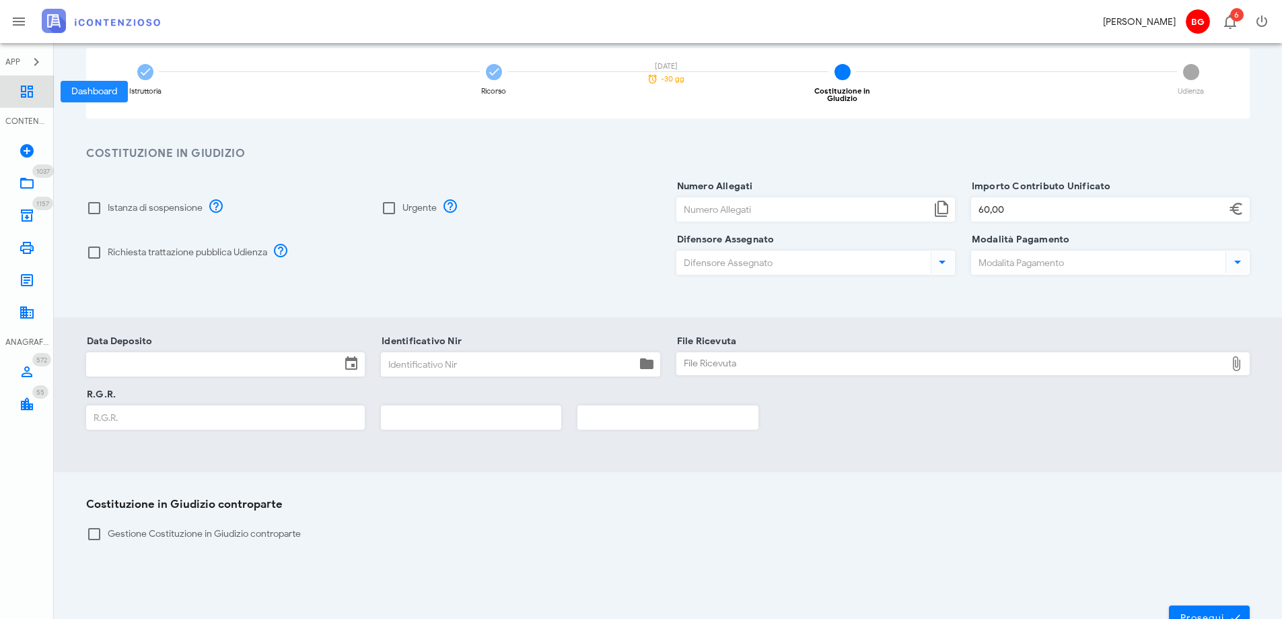
click at [29, 93] on icon at bounding box center [27, 91] width 16 height 16
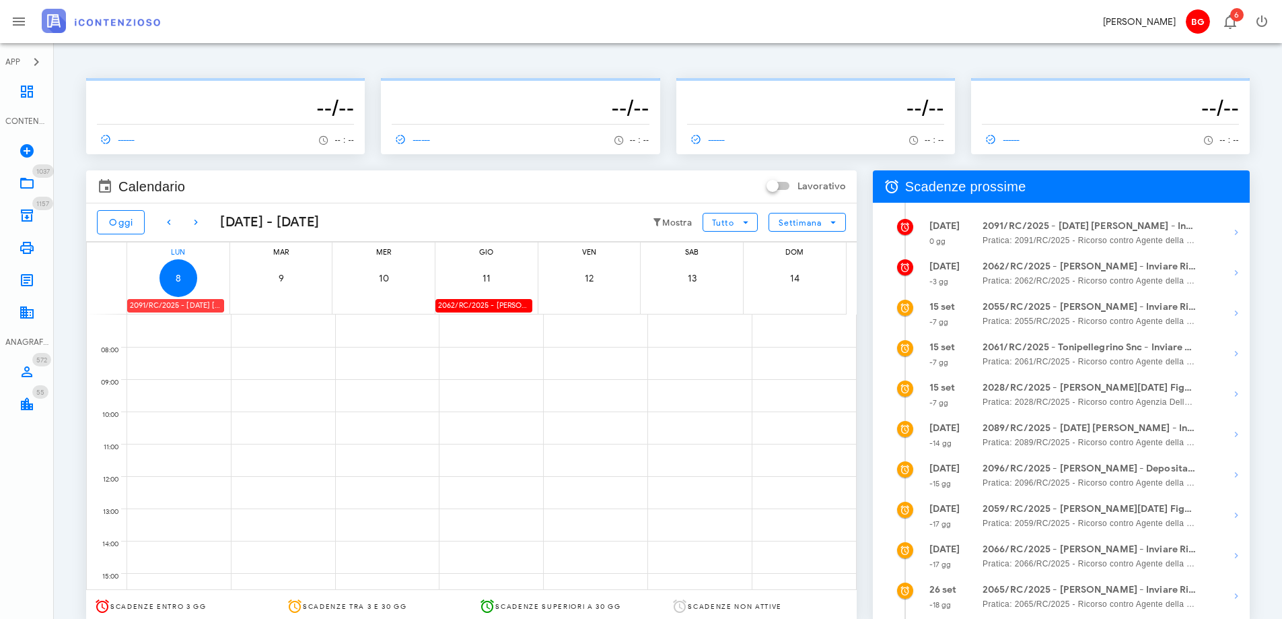
click at [166, 308] on div "2091/RC/2025 - [DATE] [PERSON_NAME] - Inviare Ricorso" at bounding box center [175, 305] width 97 height 13
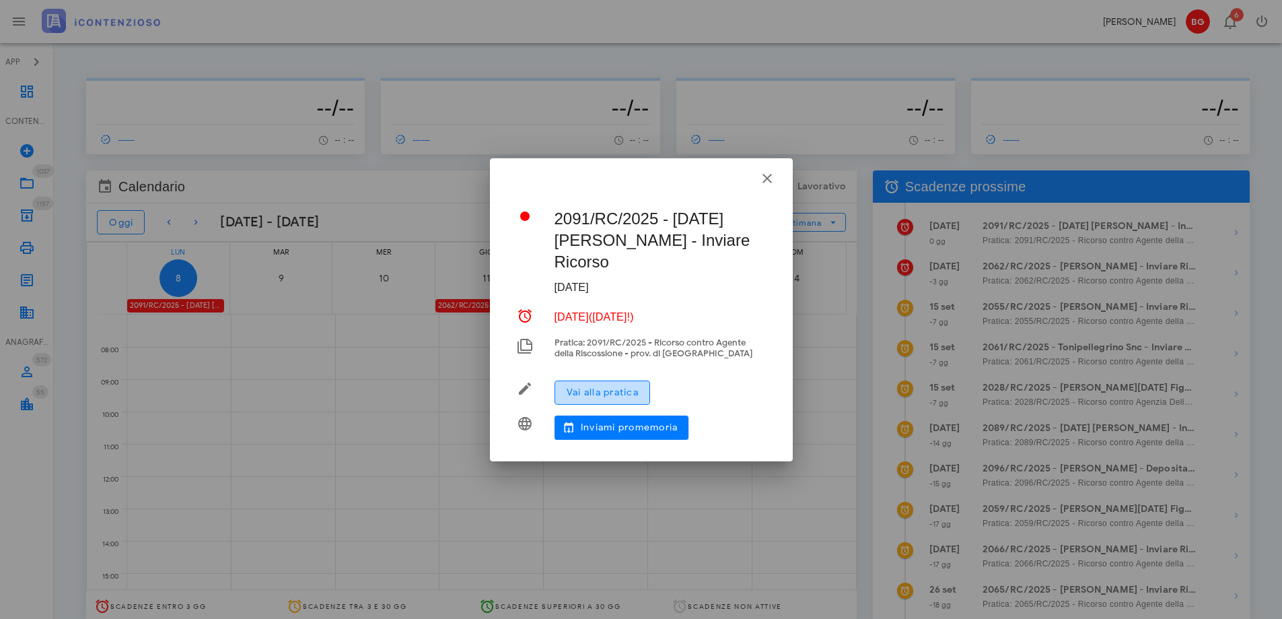
click at [585, 380] on button "Vai alla pratica" at bounding box center [603, 392] width 96 height 24
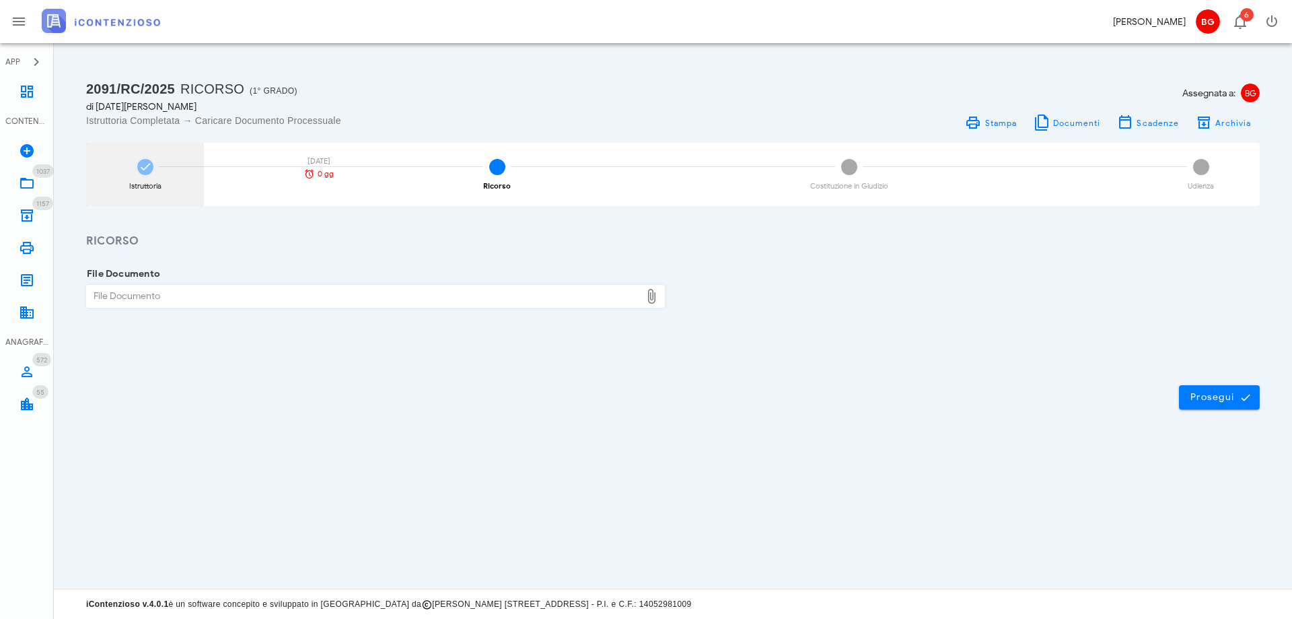
click at [147, 187] on div "Istruttoria" at bounding box center [145, 185] width 32 height 7
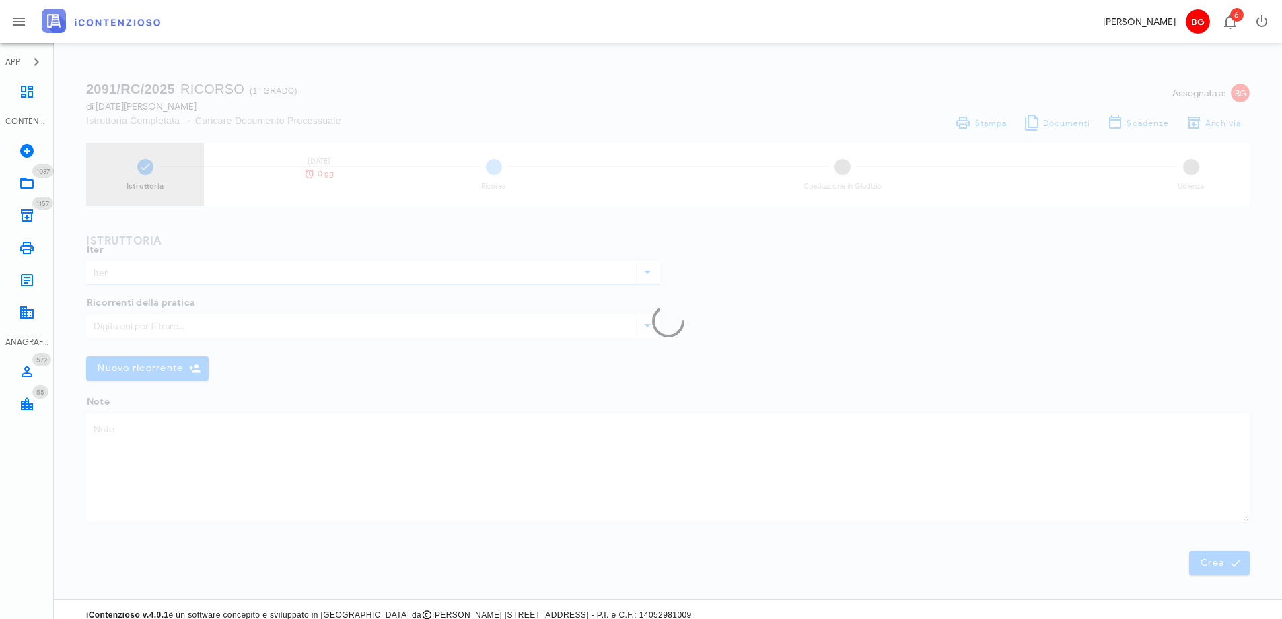
type input "Ricorso"
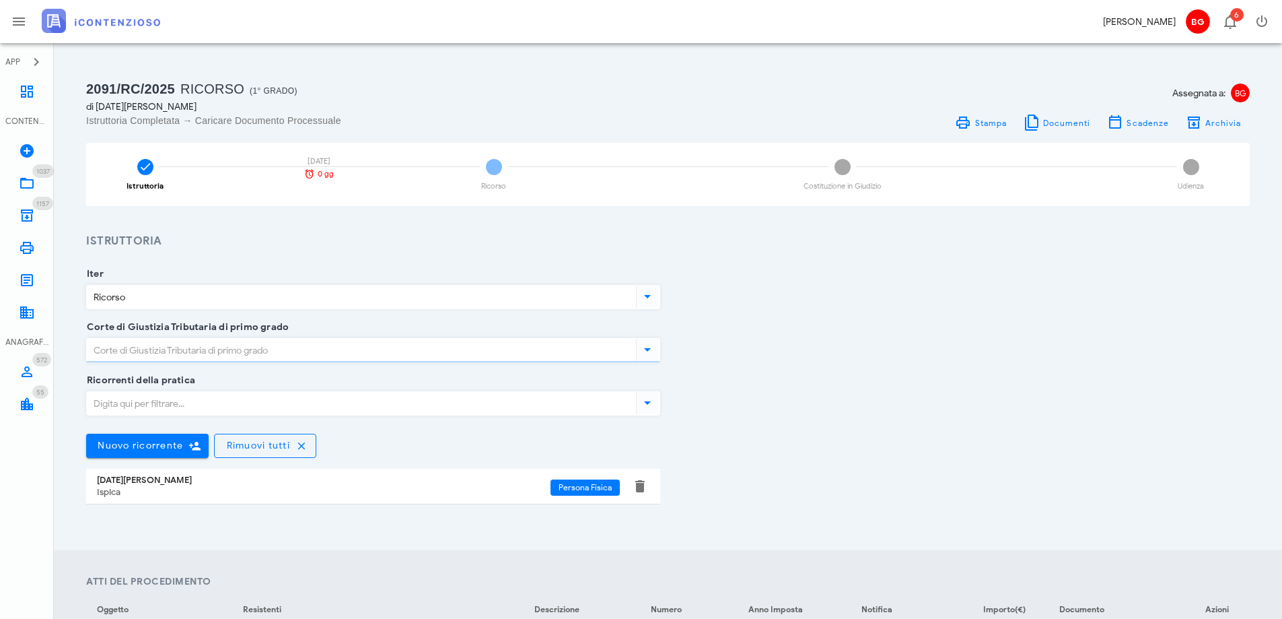
type input "Ragusa"
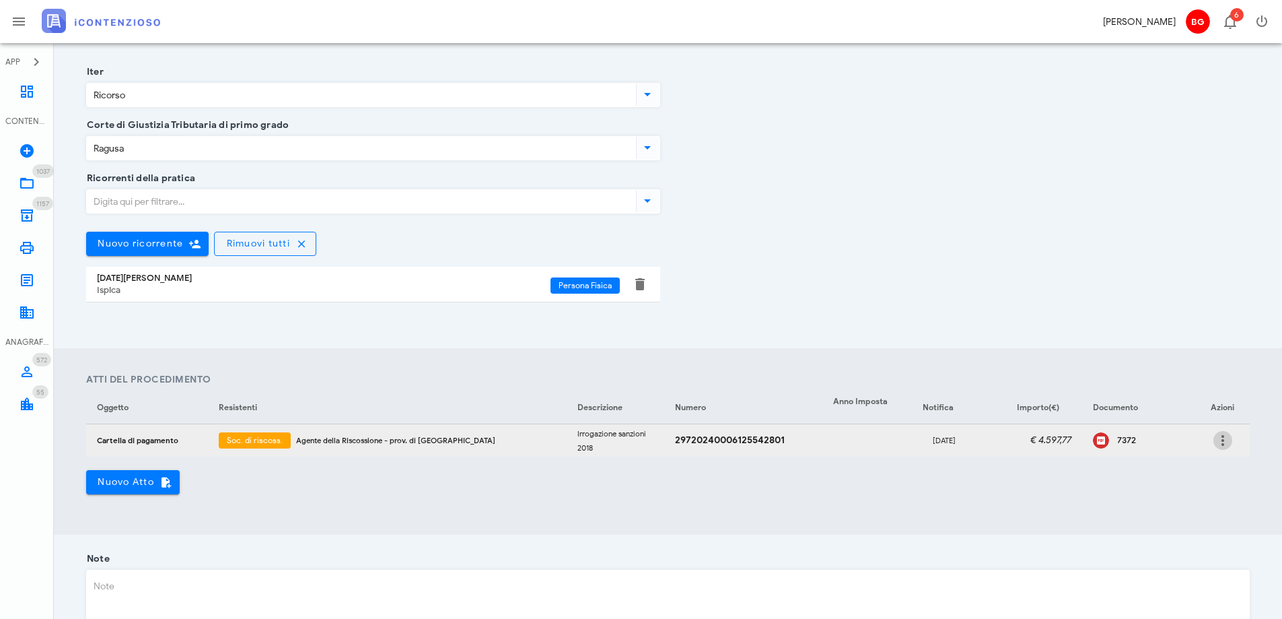
click at [1221, 437] on icon "button" at bounding box center [1223, 440] width 16 height 16
click at [1205, 447] on div "Modifica" at bounding box center [1202, 449] width 36 height 11
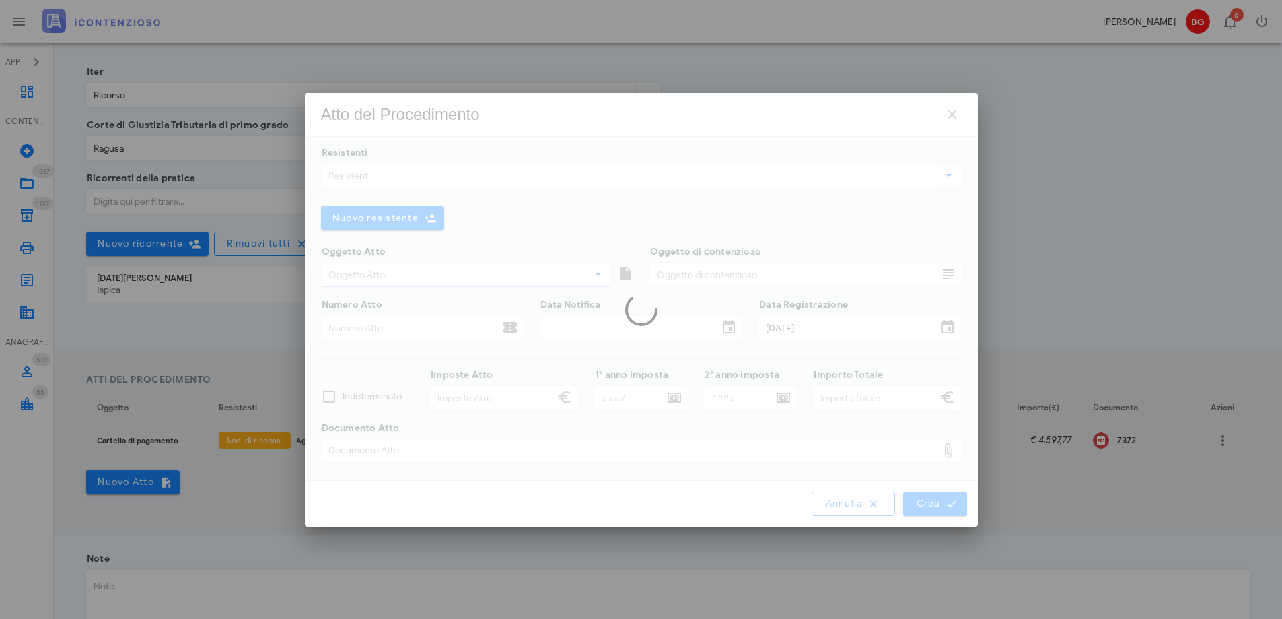
type input "Cartella di pagamento"
type input "Irrogazione sanzioni 2018"
type input "29720240006125542801"
type input "[DATE]"
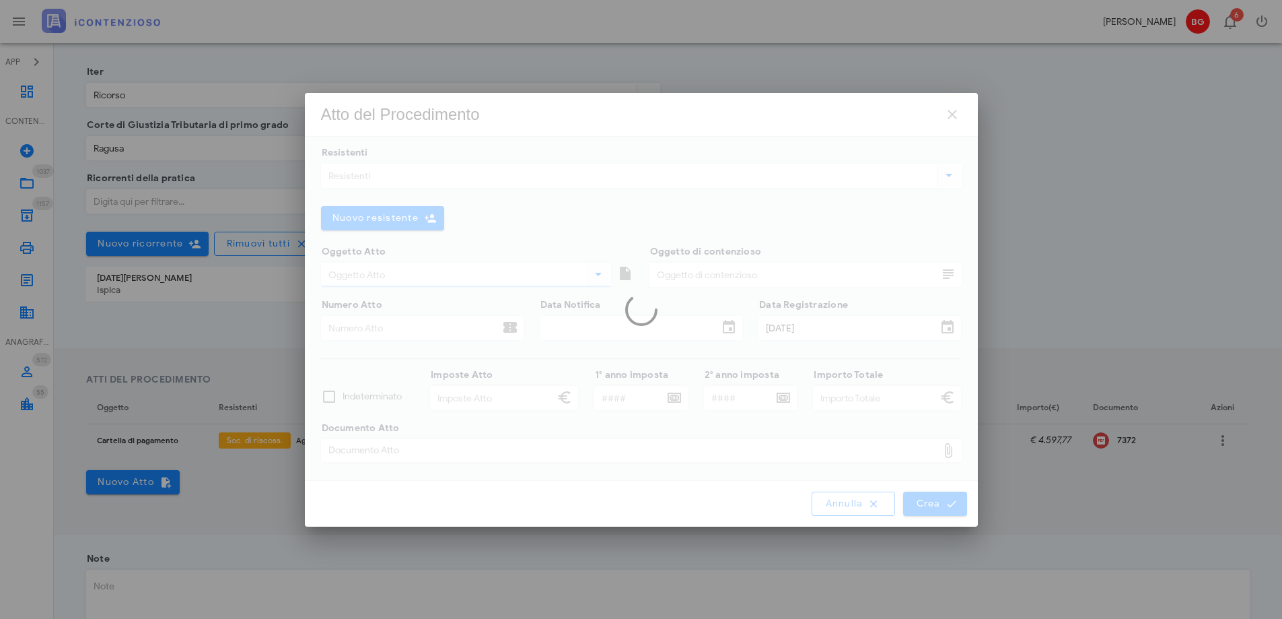
type input "4.597,77"
type input "4.603,65"
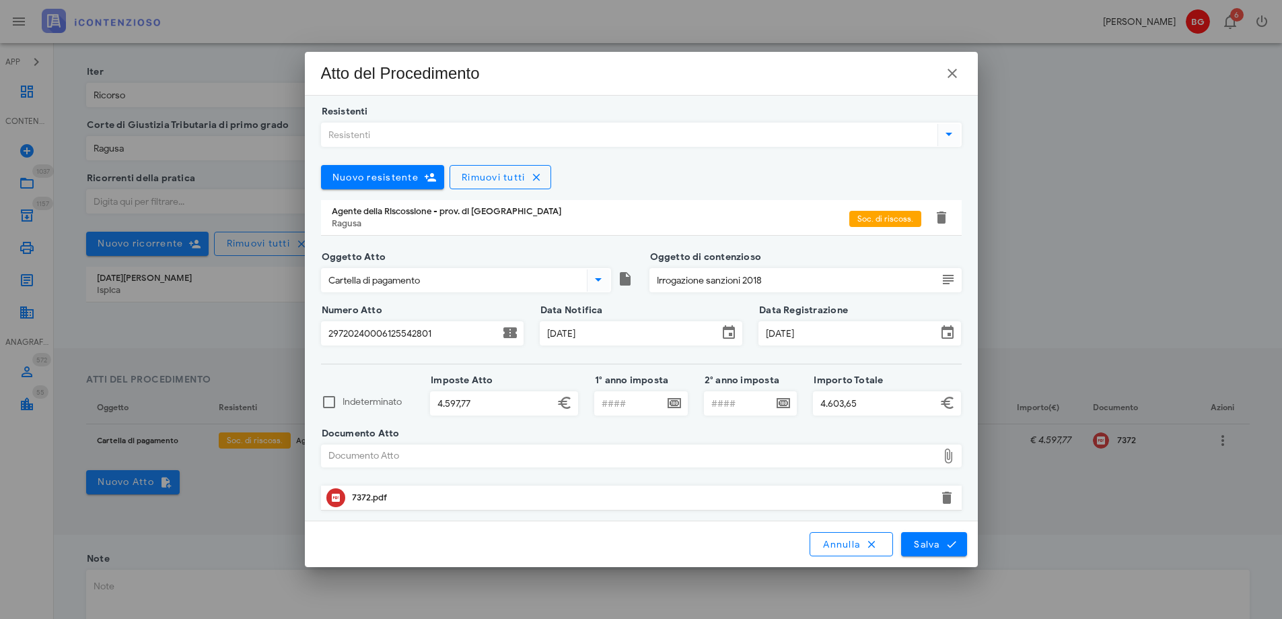
click at [440, 135] on input "Resistenti" at bounding box center [628, 134] width 613 height 23
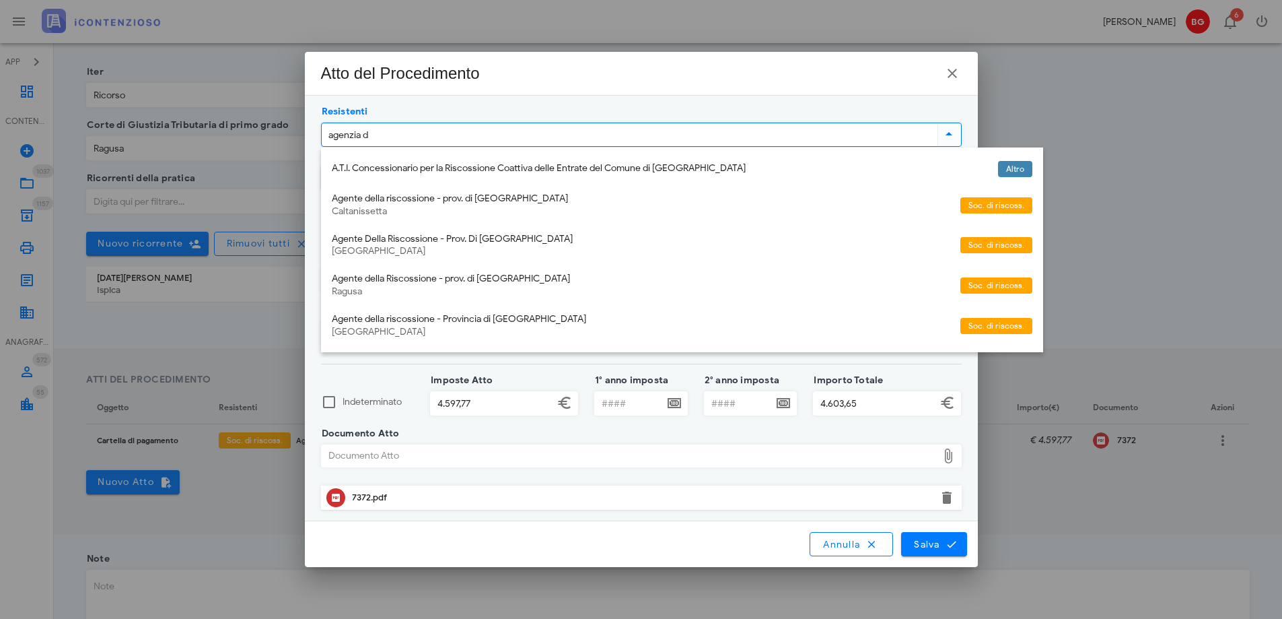
type input "agenzia de"
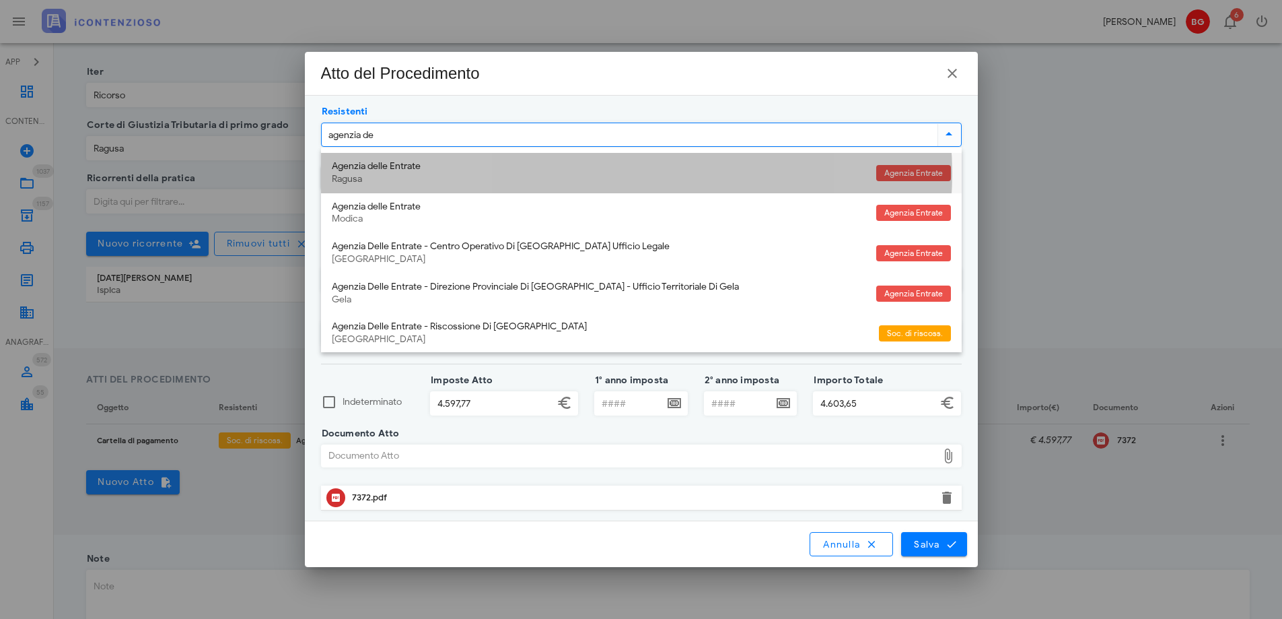
click at [437, 165] on div "Agenzia delle Entrate" at bounding box center [599, 166] width 534 height 11
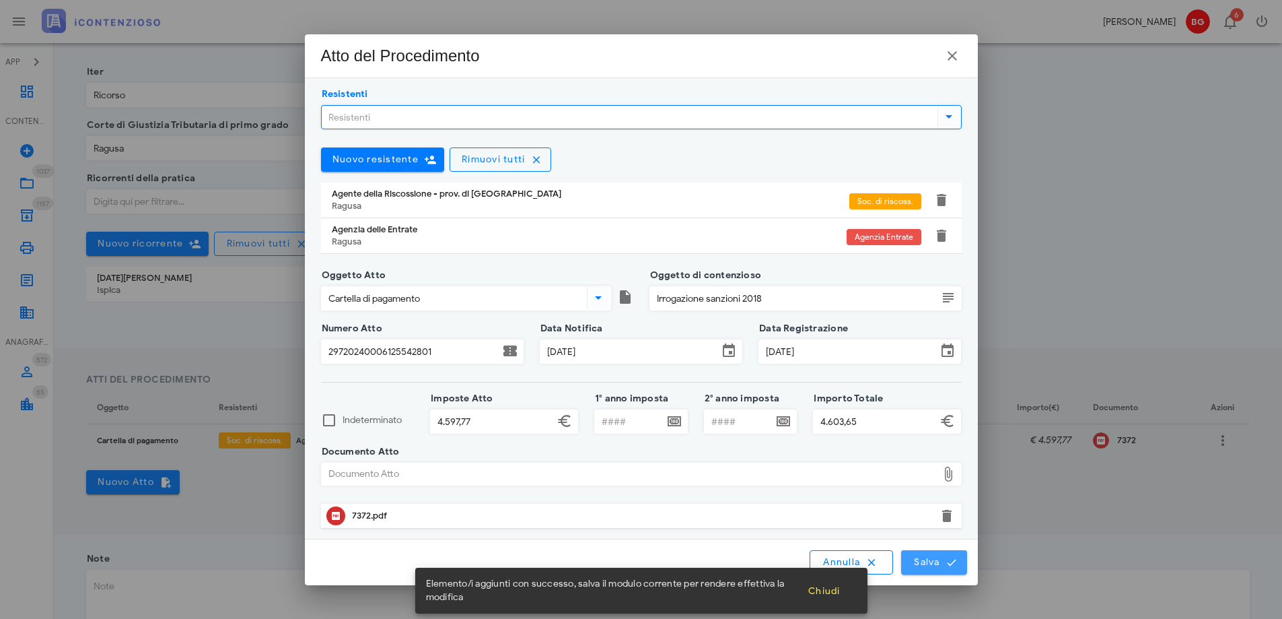
click at [916, 558] on span "Salva" at bounding box center [934, 562] width 42 height 12
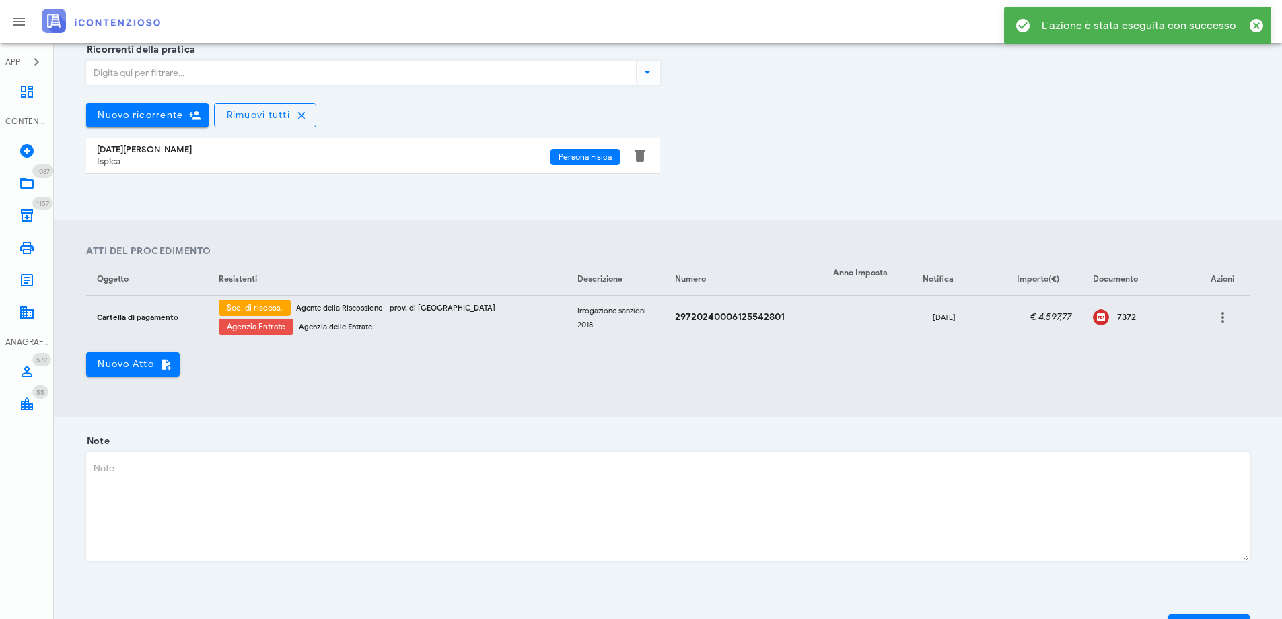
scroll to position [404, 0]
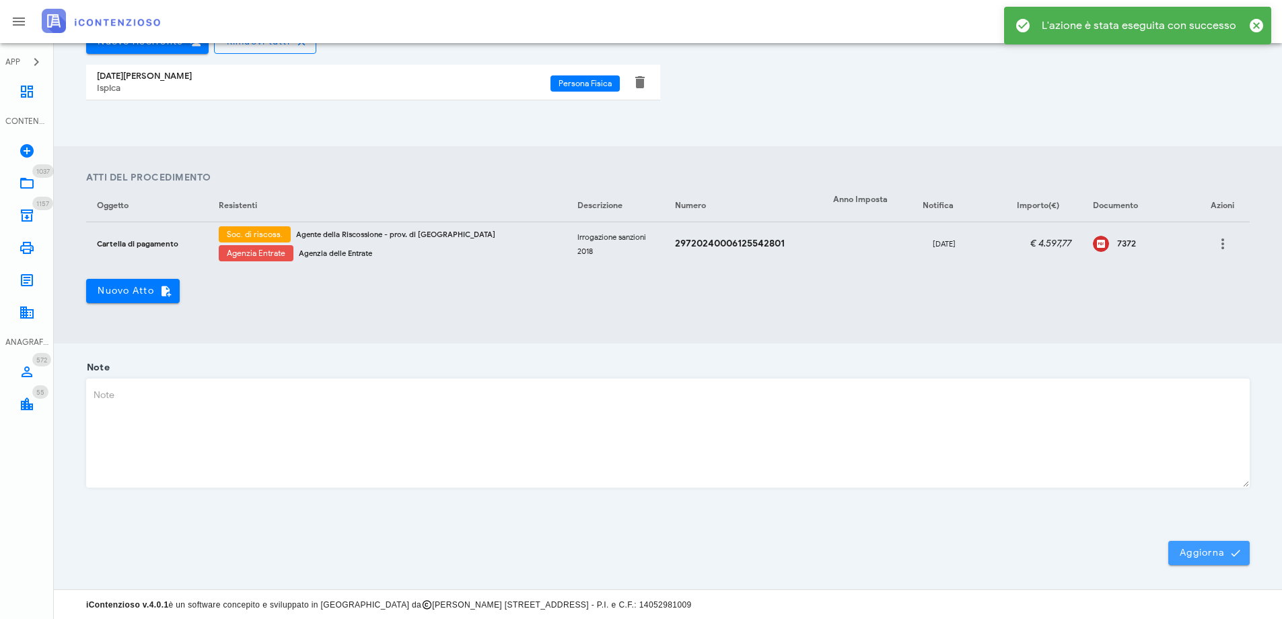
click at [1172, 556] on button "Aggiorna" at bounding box center [1208, 552] width 81 height 24
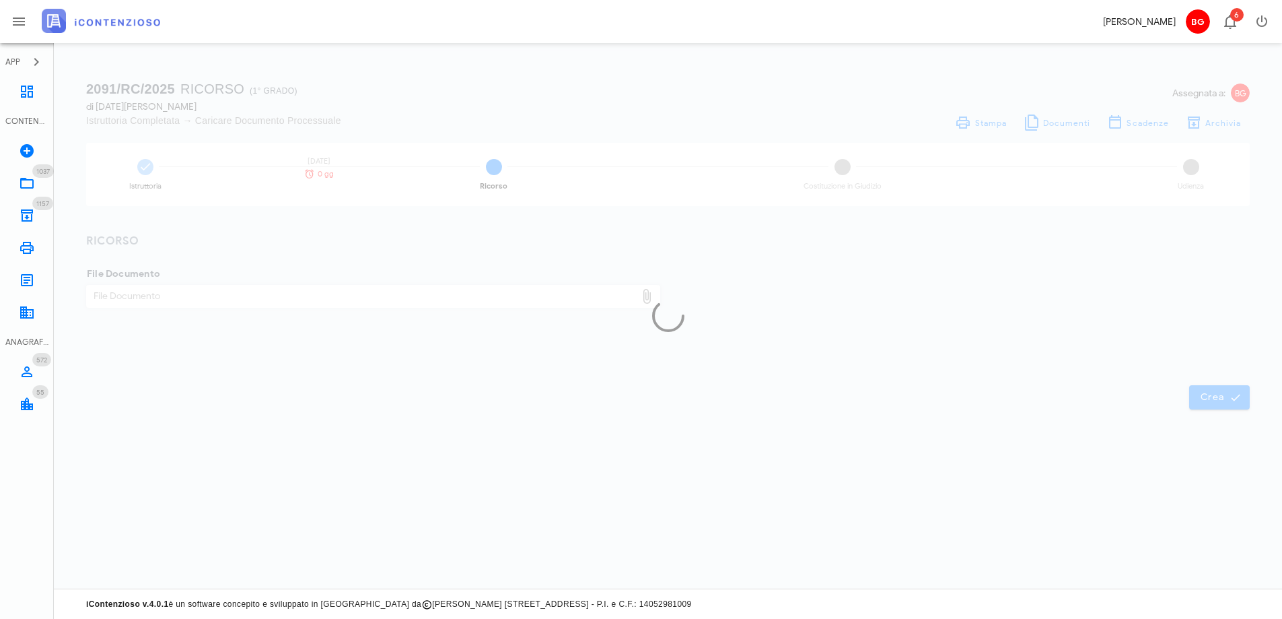
scroll to position [0, 0]
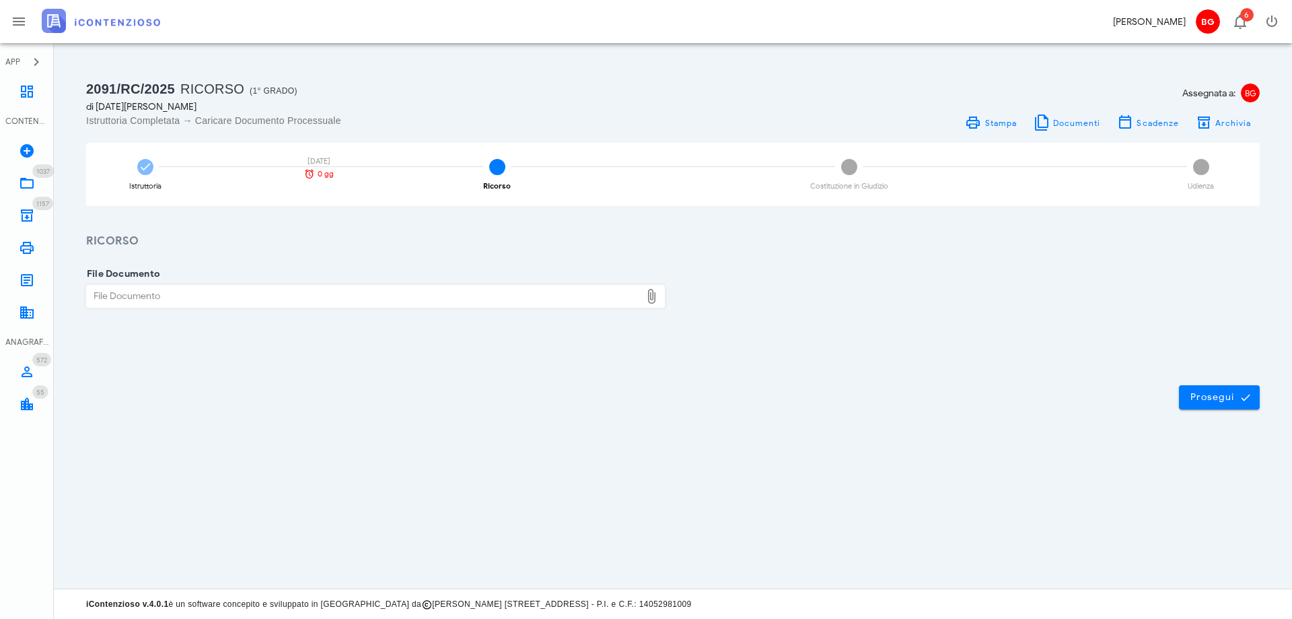
click at [402, 302] on div "File Documento" at bounding box center [364, 296] width 554 height 22
type input "C:\fakepath\ricorso.pdf"
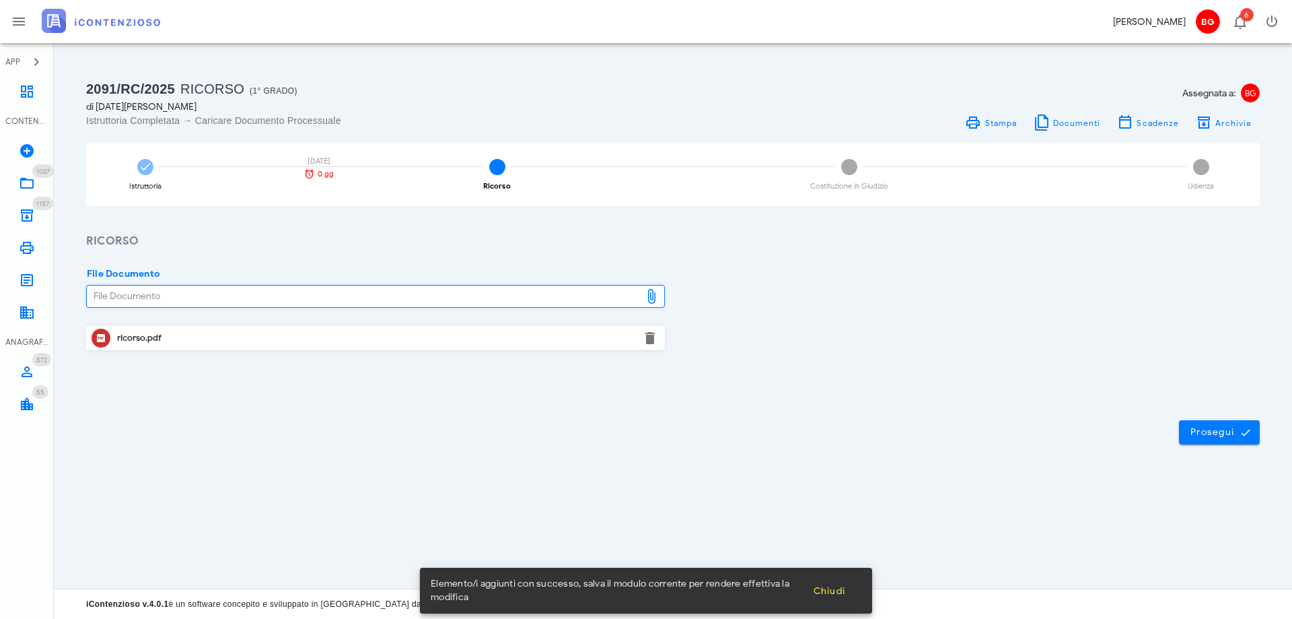
click at [1212, 444] on div "Prosegui" at bounding box center [673, 432] width 1238 height 73
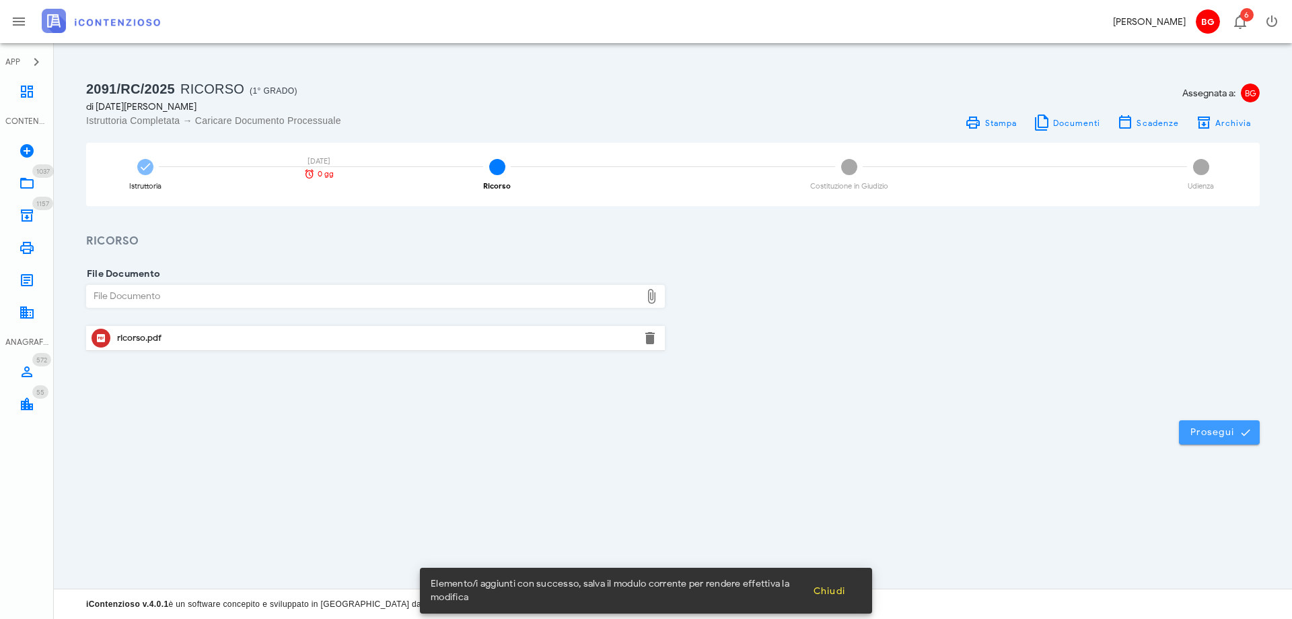
click at [1201, 437] on span "Prosegui" at bounding box center [1219, 432] width 59 height 12
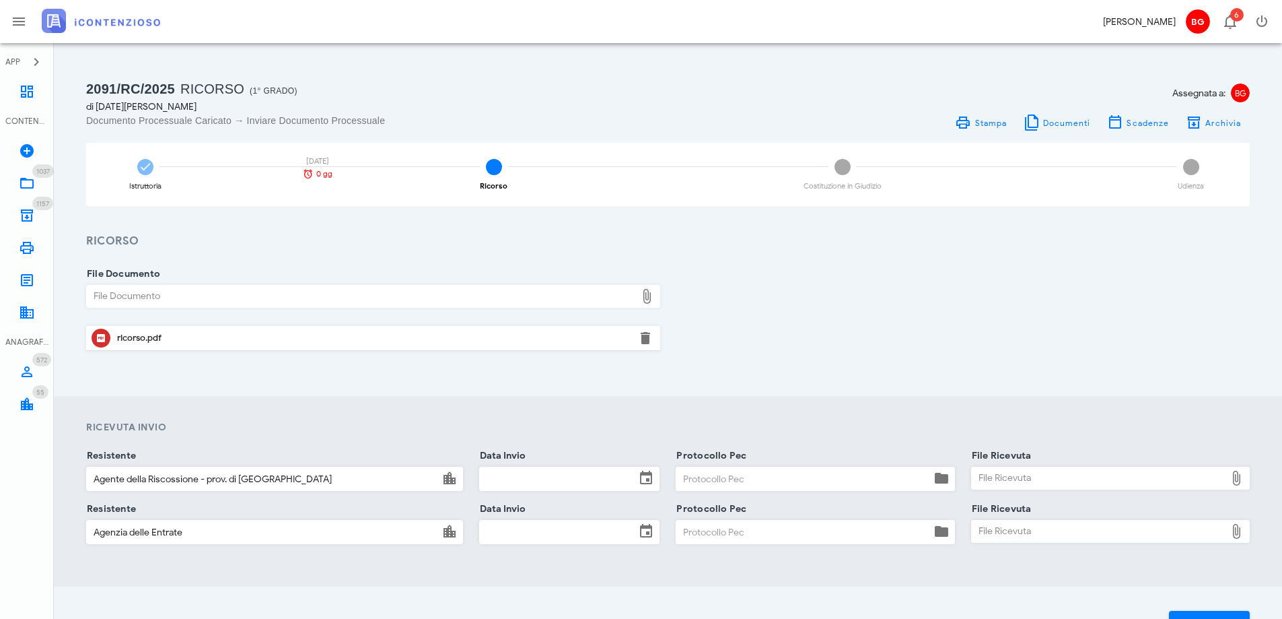
click at [572, 472] on input "Data Invio" at bounding box center [557, 478] width 155 height 23
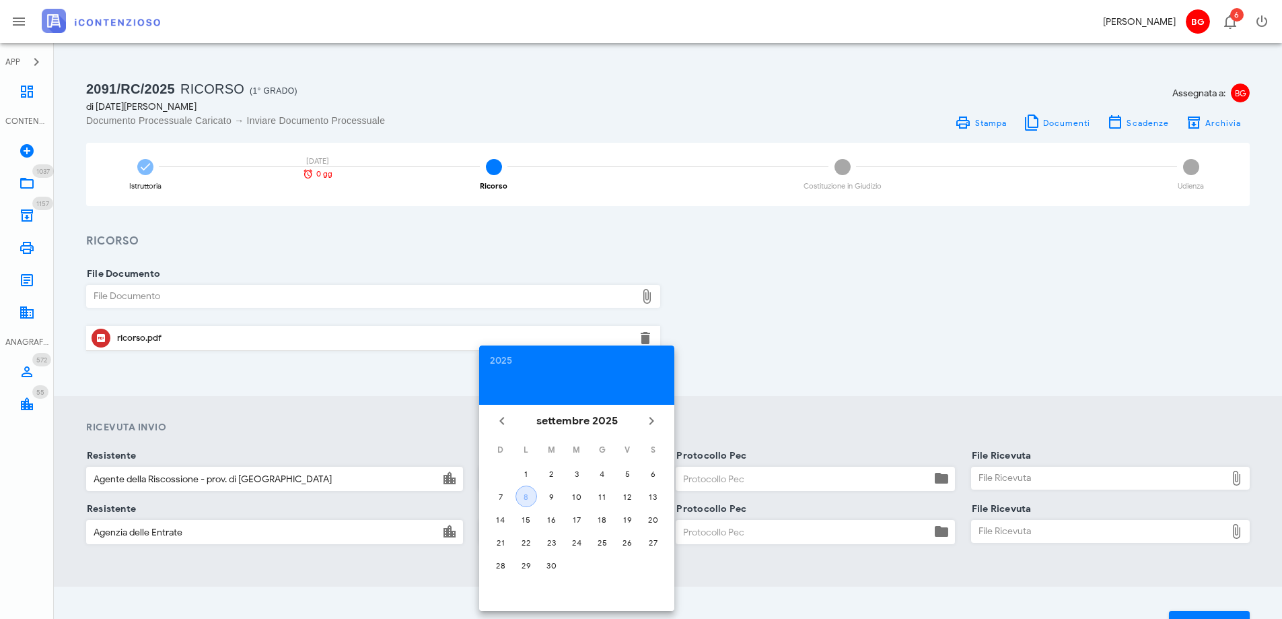
click at [530, 497] on div "8" at bounding box center [526, 496] width 20 height 10
type input "[DATE]"
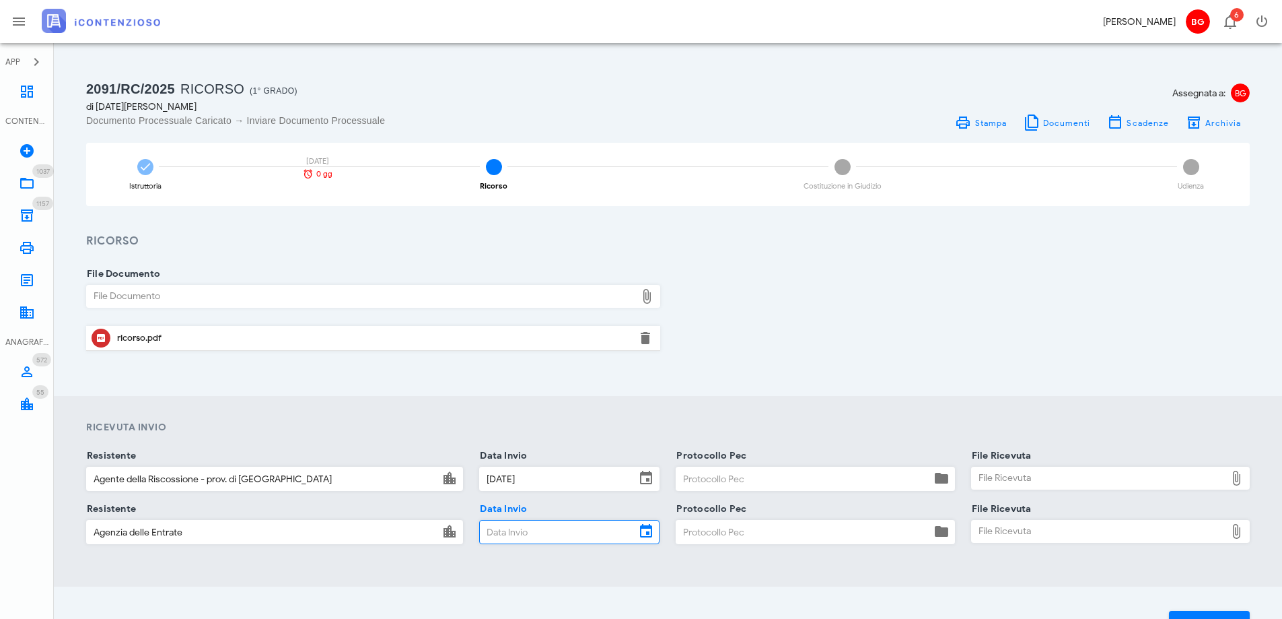
click at [540, 524] on input "Data Invio" at bounding box center [557, 531] width 155 height 23
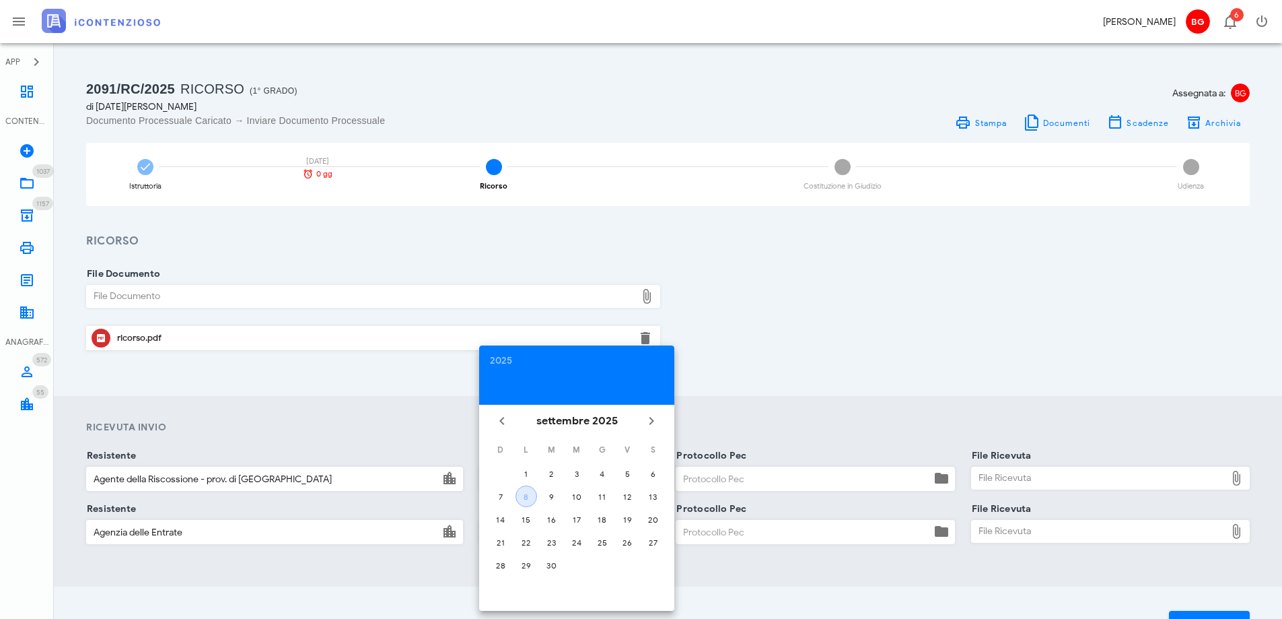
click at [524, 500] on div "8" at bounding box center [526, 496] width 20 height 10
type input "[DATE]"
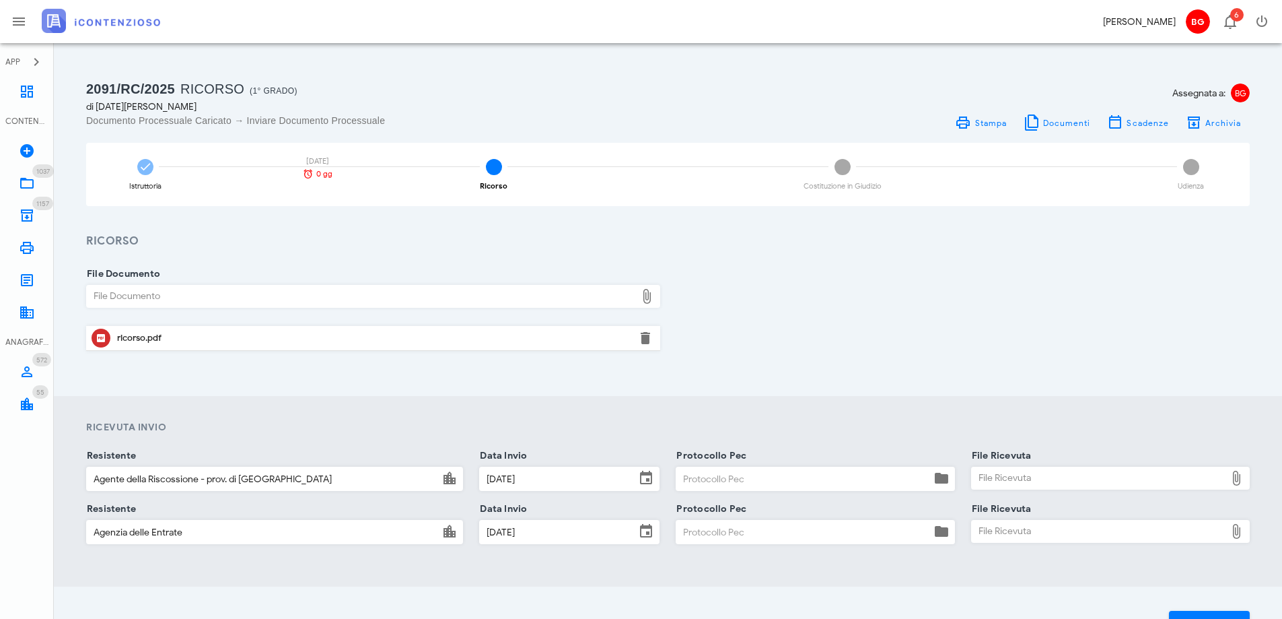
click at [776, 481] on input "Protocollo Pec" at bounding box center [803, 478] width 254 height 23
type input "080925"
click at [782, 522] on input "Protocollo Pec" at bounding box center [803, 531] width 254 height 23
type input "080925"
click at [1055, 475] on div "File Ricevuta" at bounding box center [1099, 478] width 254 height 22
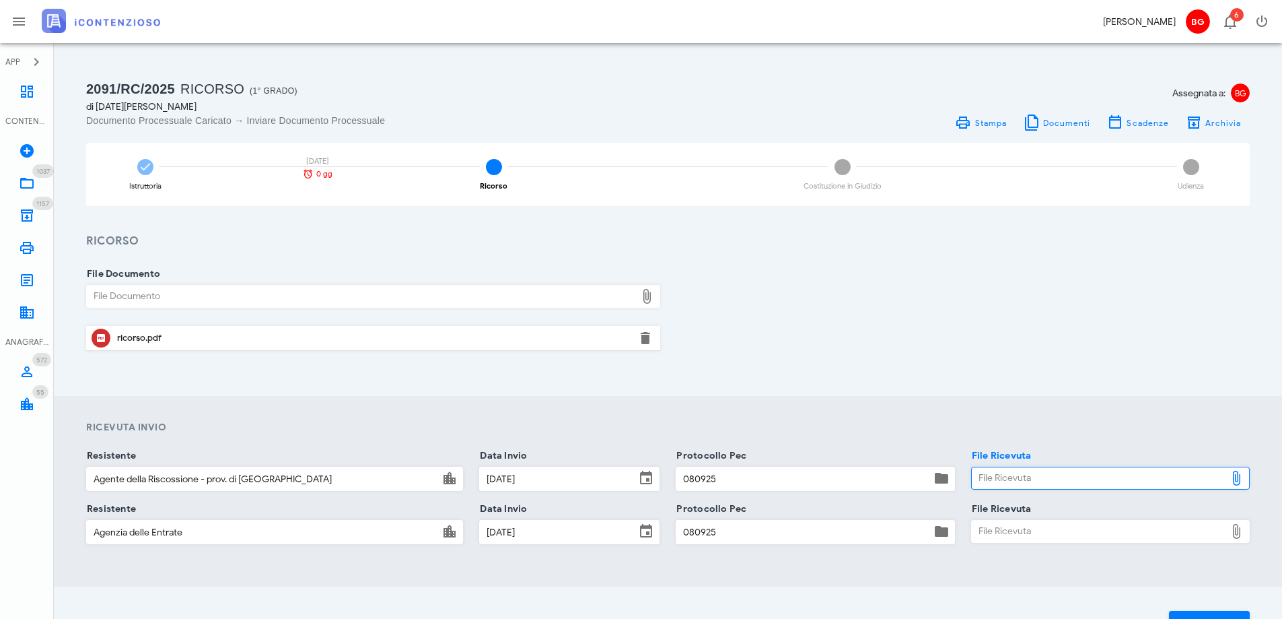
type input "C:\fakepath\consegna ader.pdf"
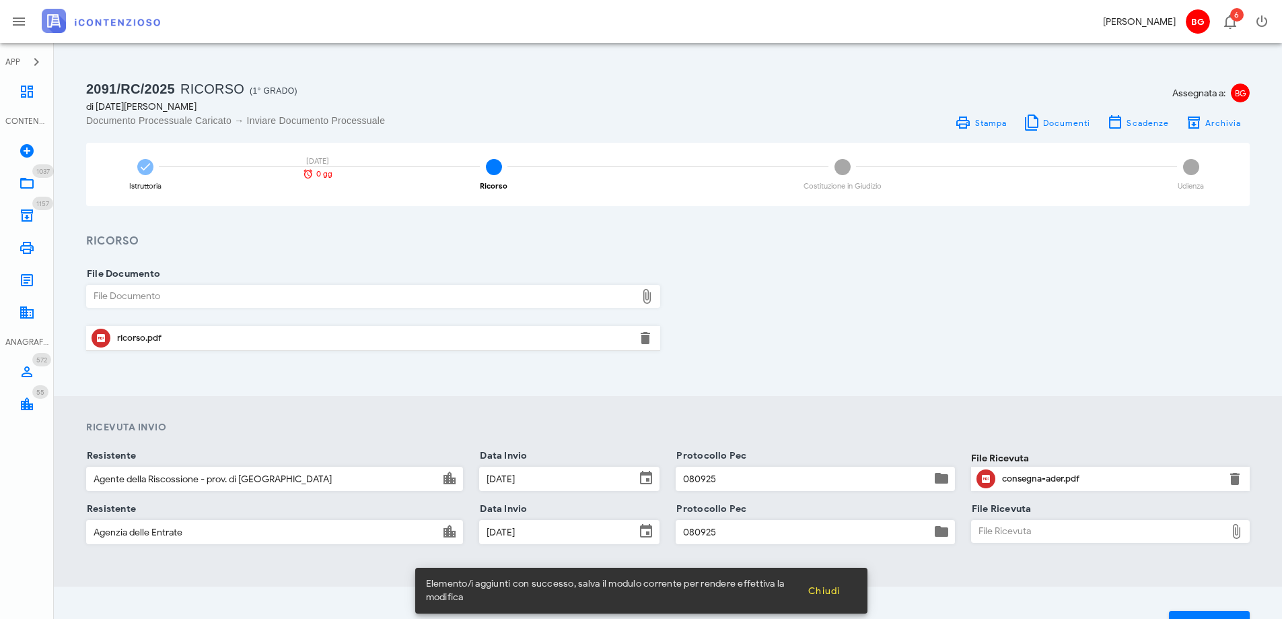
click at [1051, 524] on div "File Ricevuta" at bounding box center [1099, 531] width 254 height 22
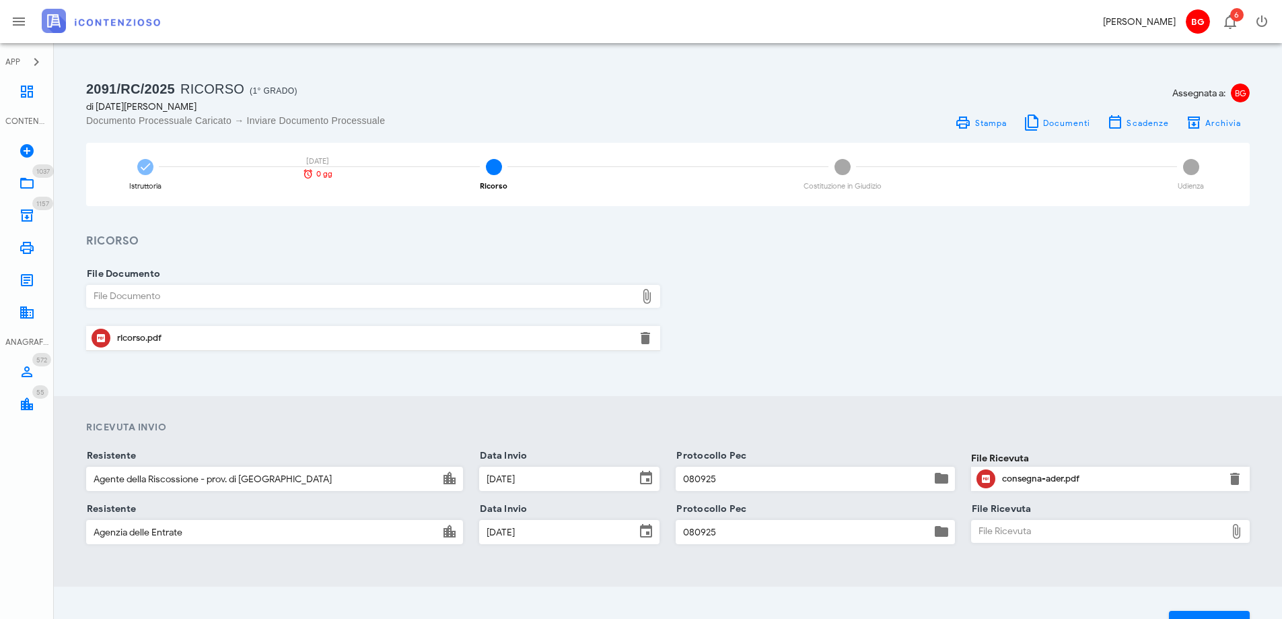
type input "C:\fakepath\consegna ade.pdf"
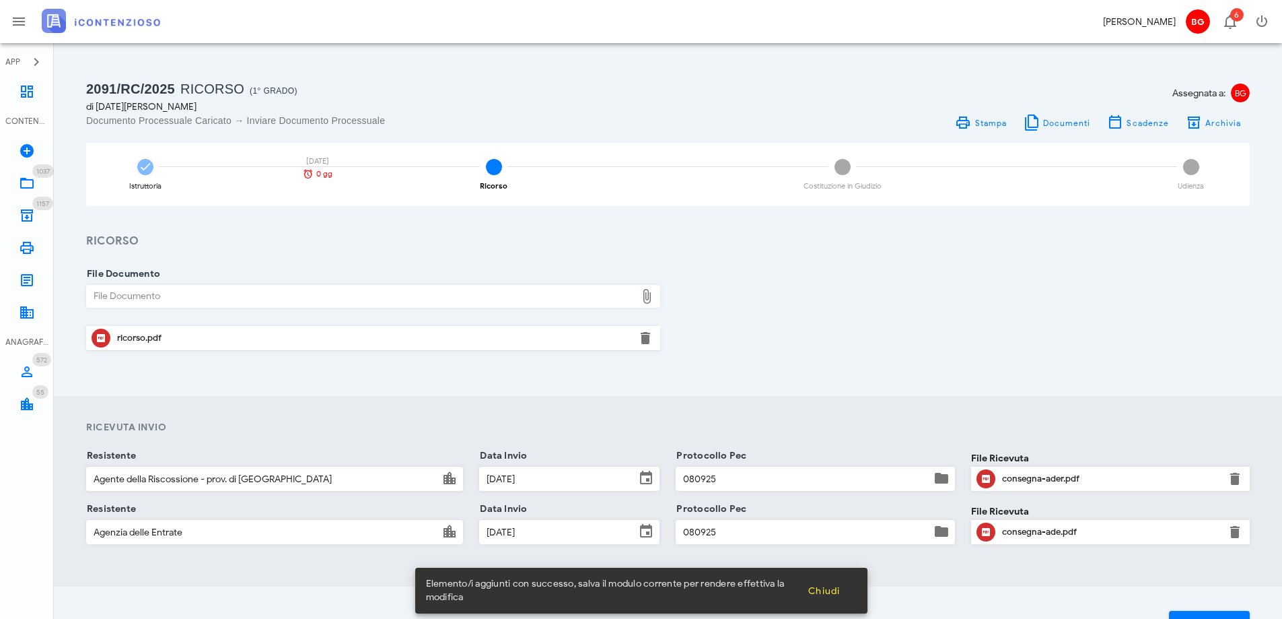
scroll to position [95, 0]
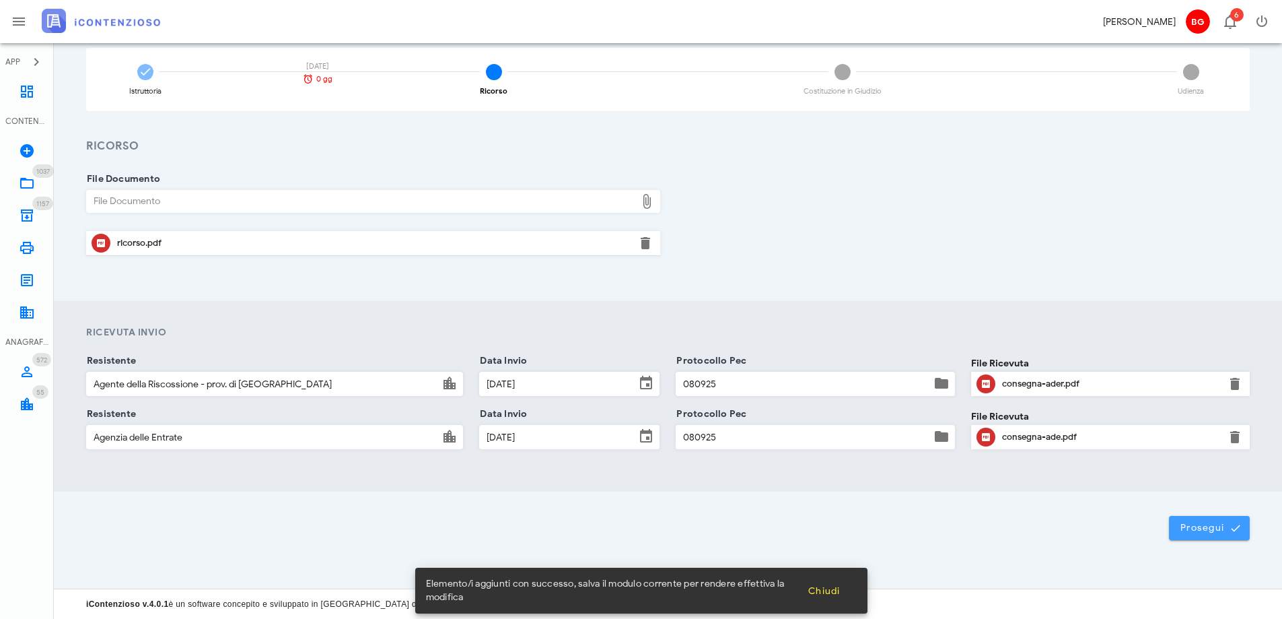
click at [1210, 525] on span "Prosegui" at bounding box center [1209, 528] width 59 height 12
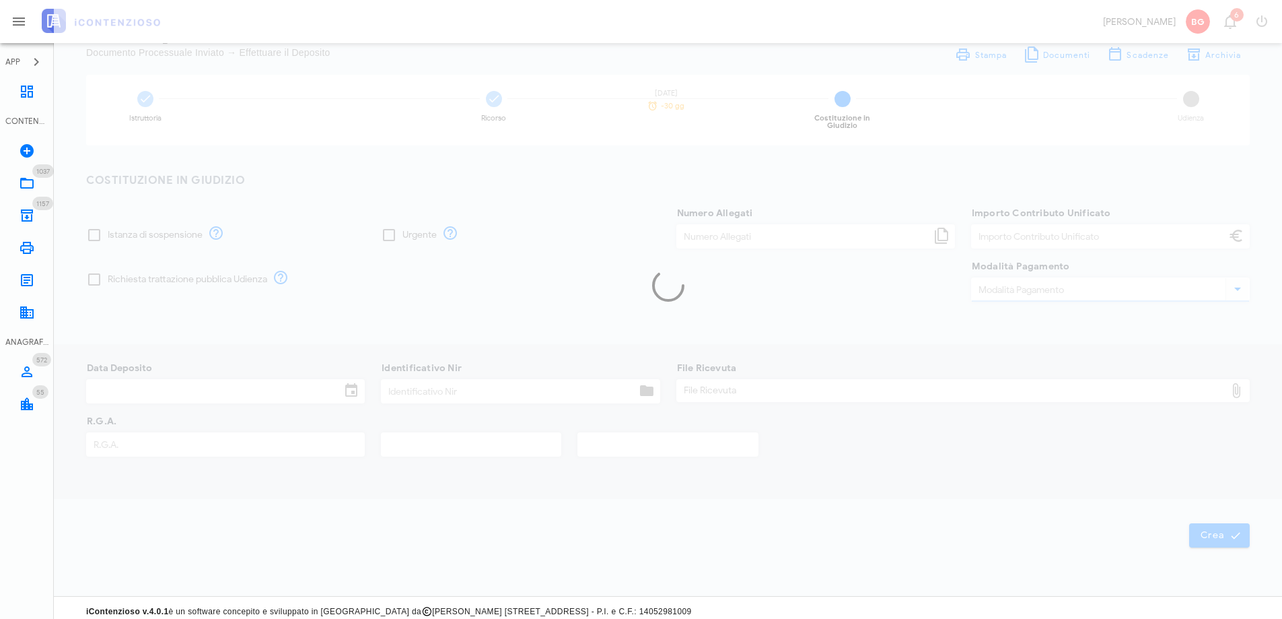
type input "60,00"
